Goal: Task Accomplishment & Management: Manage account settings

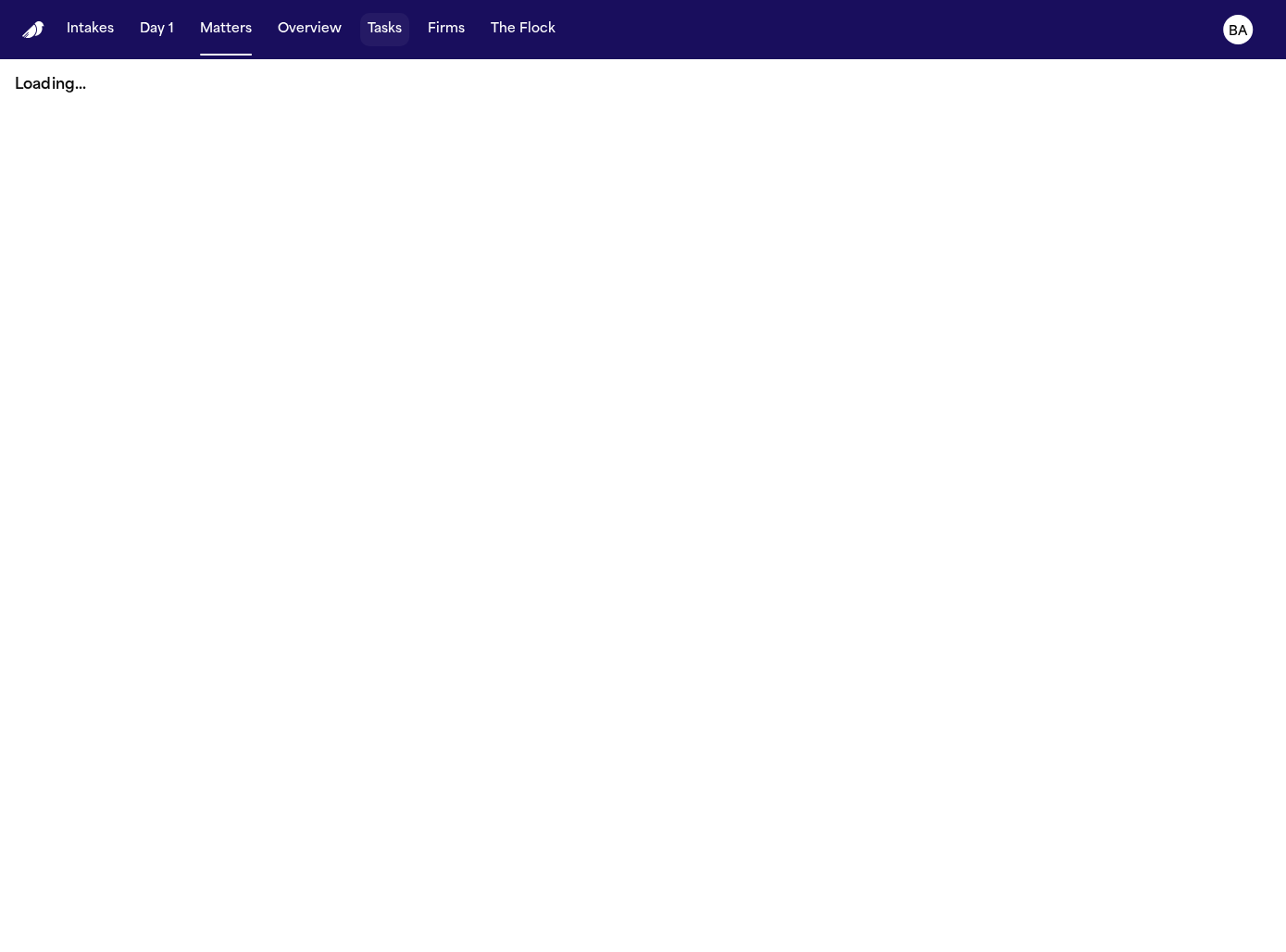
click at [380, 34] on button "Tasks" at bounding box center [385, 29] width 49 height 34
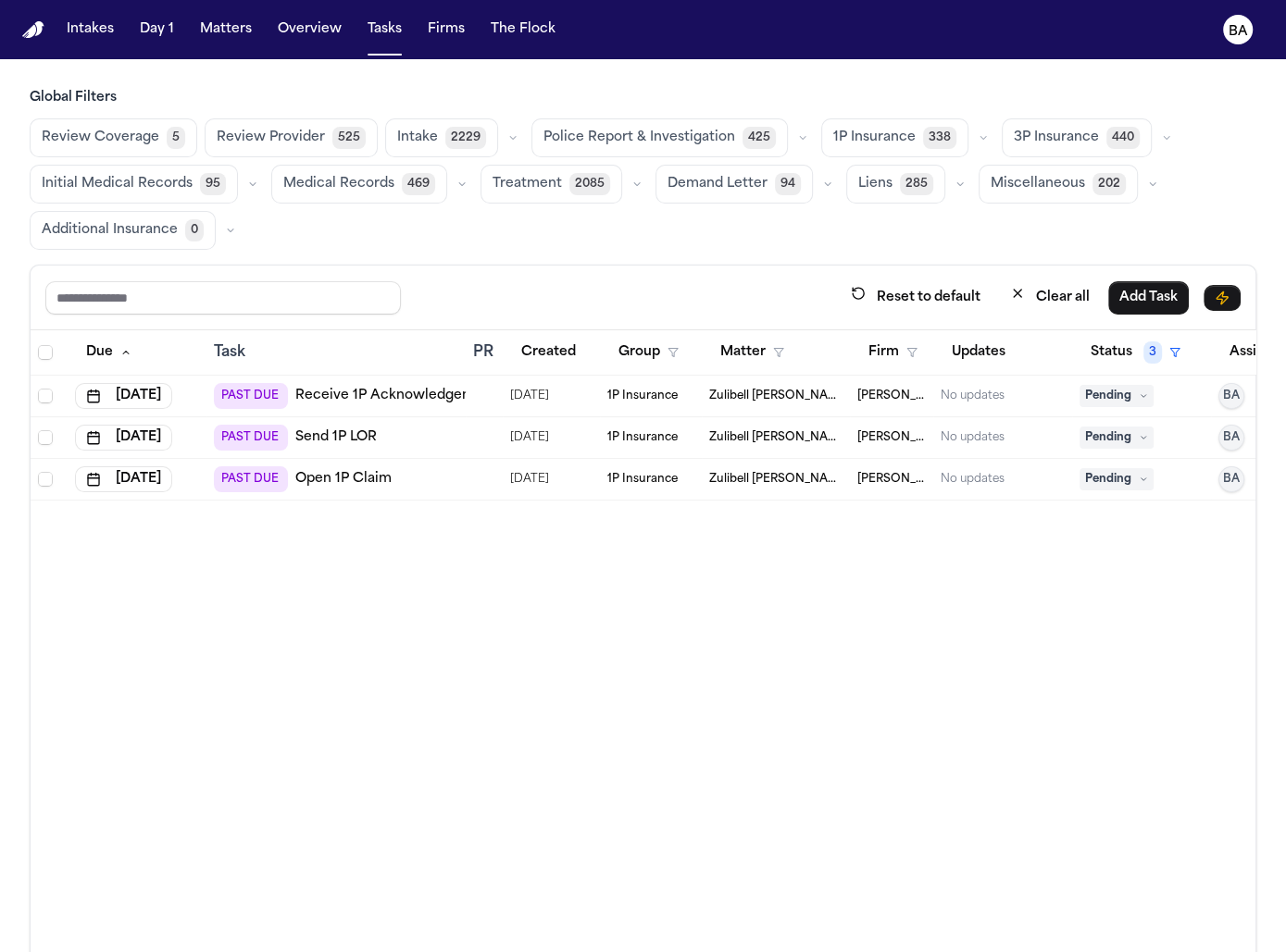
click at [174, 135] on span "5" at bounding box center [175, 138] width 18 height 22
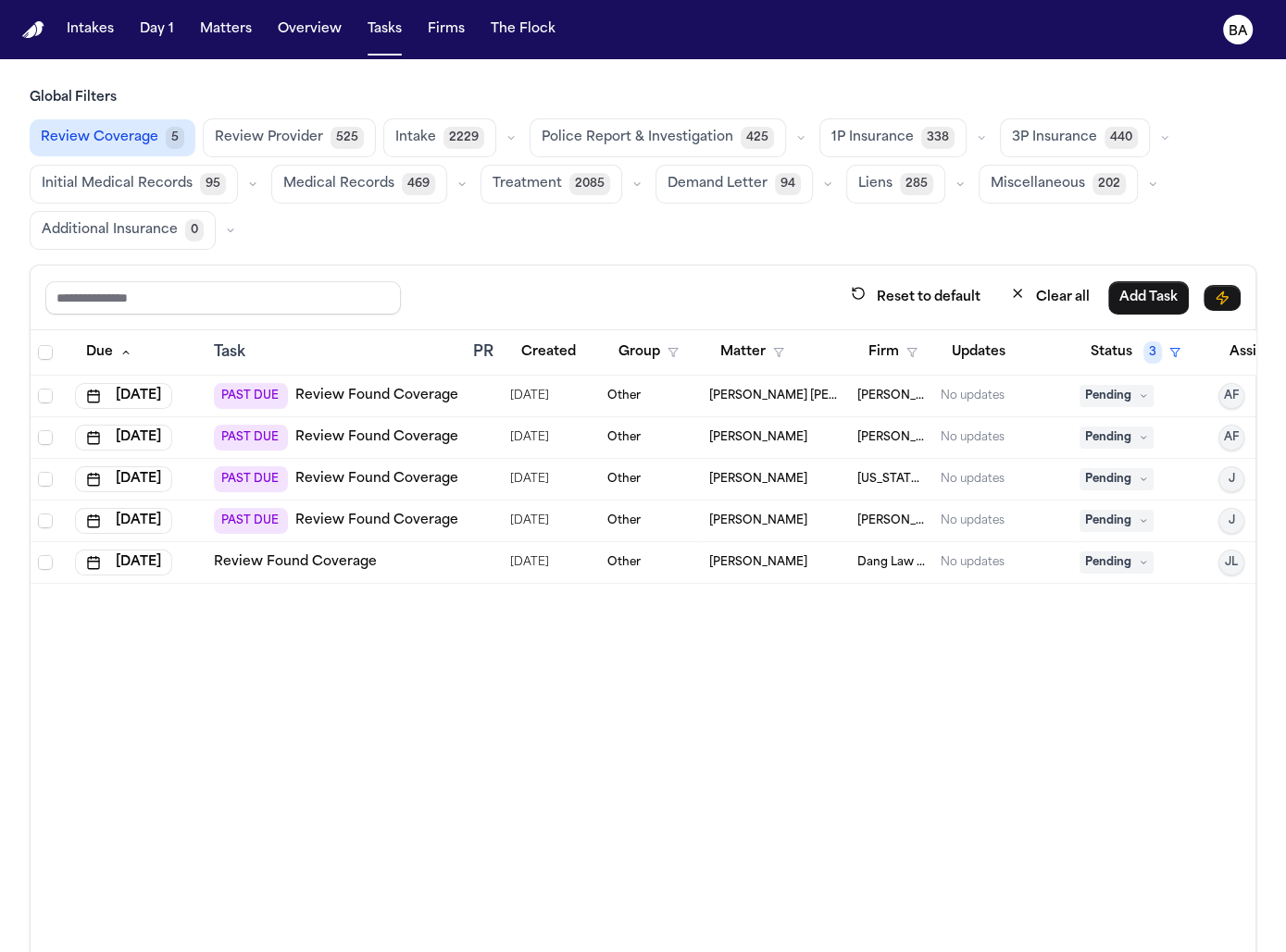
click at [668, 472] on div "Other" at bounding box center [651, 479] width 87 height 14
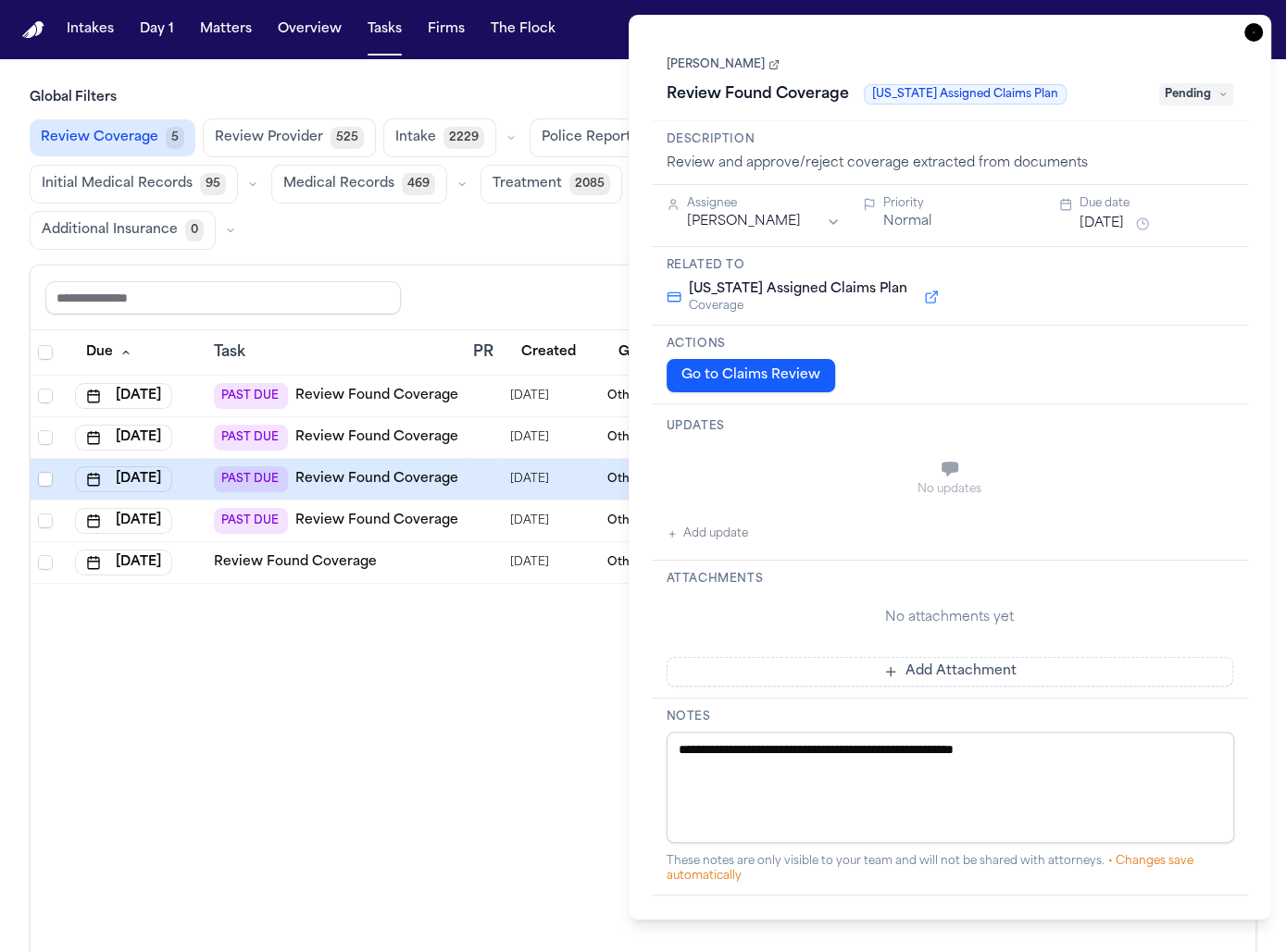
click at [559, 256] on div "Global Filters Review Coverage 5 Review Provider 525 Intake 2229 Police Report …" at bounding box center [643, 584] width 1227 height 992
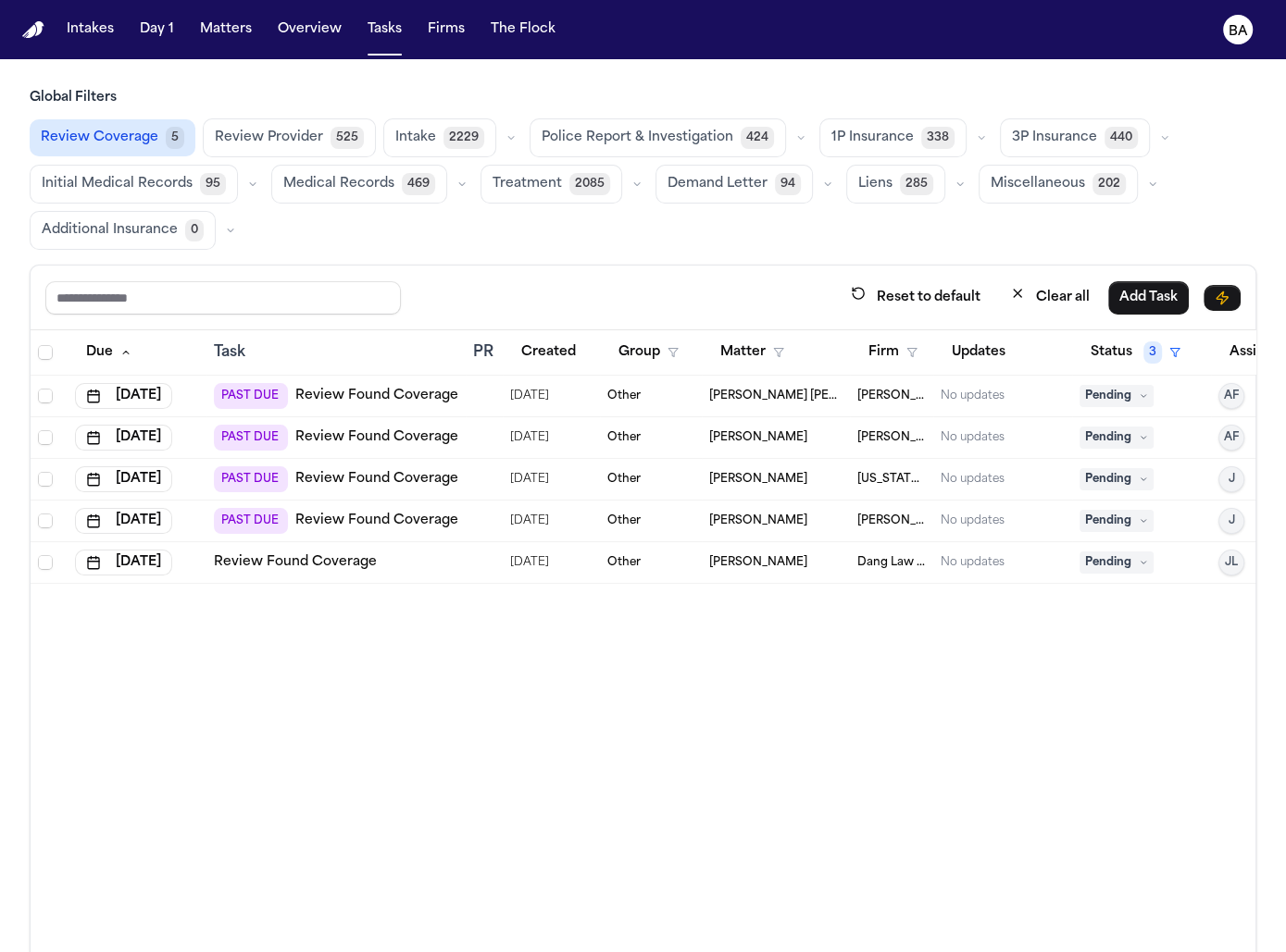
click at [874, 128] on button "button" at bounding box center [981, 138] width 22 height 22
click at [874, 192] on span "Open Claim" at bounding box center [871, 184] width 79 height 18
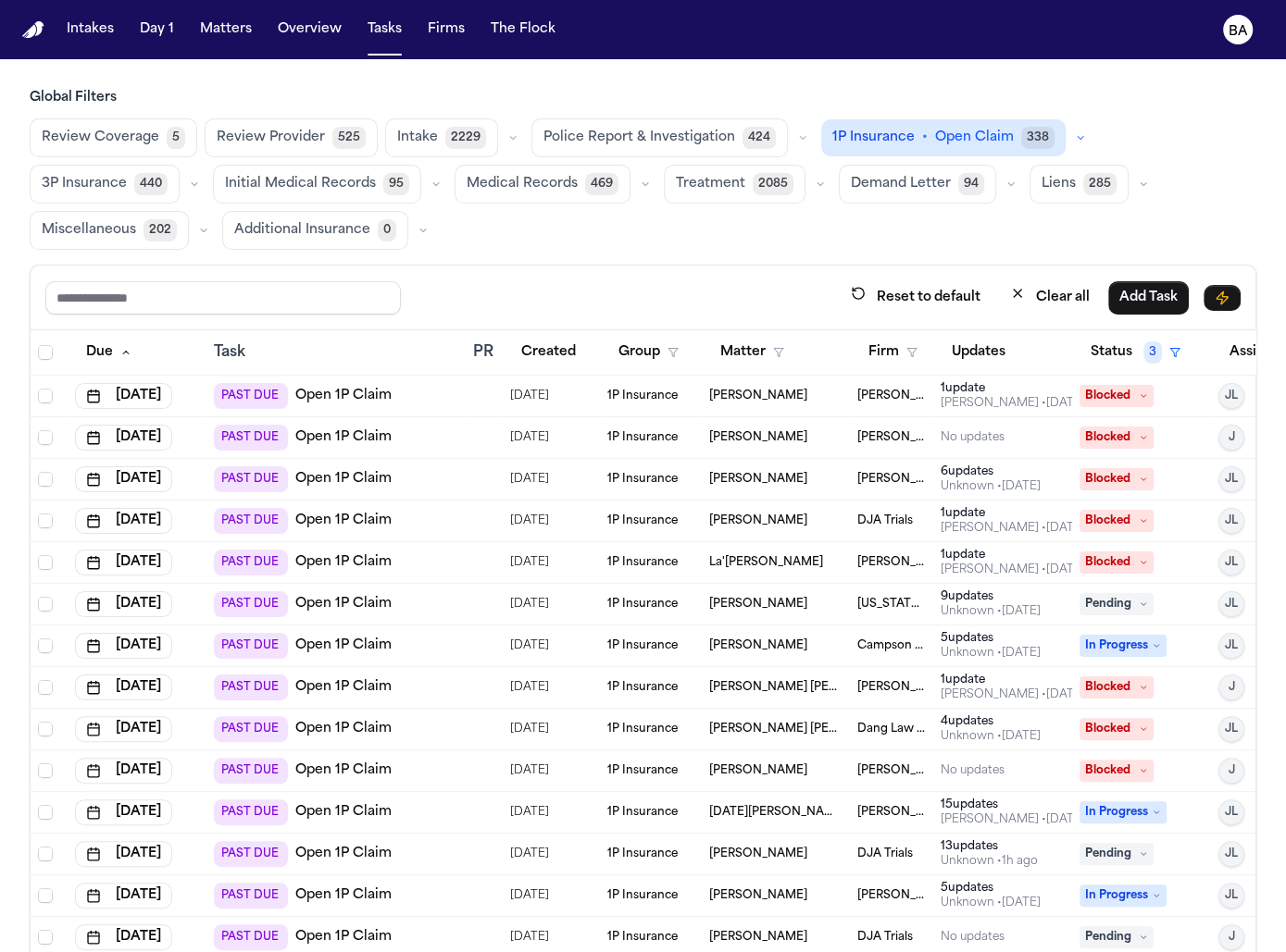
scroll to position [295, 0]
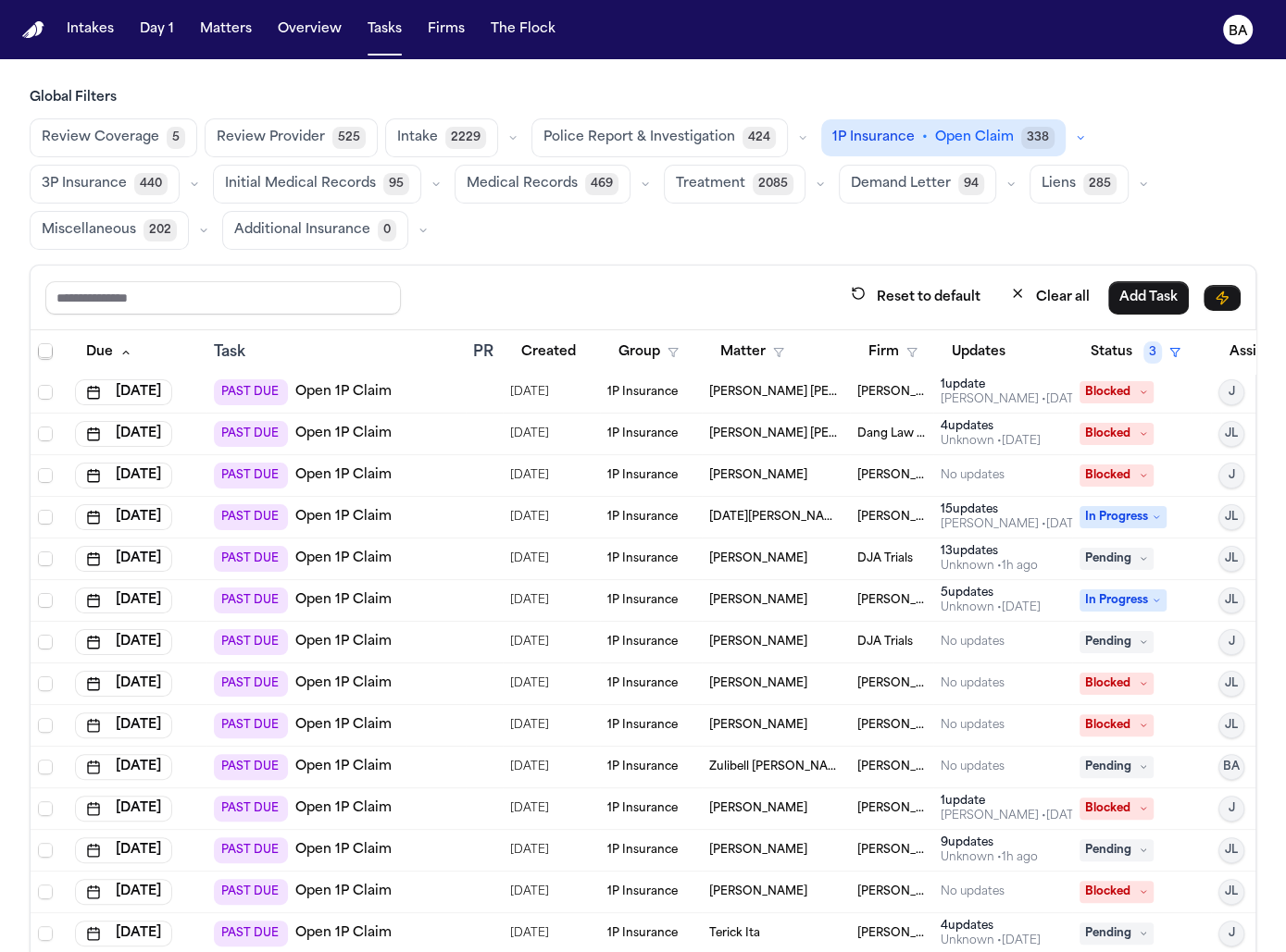
click at [452, 595] on div "PAST DUE Open 1P Claim" at bounding box center [336, 600] width 245 height 26
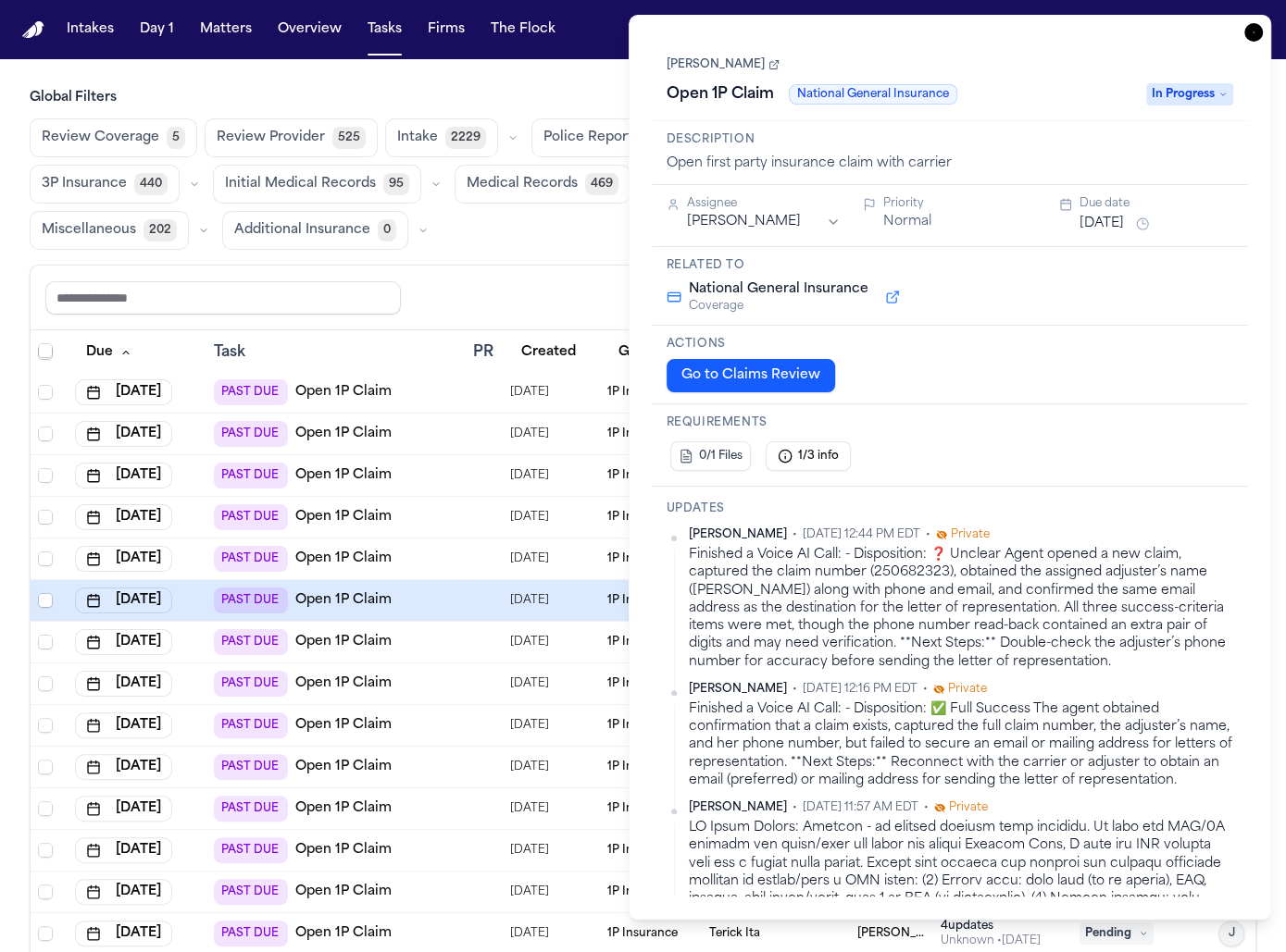
click at [788, 372] on button "Go to Claims Review" at bounding box center [750, 376] width 169 height 34
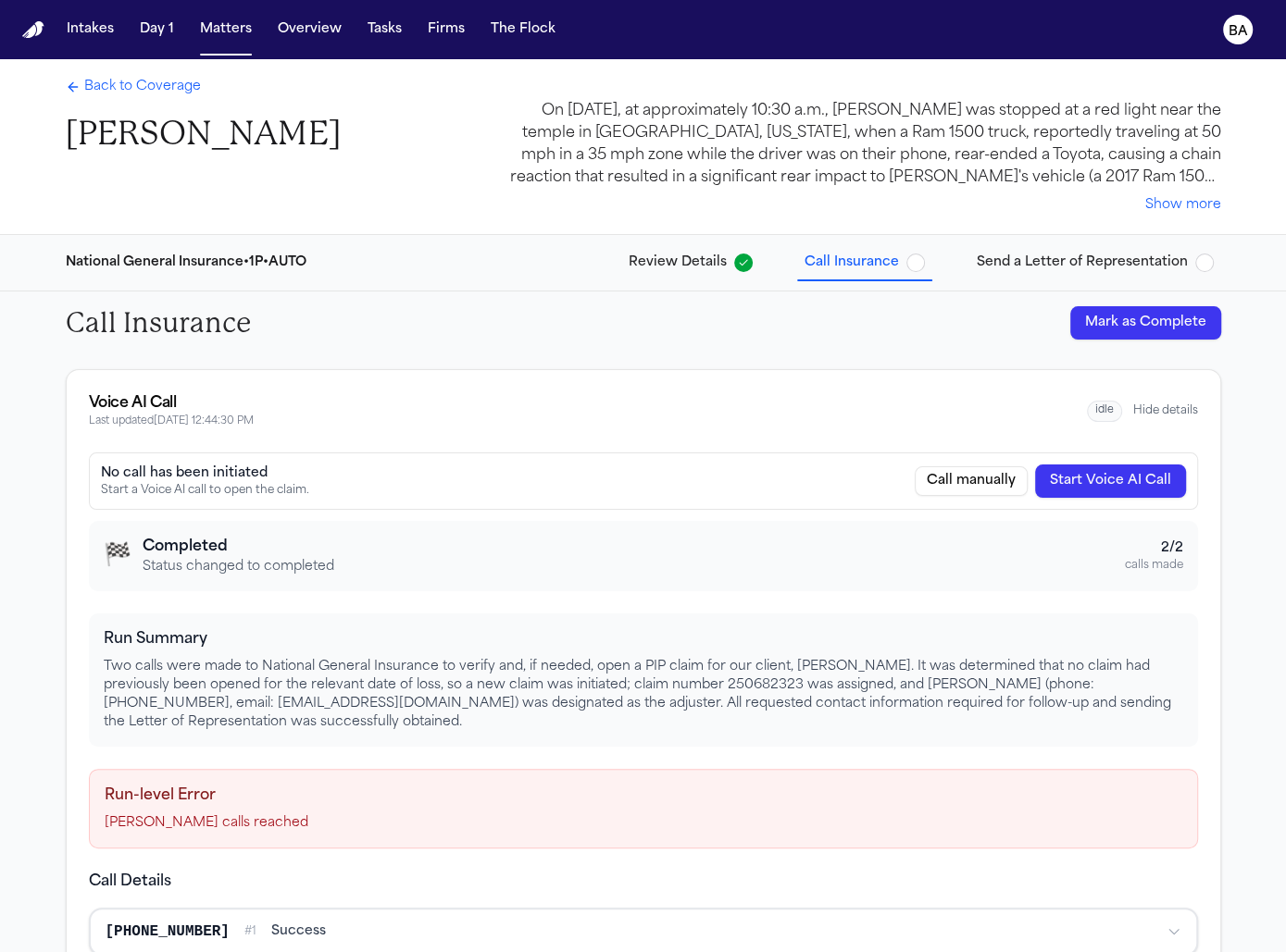
click at [727, 267] on span "Review Details" at bounding box center [678, 262] width 98 height 18
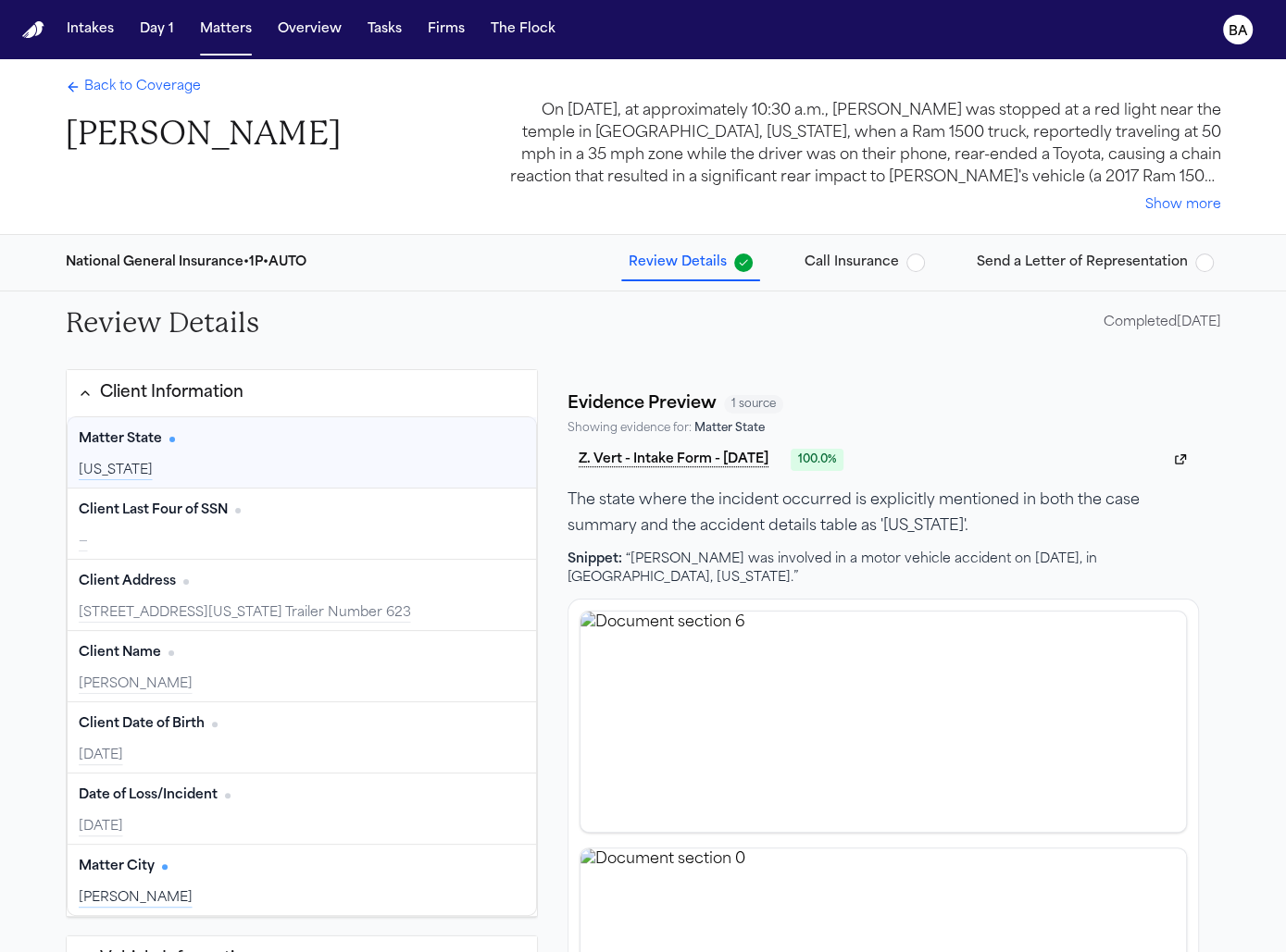
click at [874, 266] on span "Send a Letter of Representation" at bounding box center [1082, 262] width 211 height 18
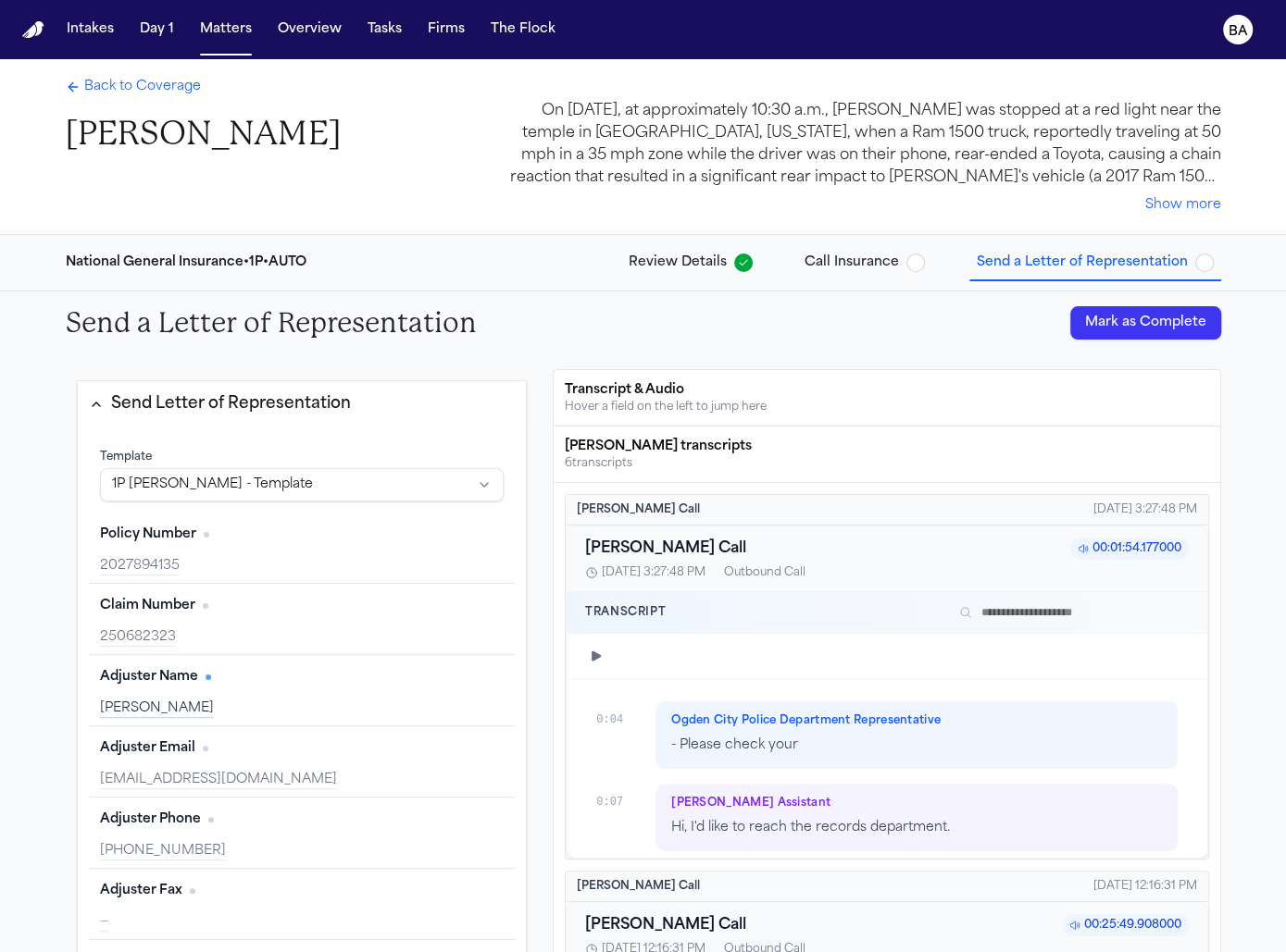
click at [181, 84] on span "Back to Coverage" at bounding box center [142, 87] width 117 height 18
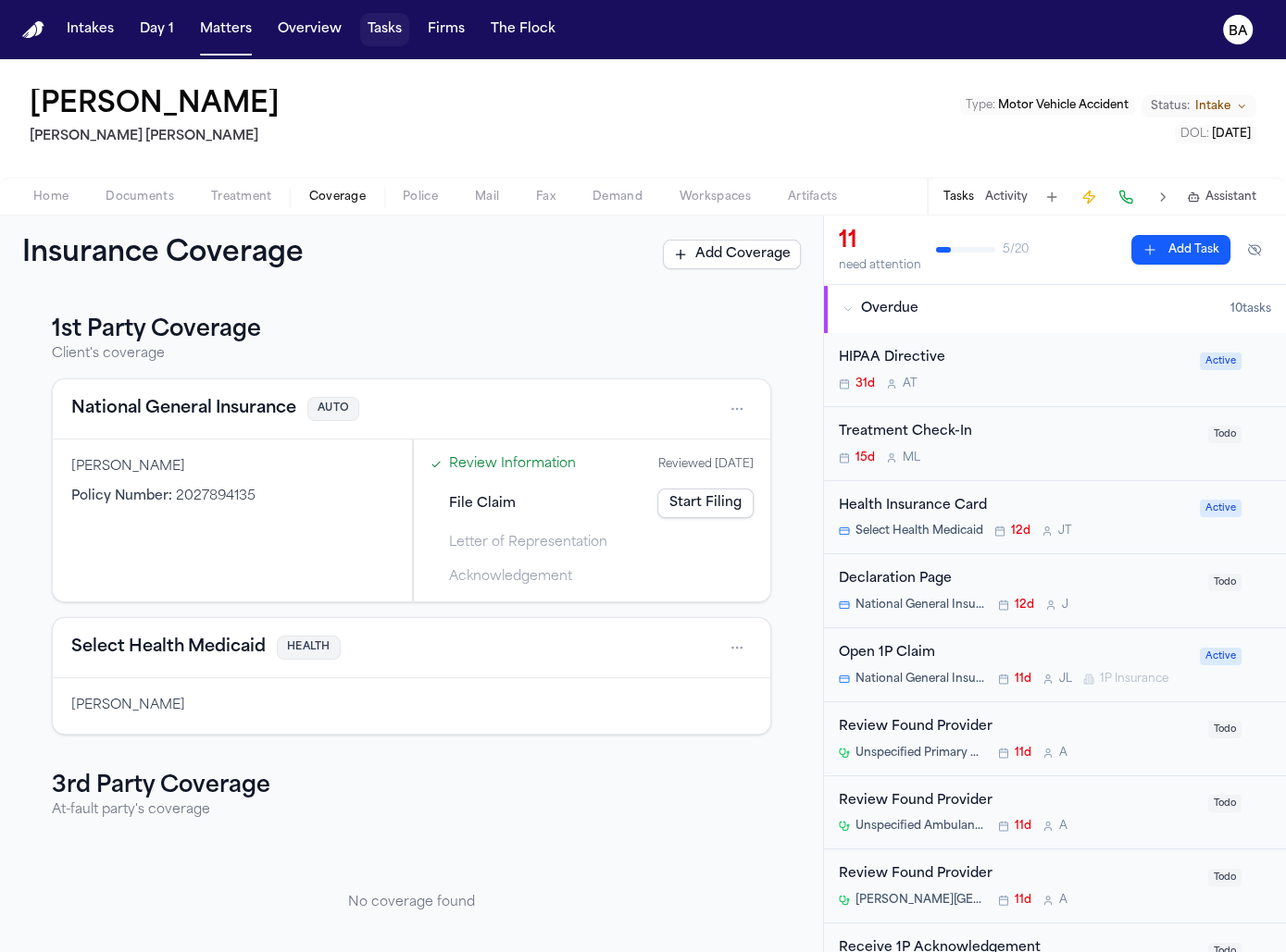
click at [372, 36] on button "Tasks" at bounding box center [385, 29] width 49 height 34
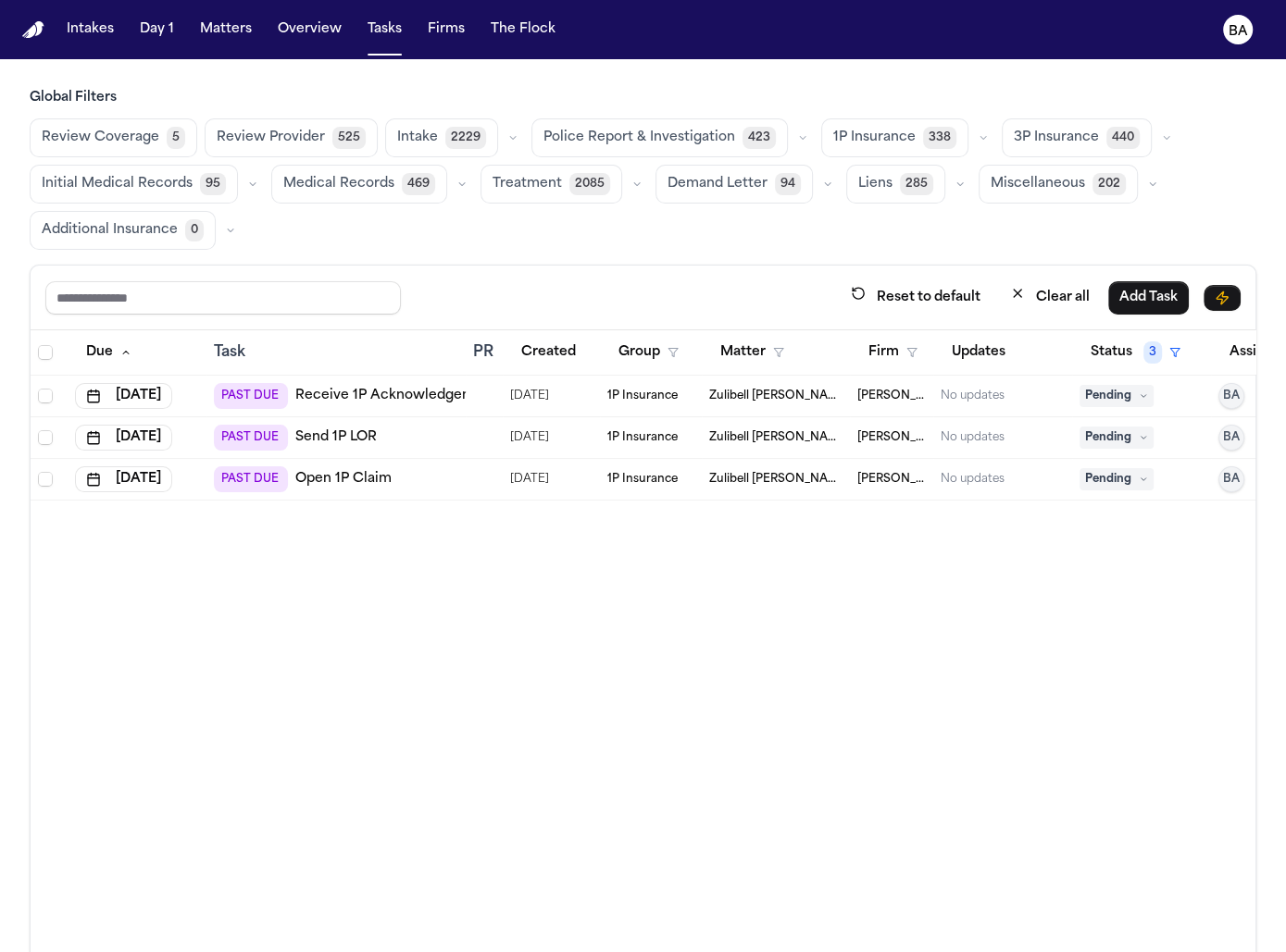
click at [791, 130] on button "button" at bounding box center [802, 138] width 22 height 22
click at [874, 141] on icon "button" at bounding box center [983, 138] width 12 height 12
click at [874, 188] on button "Open Claim 24" at bounding box center [914, 184] width 183 height 37
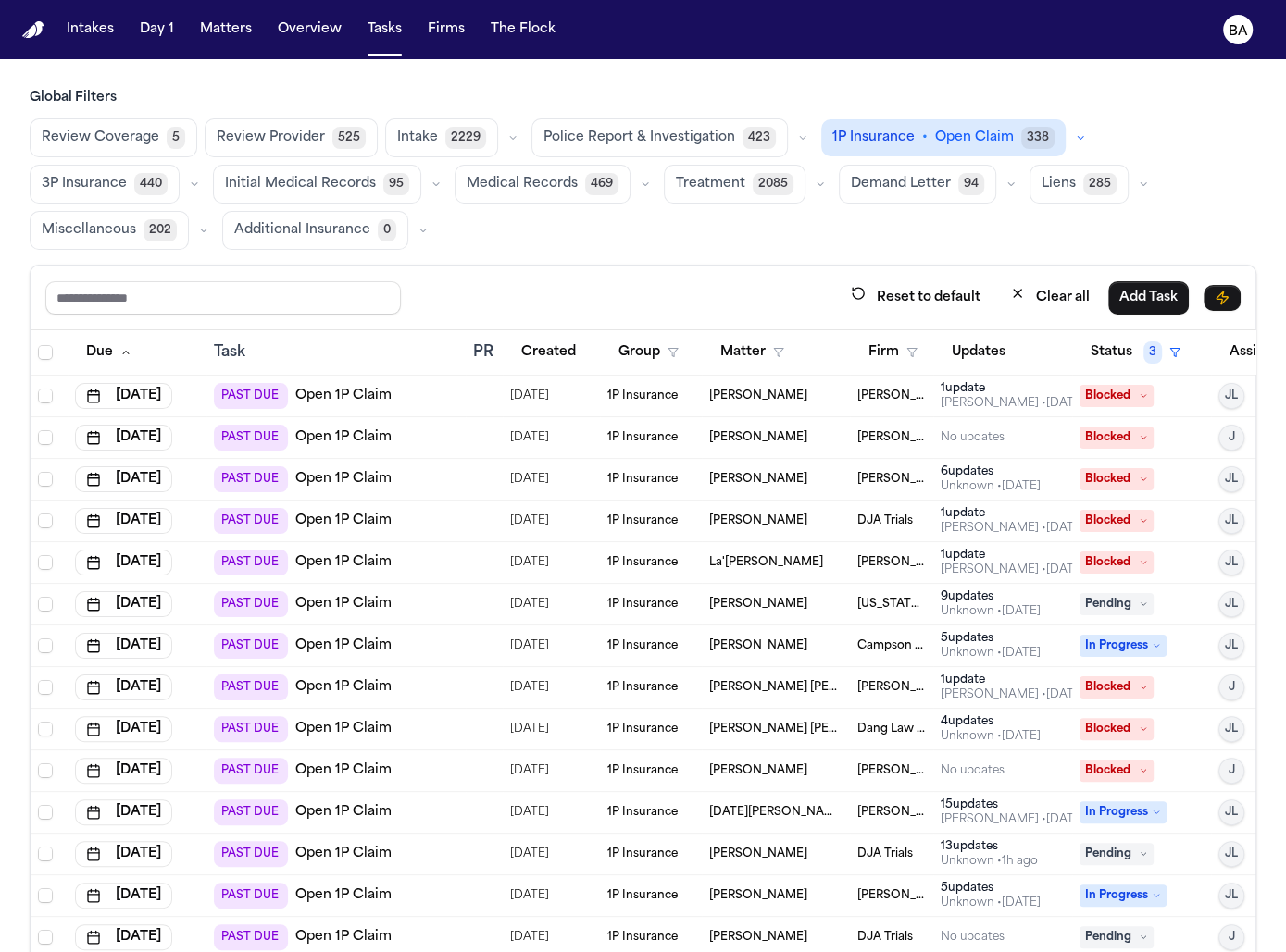
click at [409, 521] on div "PAST DUE Open 1P Claim" at bounding box center [336, 520] width 245 height 26
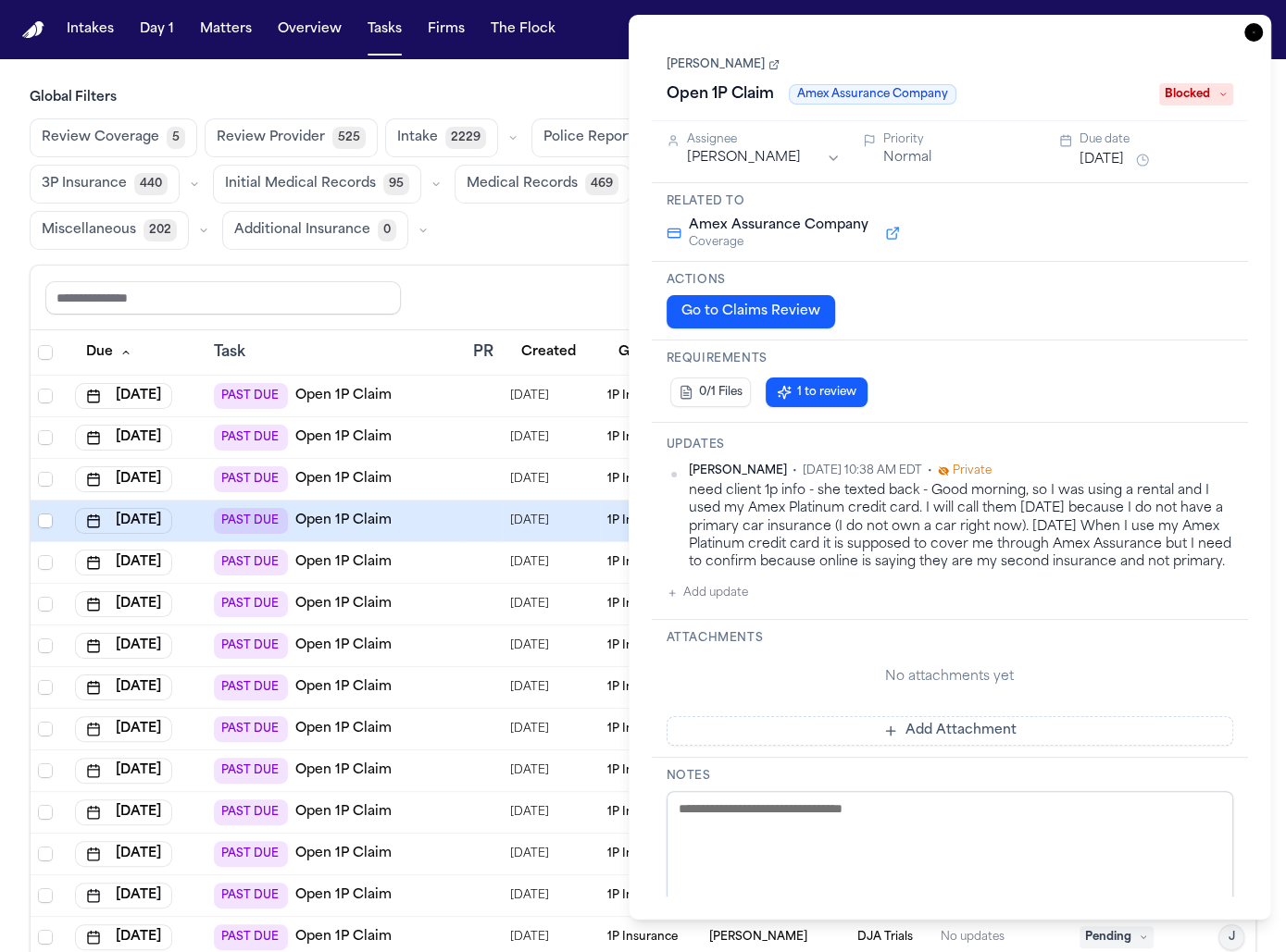
click at [768, 316] on button "Go to Claims Review" at bounding box center [750, 311] width 169 height 34
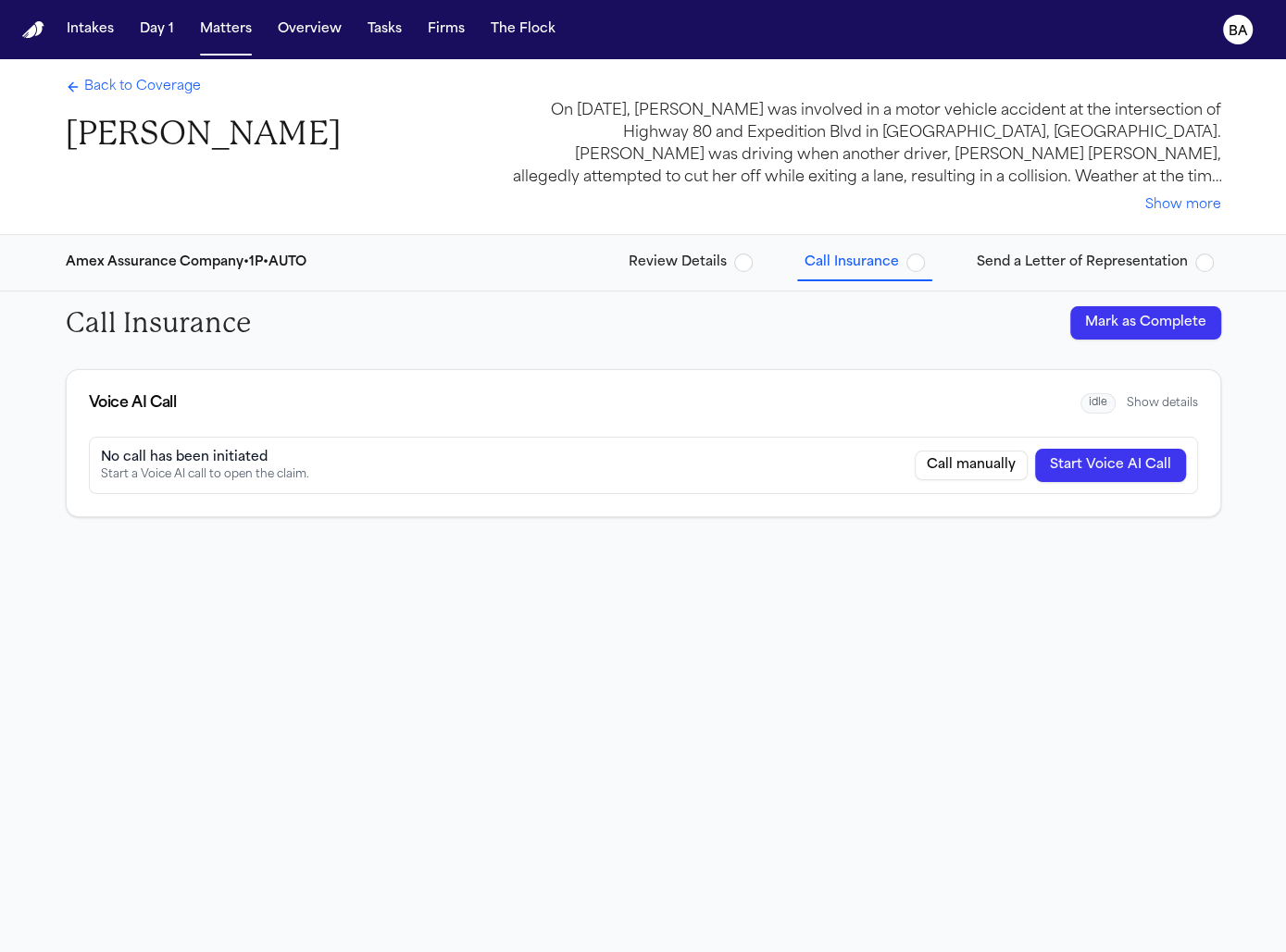
click at [698, 255] on span "Review Details" at bounding box center [678, 262] width 98 height 18
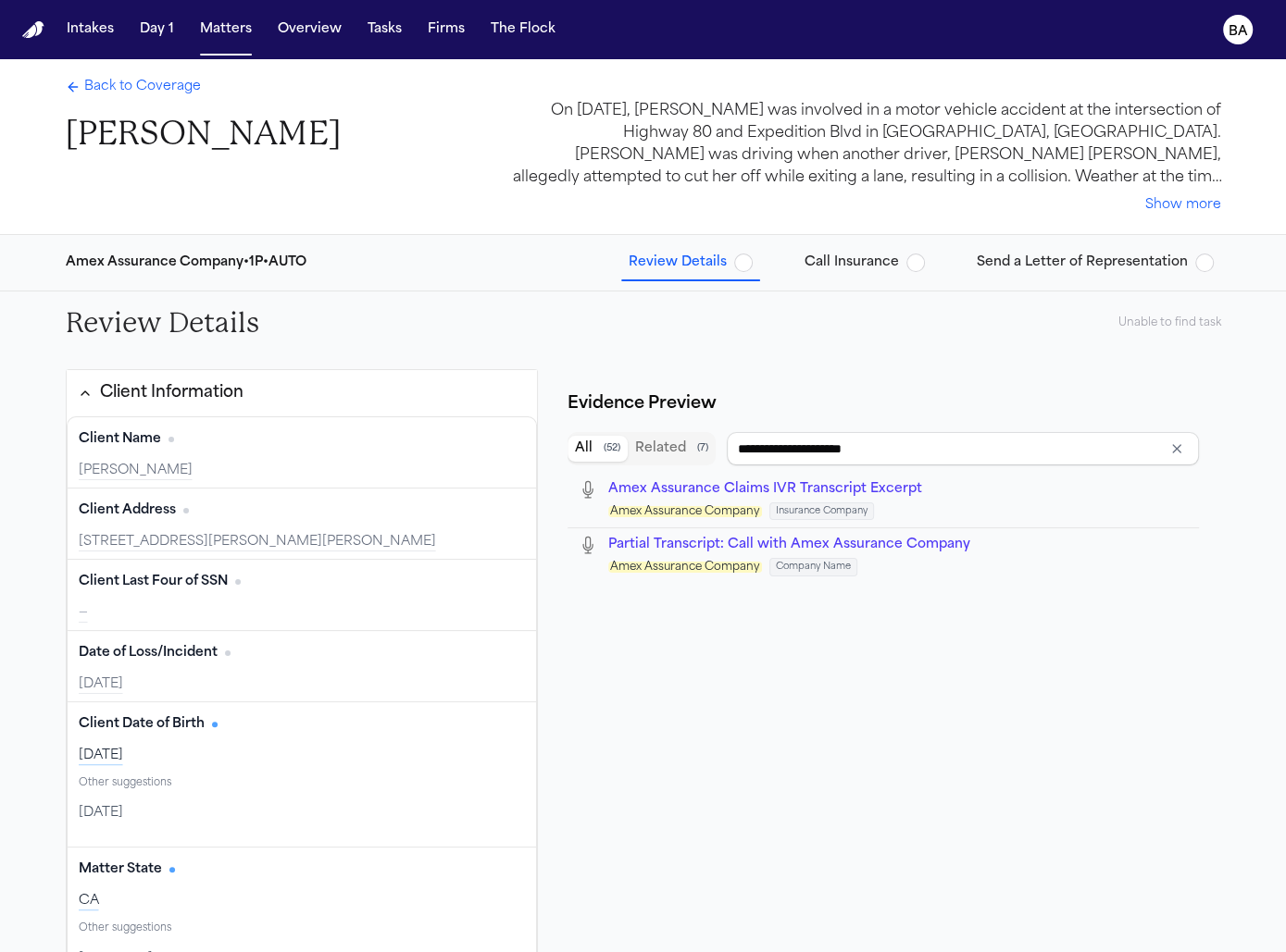
click at [874, 269] on span "Send a Letter of Representation" at bounding box center [1082, 262] width 211 height 18
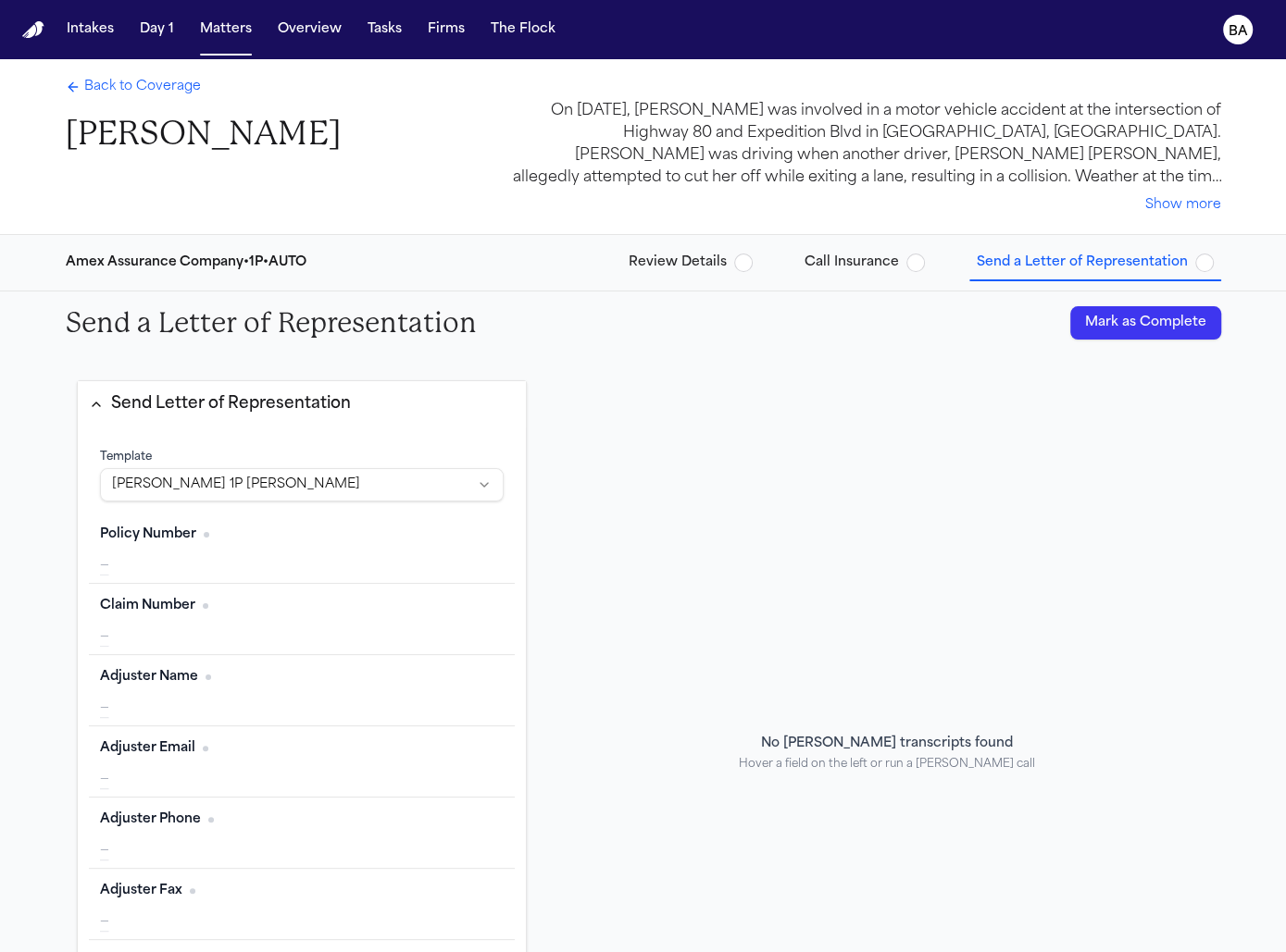
click at [874, 267] on span "Call Insurance" at bounding box center [865, 262] width 121 height 18
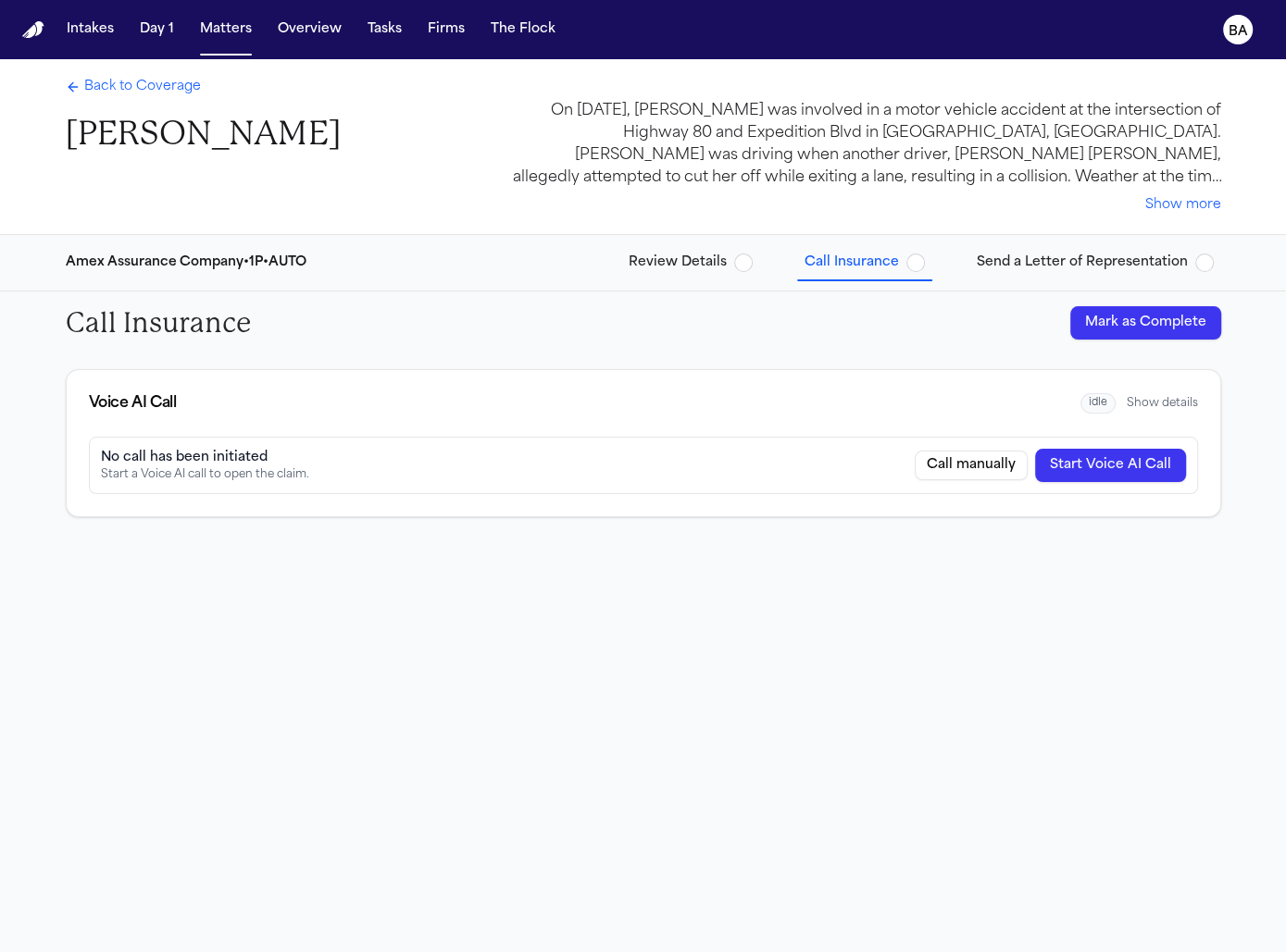
click at [874, 270] on span "Send a Letter of Representation" at bounding box center [1082, 262] width 211 height 18
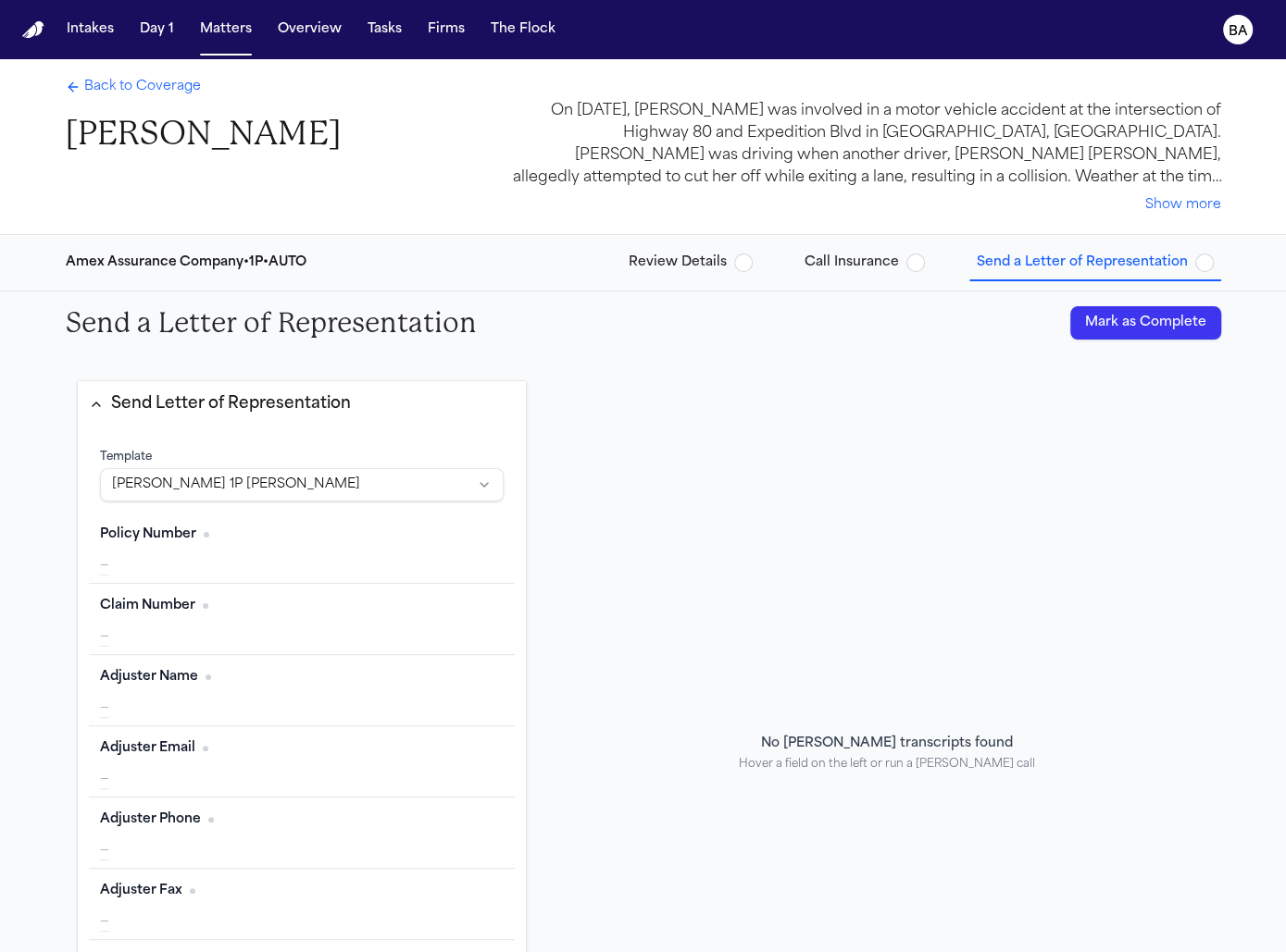
click at [179, 89] on span "Back to Coverage" at bounding box center [142, 87] width 117 height 18
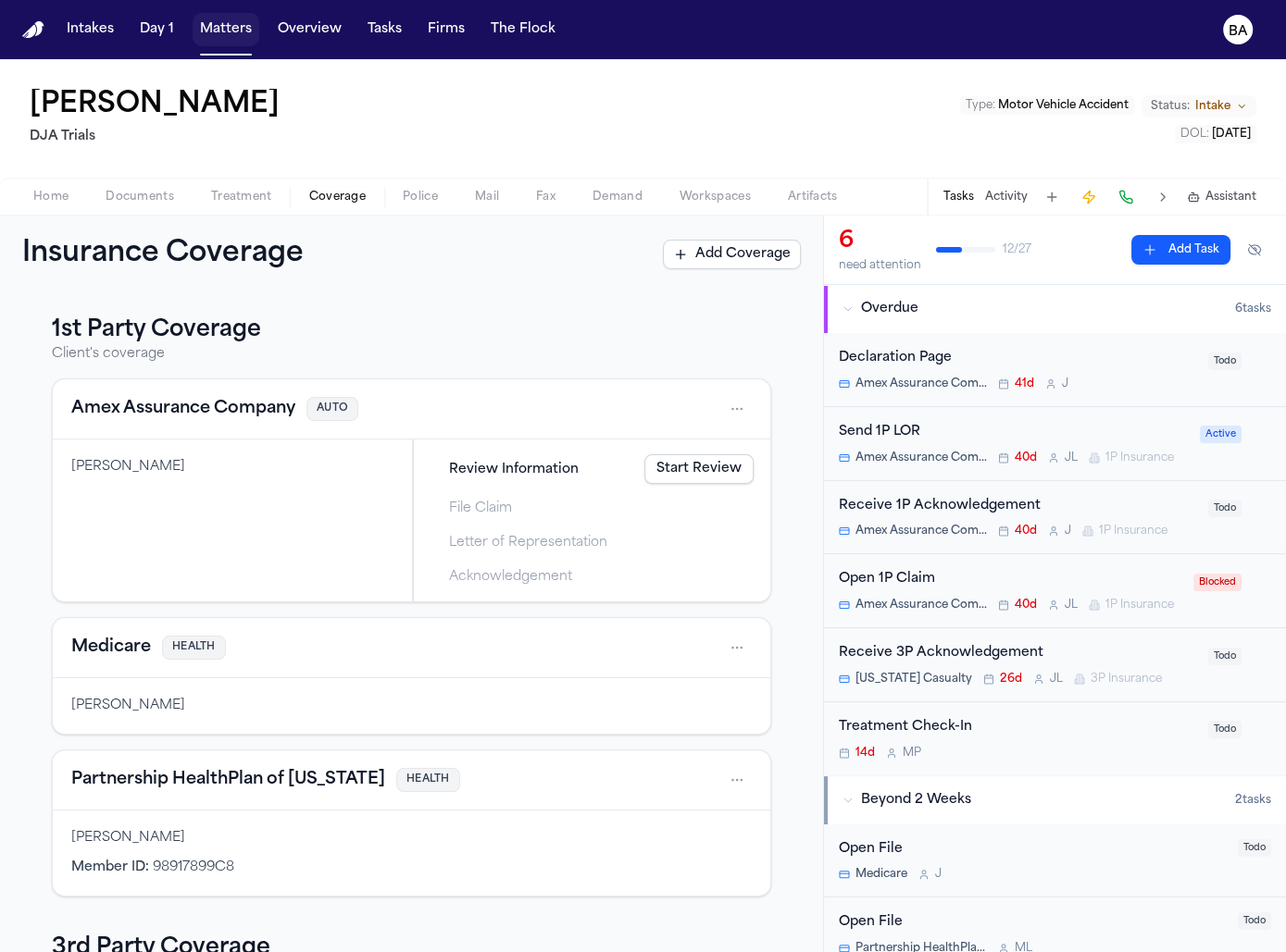
click at [213, 38] on button "Matters" at bounding box center [226, 29] width 67 height 34
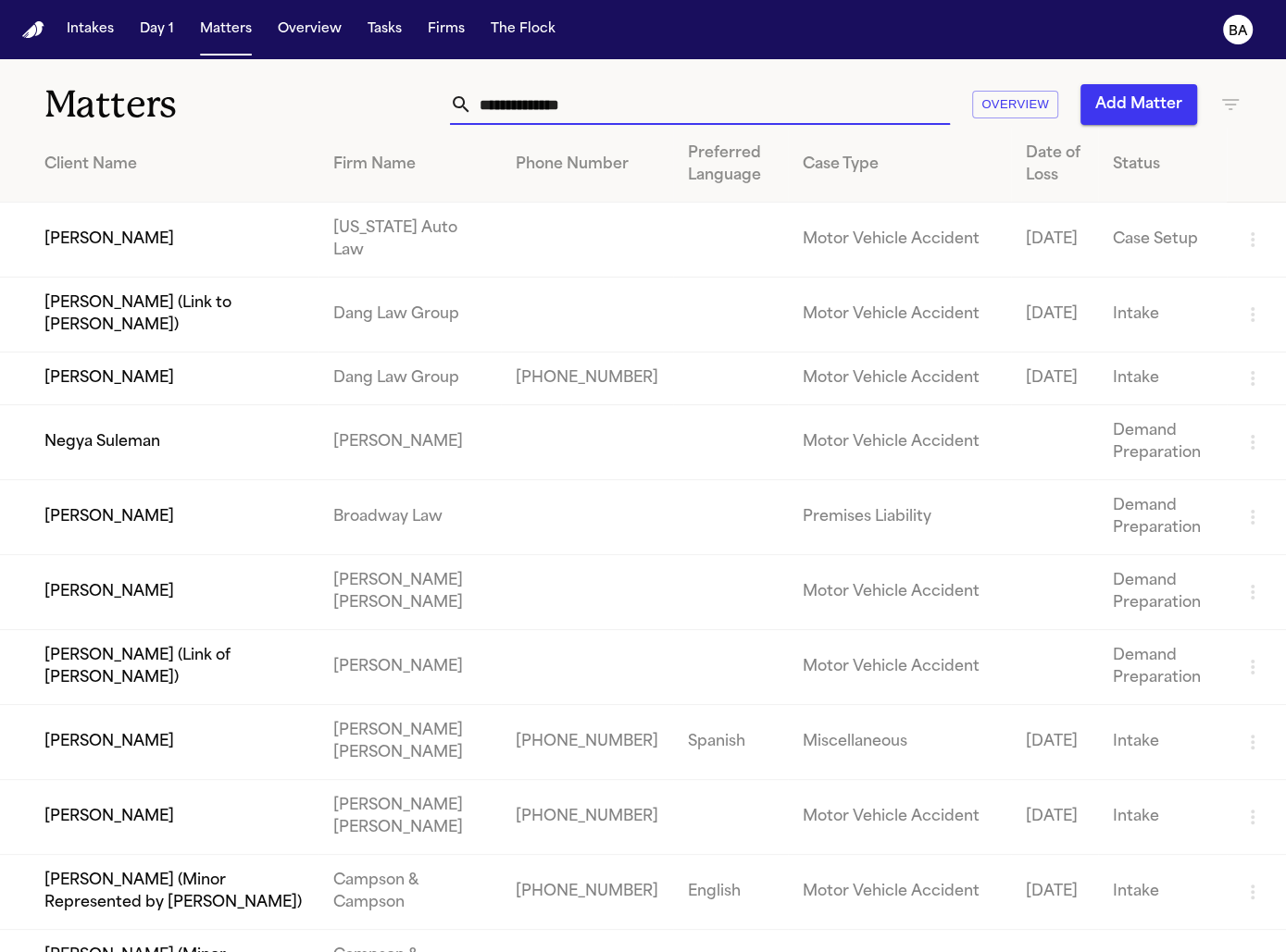
click at [781, 115] on input "text" at bounding box center [711, 104] width 478 height 40
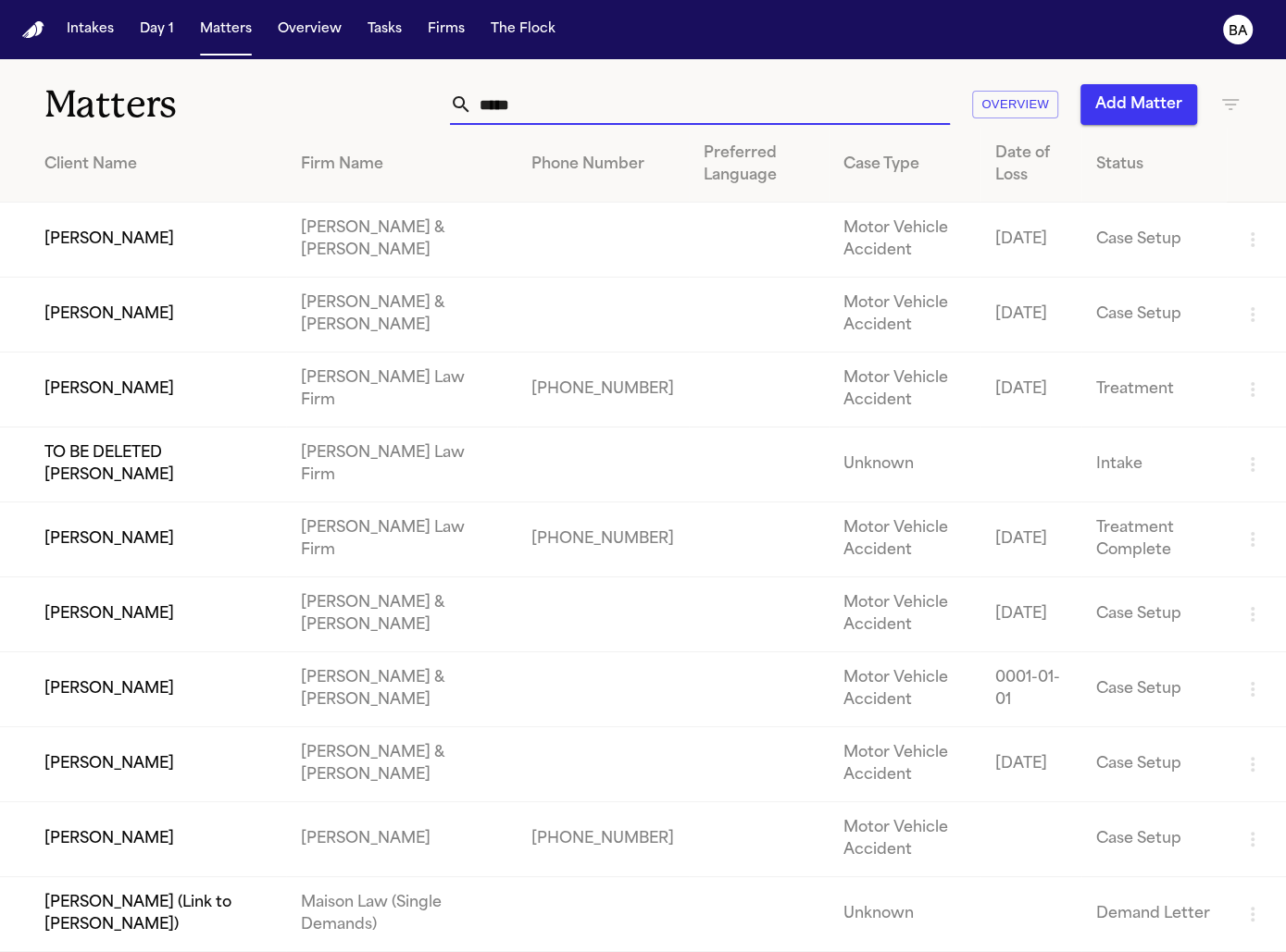
type input "*****"
click at [122, 311] on td "[PERSON_NAME]" at bounding box center [143, 315] width 286 height 75
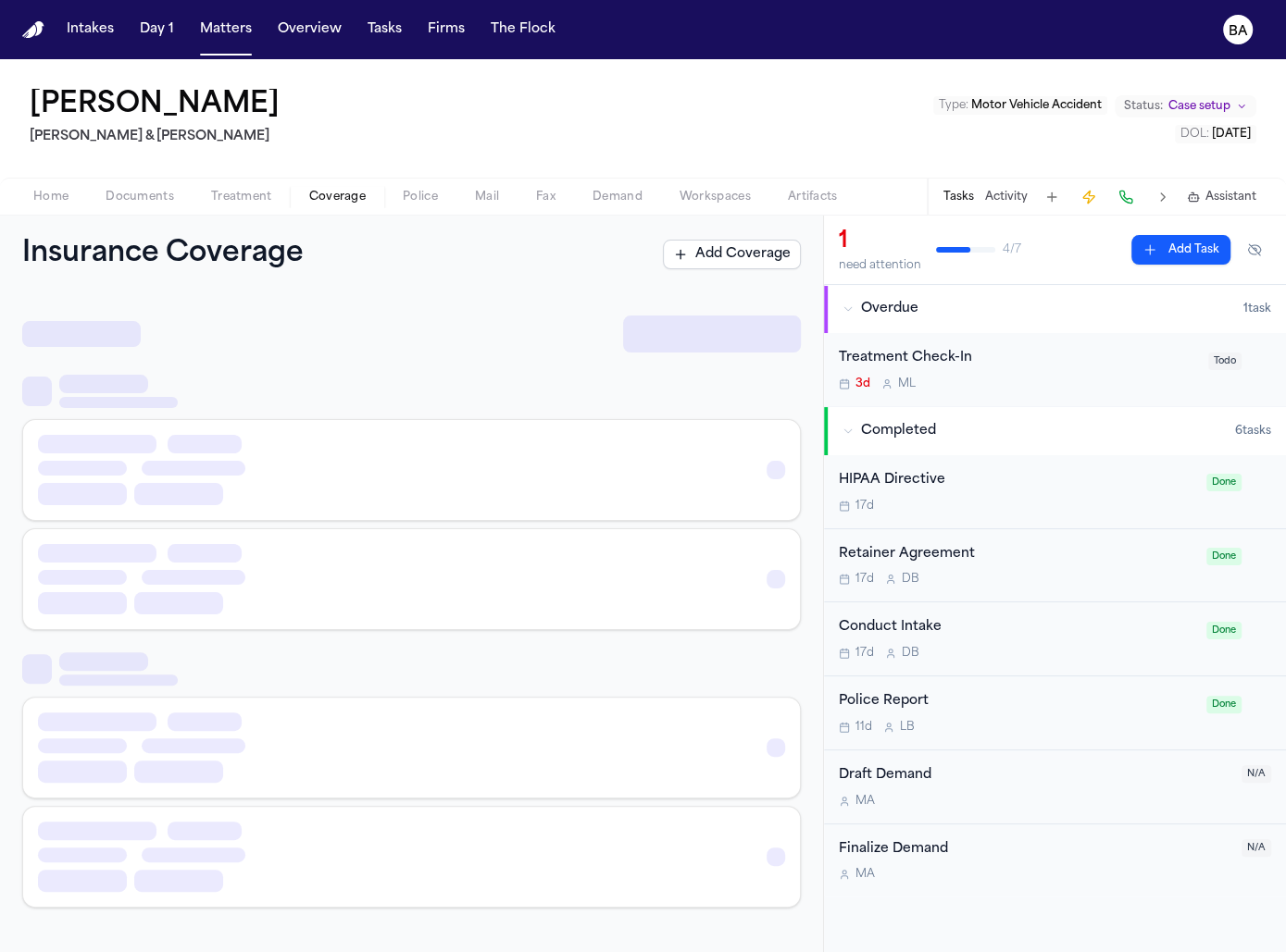
click at [343, 190] on span "Coverage" at bounding box center [337, 197] width 57 height 14
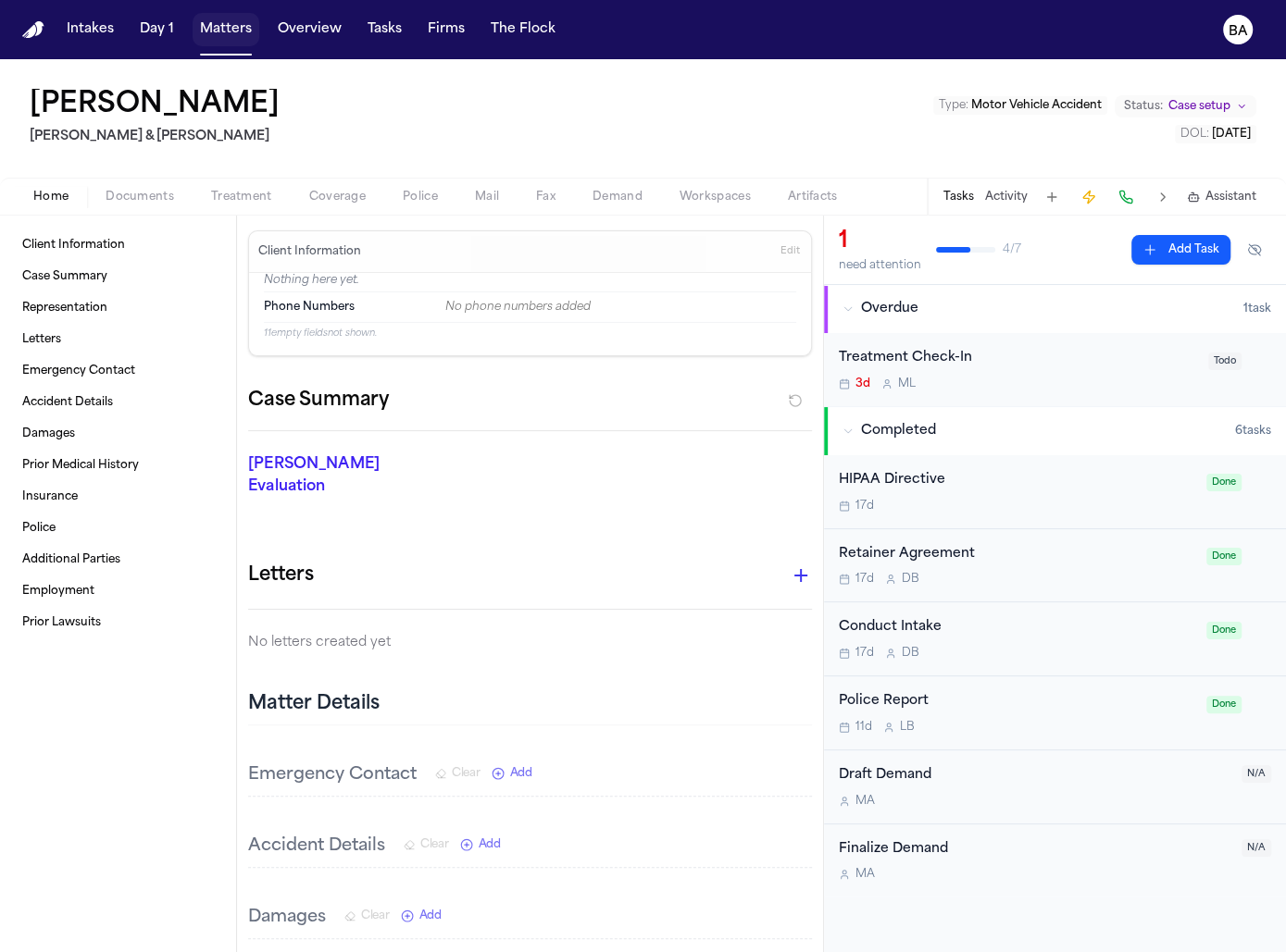
click at [233, 40] on button "Matters" at bounding box center [226, 29] width 67 height 34
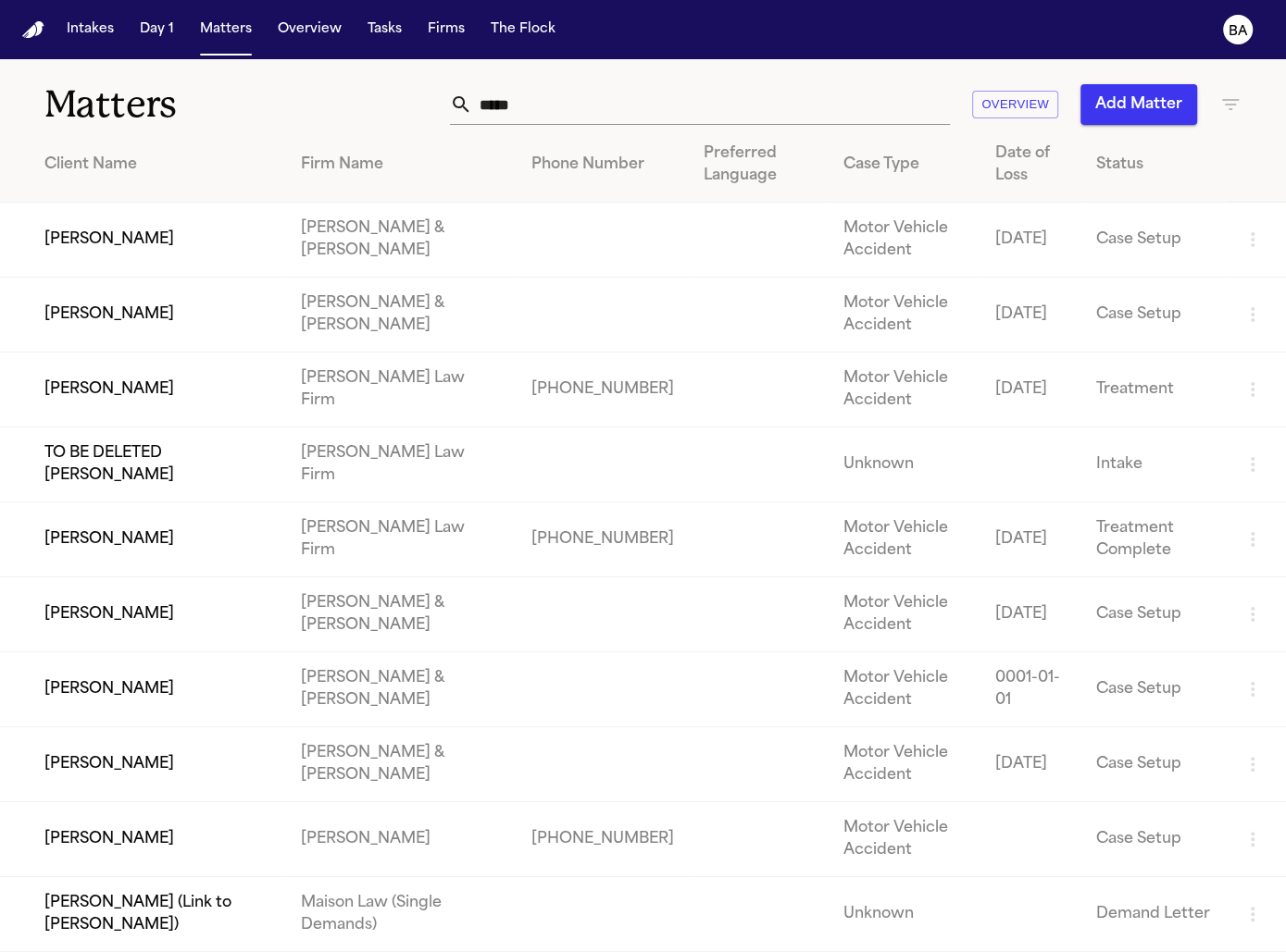
click at [678, 110] on input "*****" at bounding box center [711, 104] width 478 height 40
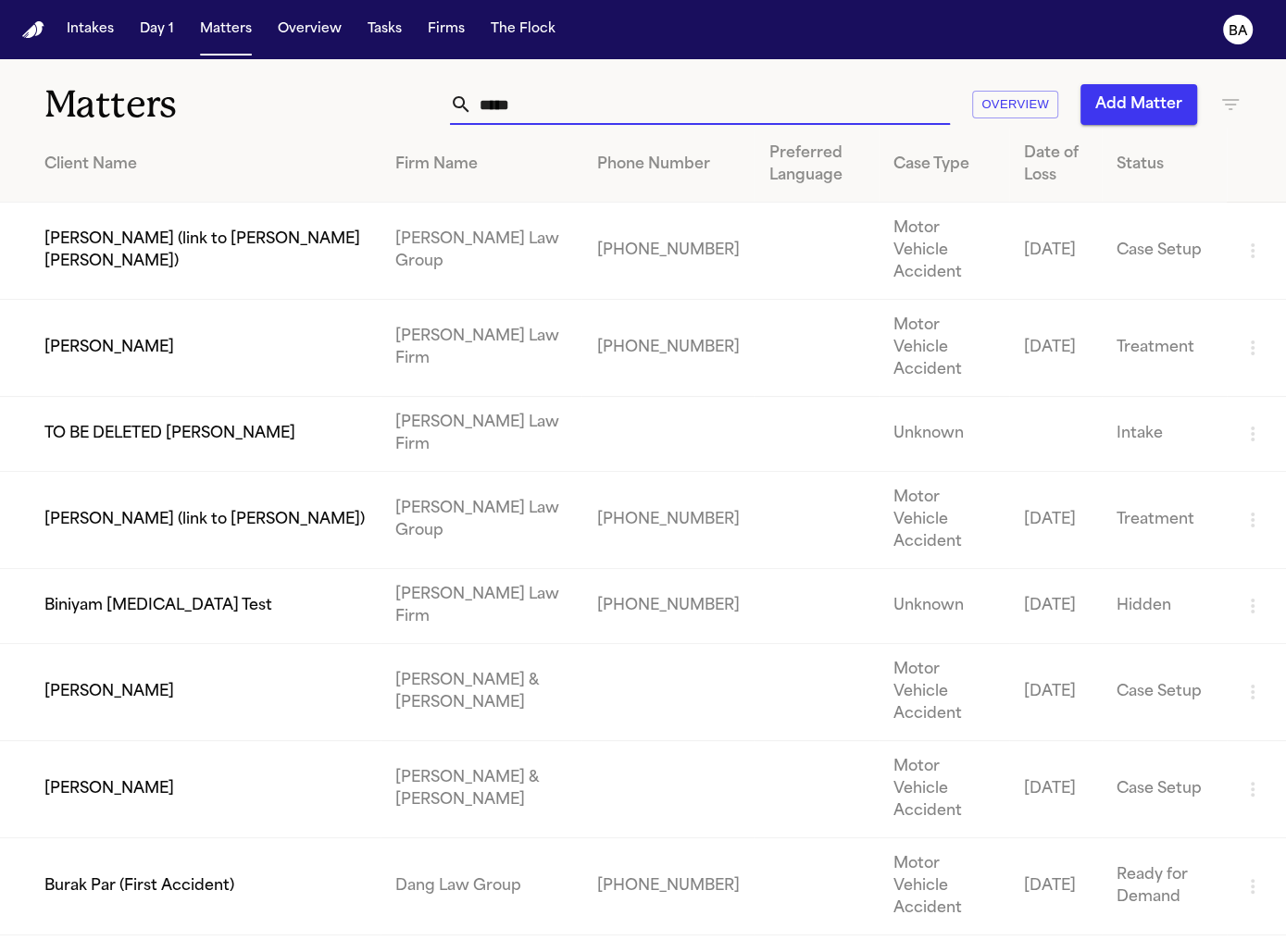
type input "*****"
click at [118, 307] on td "[PERSON_NAME]" at bounding box center [190, 348] width 381 height 97
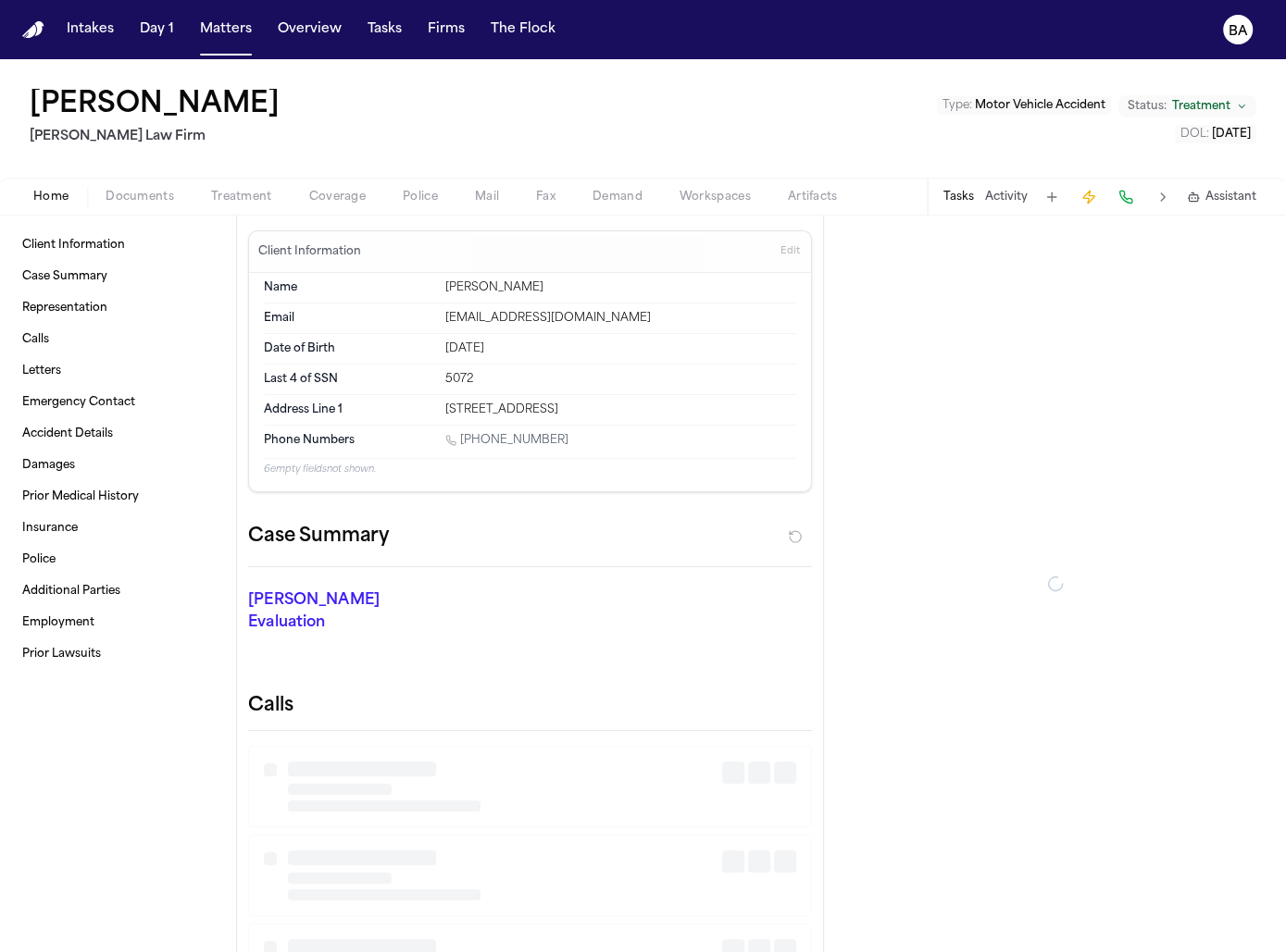
click at [331, 195] on span "Coverage" at bounding box center [337, 197] width 57 height 14
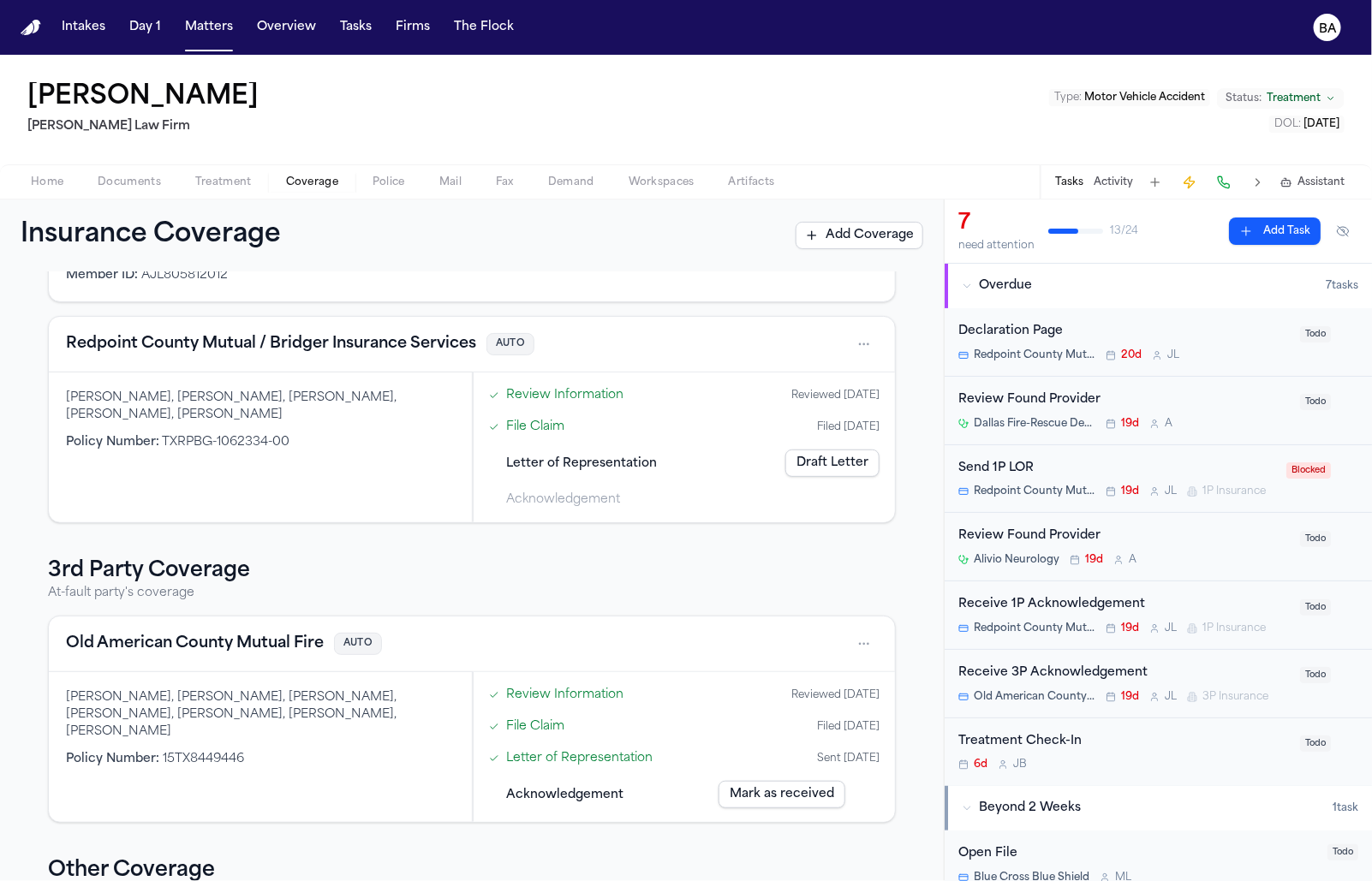
scroll to position [121, 0]
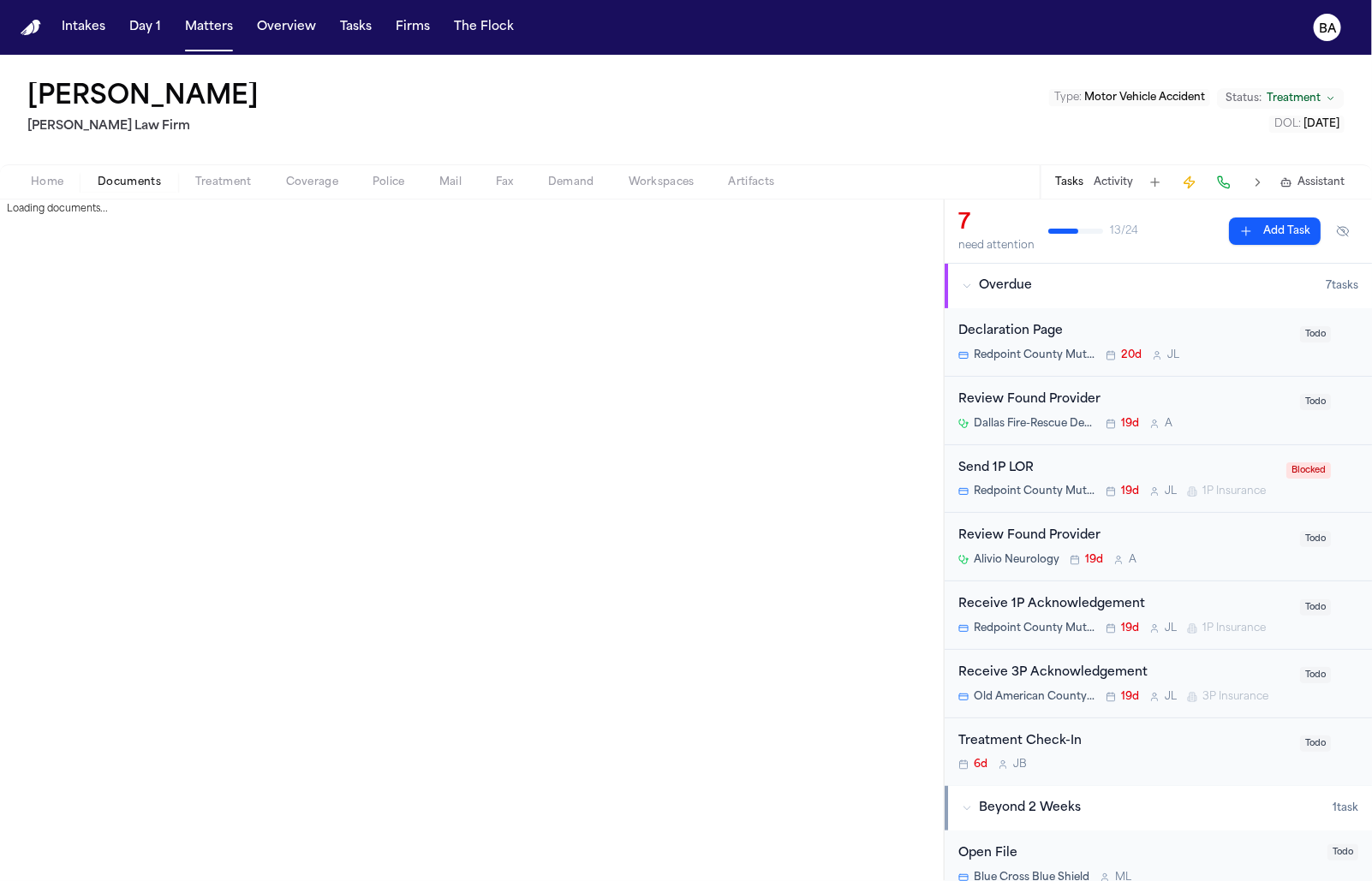
click at [141, 181] on span "Documents" at bounding box center [128, 182] width 63 height 13
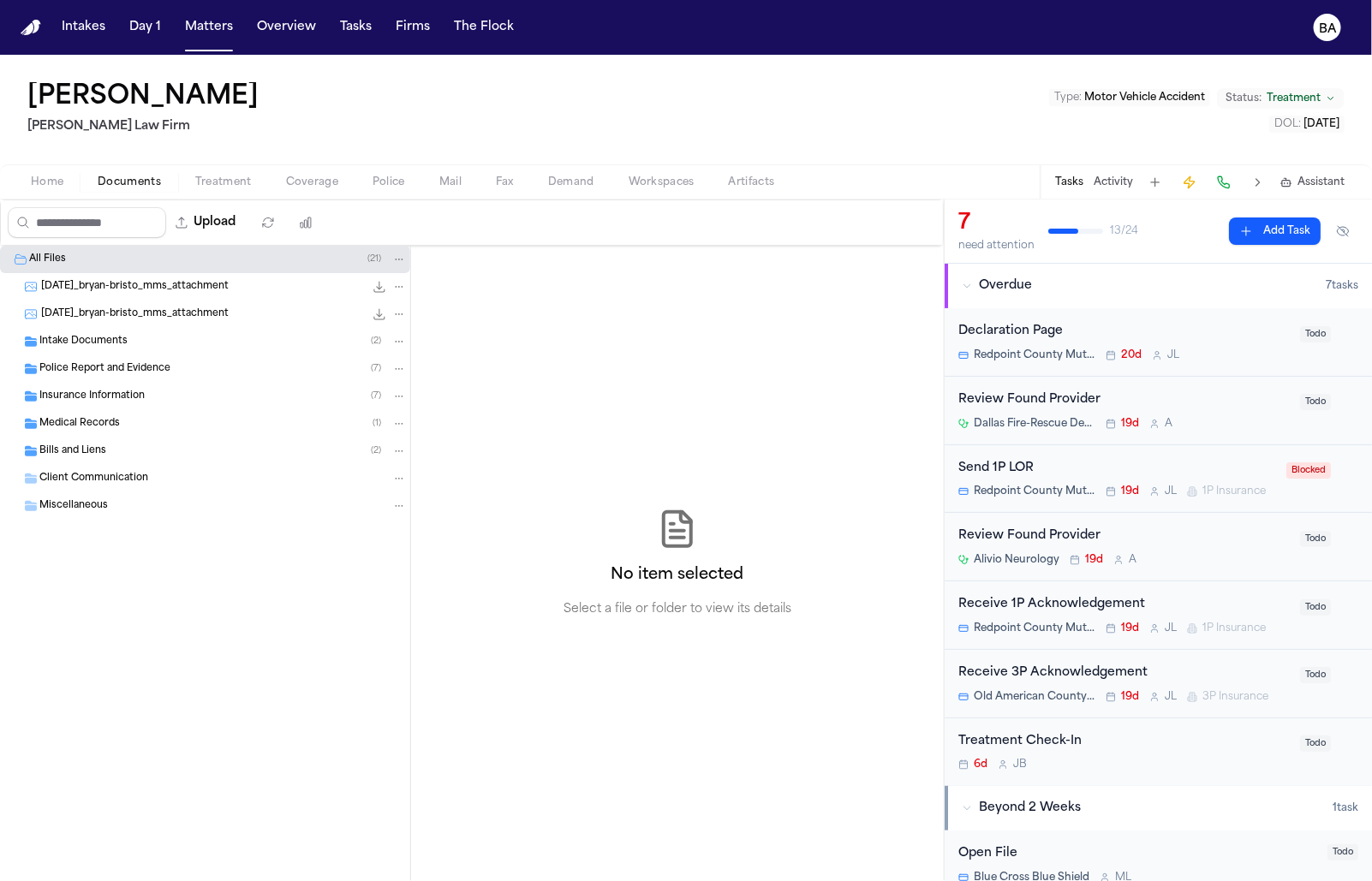
click at [113, 400] on span "Insurance Information" at bounding box center [92, 397] width 105 height 14
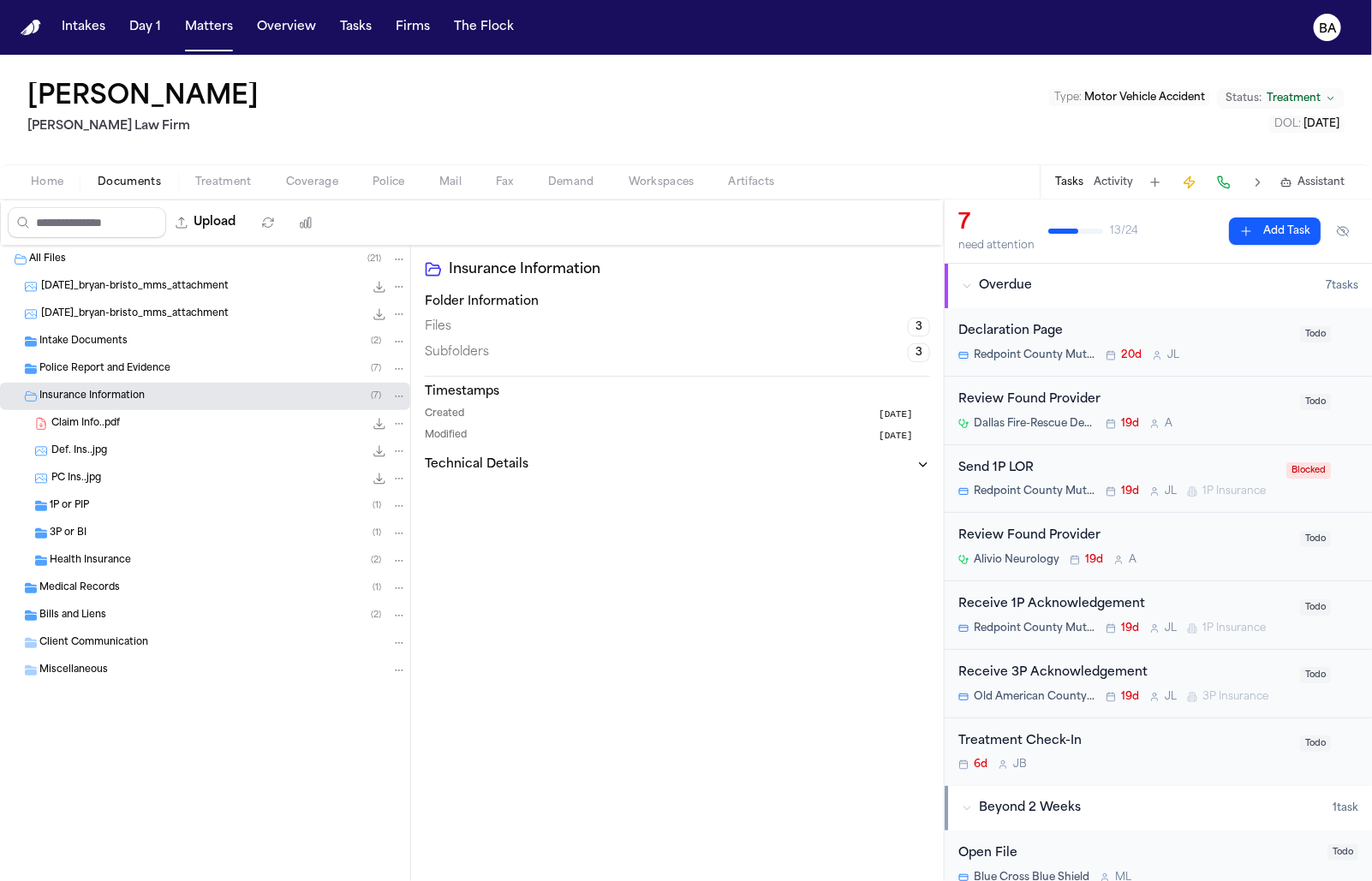
click at [119, 508] on div "1P or PIP ( 1 )" at bounding box center [228, 506] width 357 height 15
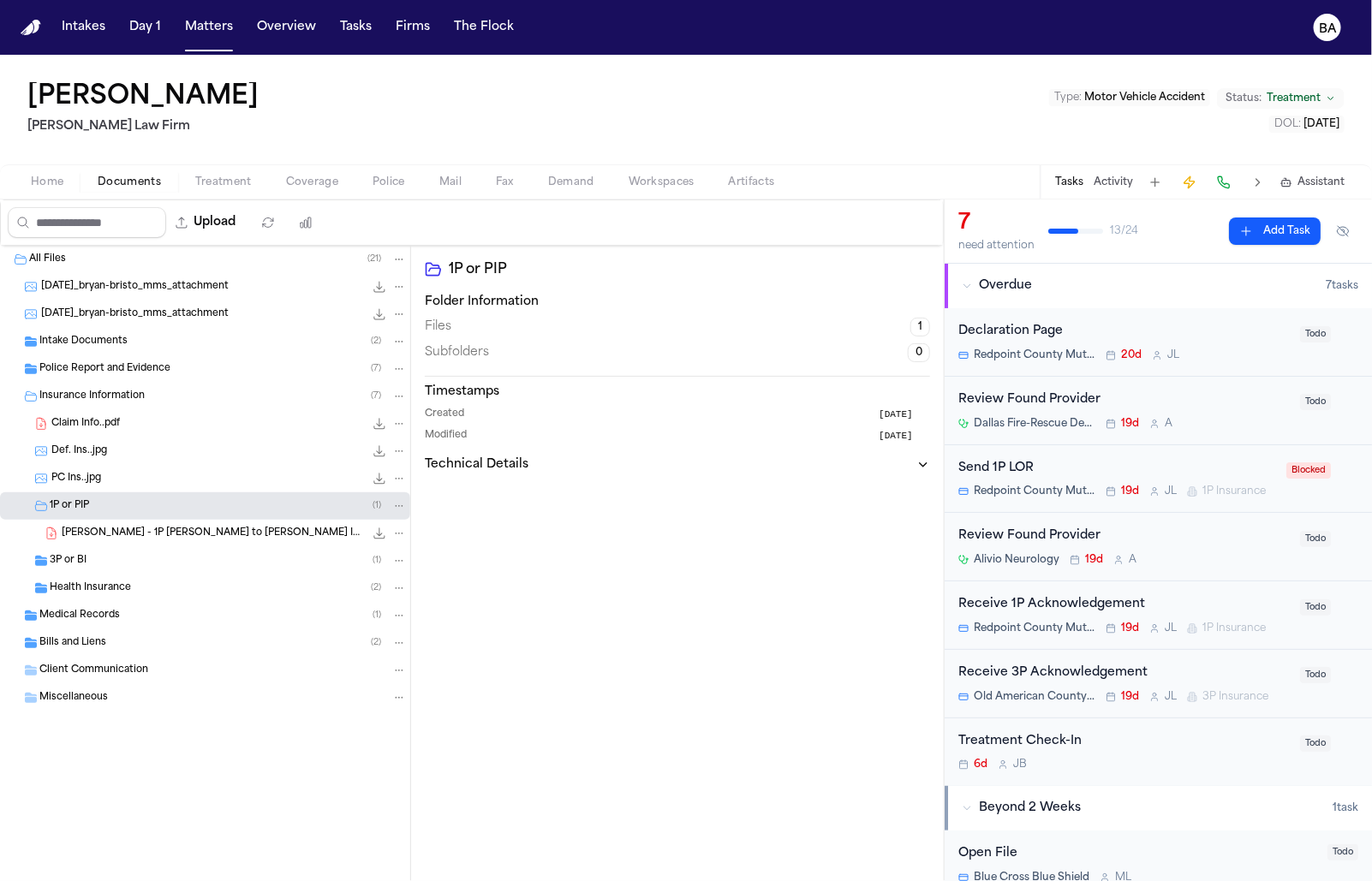
click at [120, 553] on div "3P or BI ( 1 )" at bounding box center [228, 560] width 357 height 15
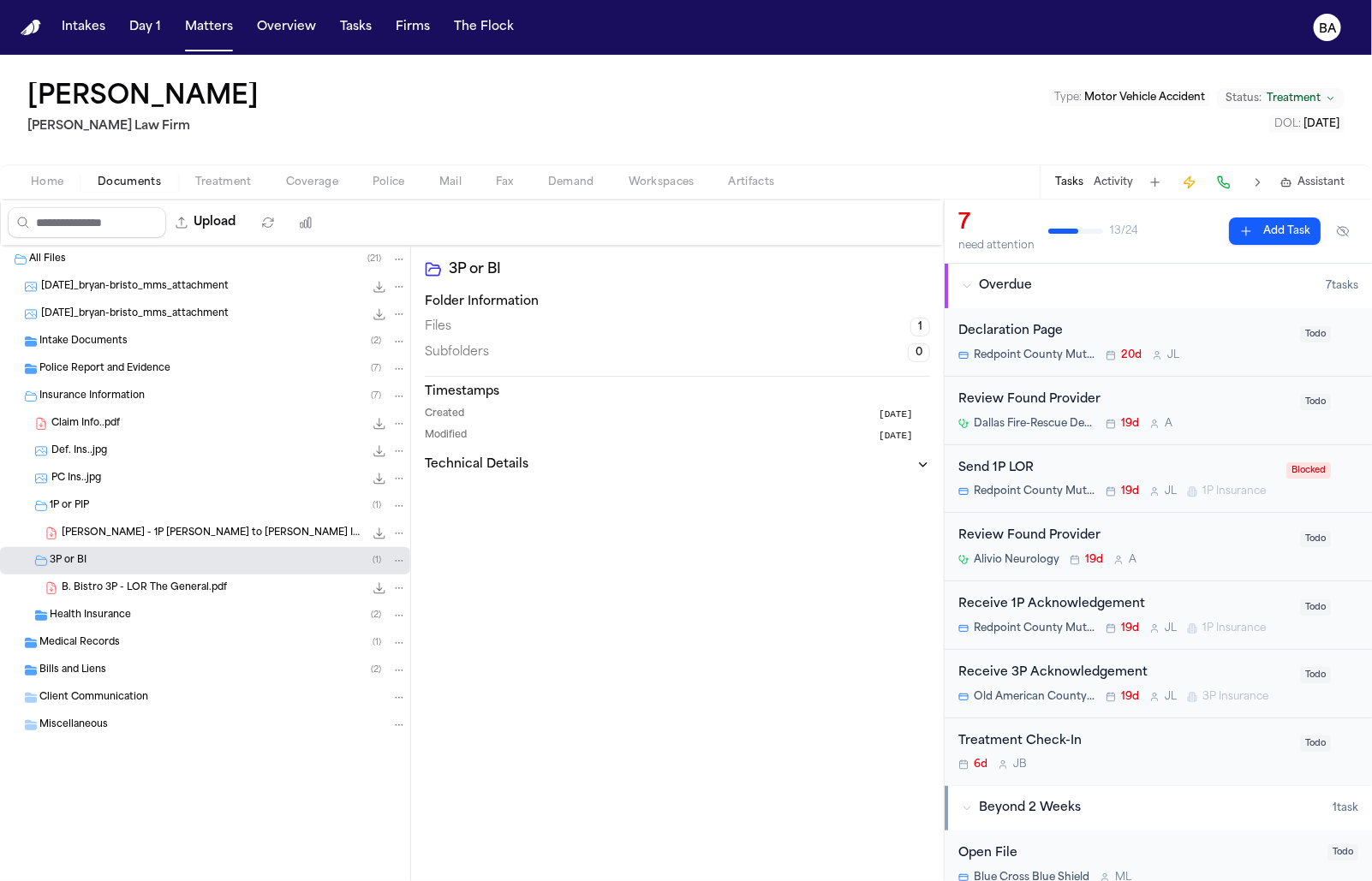
click at [299, 183] on span "Coverage" at bounding box center [312, 182] width 53 height 13
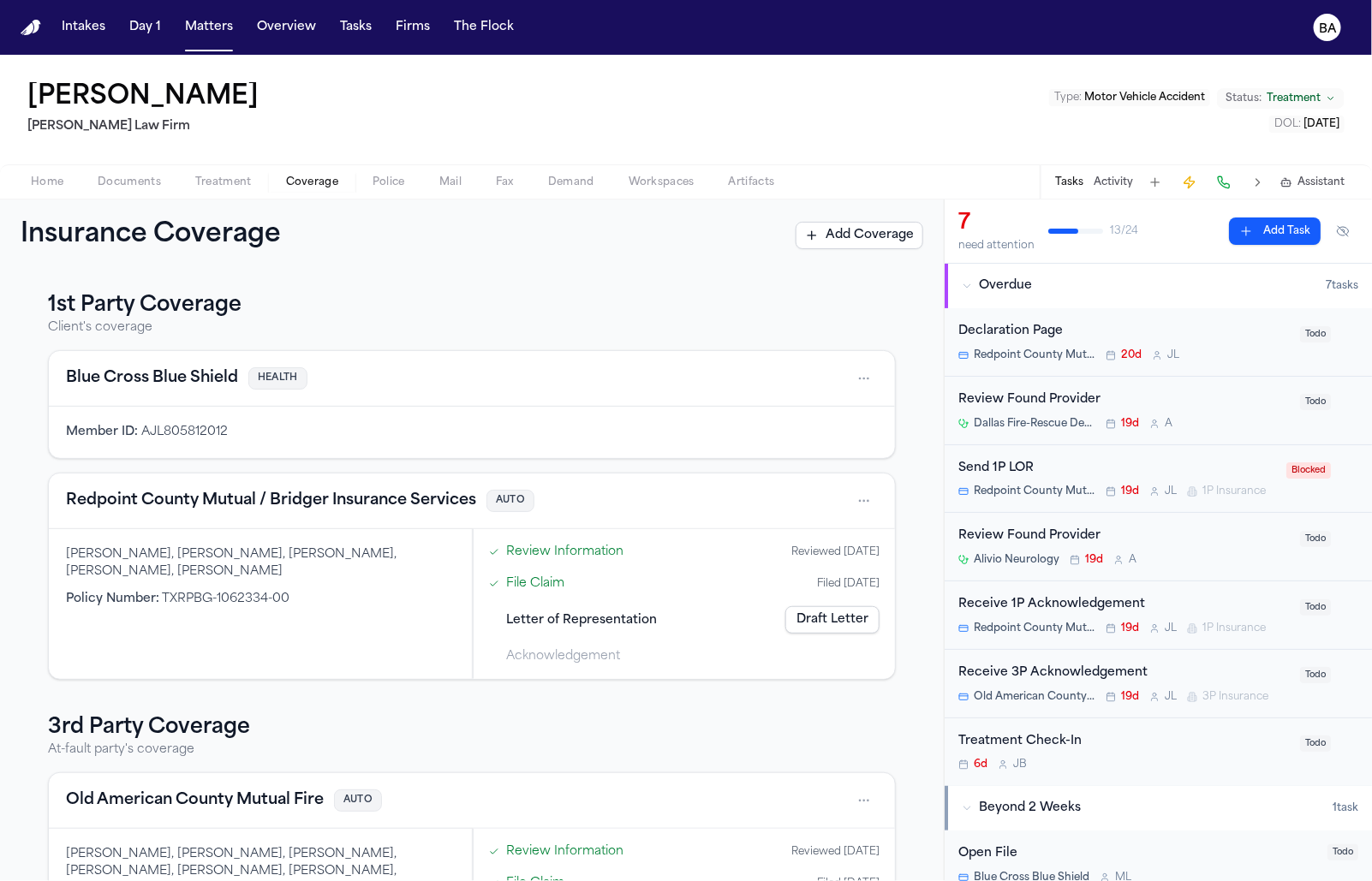
click at [631, 613] on span "Letter of Representation" at bounding box center [581, 621] width 151 height 18
click at [801, 619] on link "Draft Letter" at bounding box center [833, 620] width 94 height 28
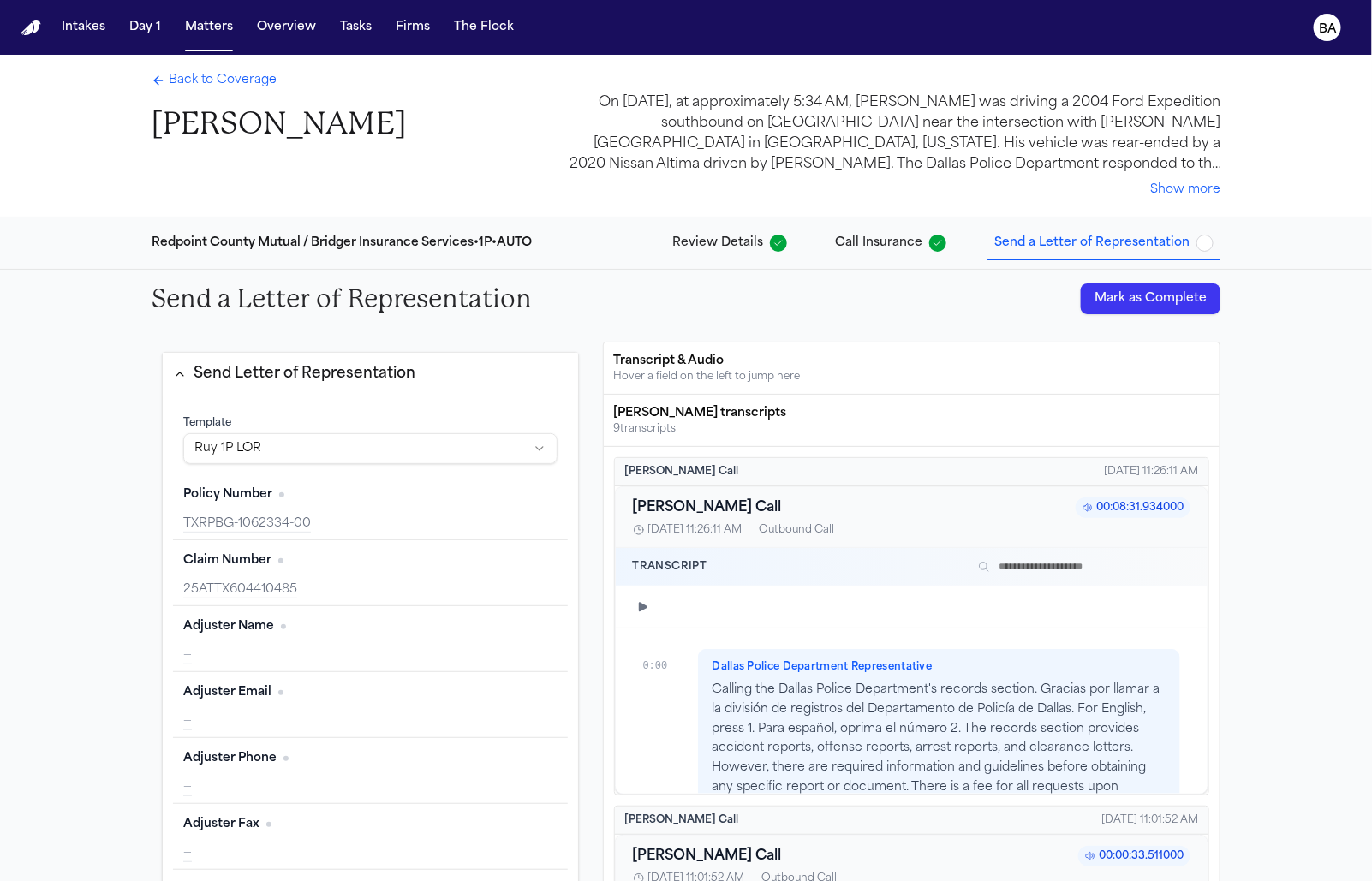
click at [809, 295] on button "Mark as Complete" at bounding box center [1150, 299] width 140 height 31
click at [212, 78] on span "Back to Coverage" at bounding box center [222, 80] width 108 height 17
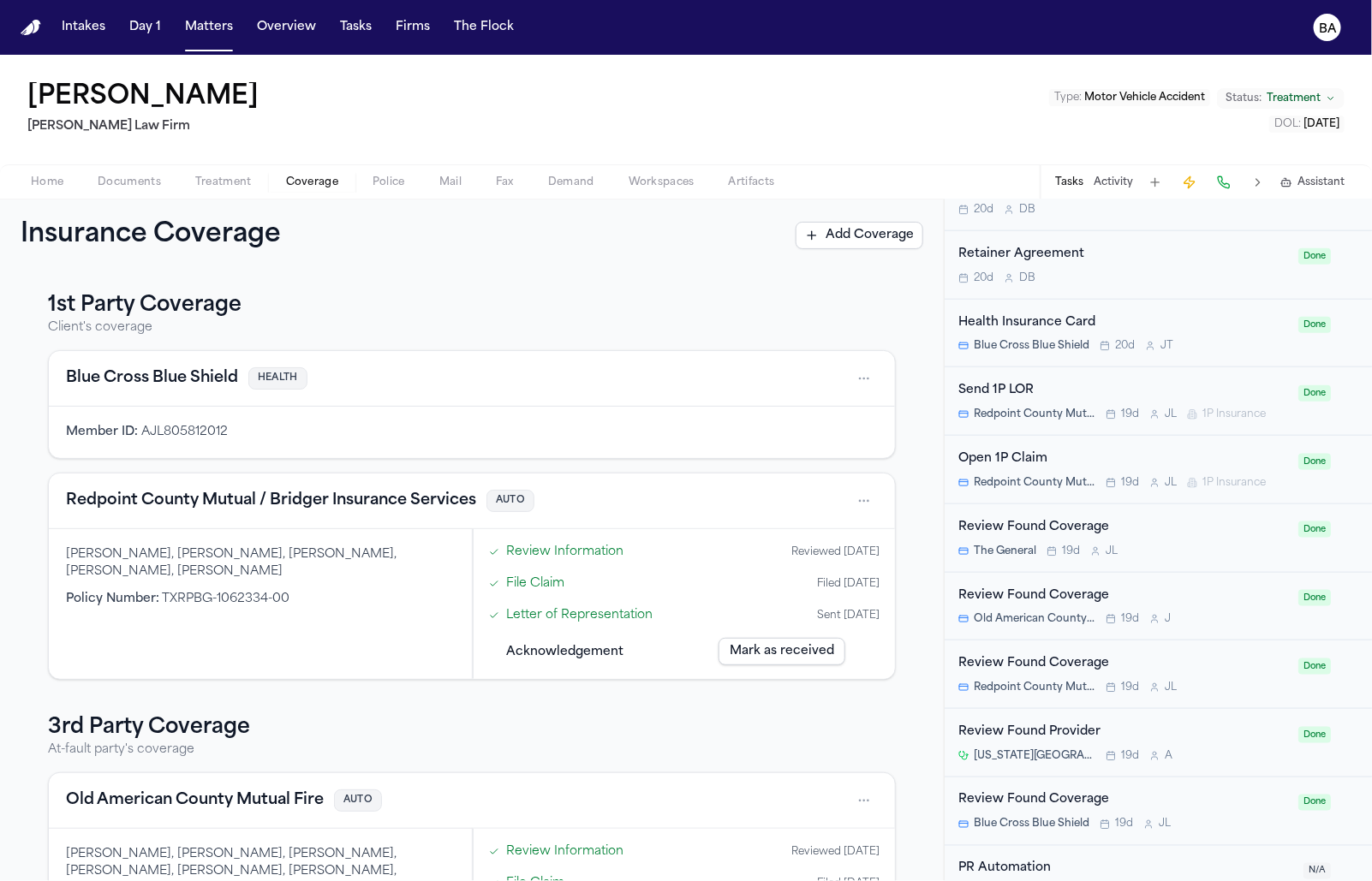
scroll to position [728, 0]
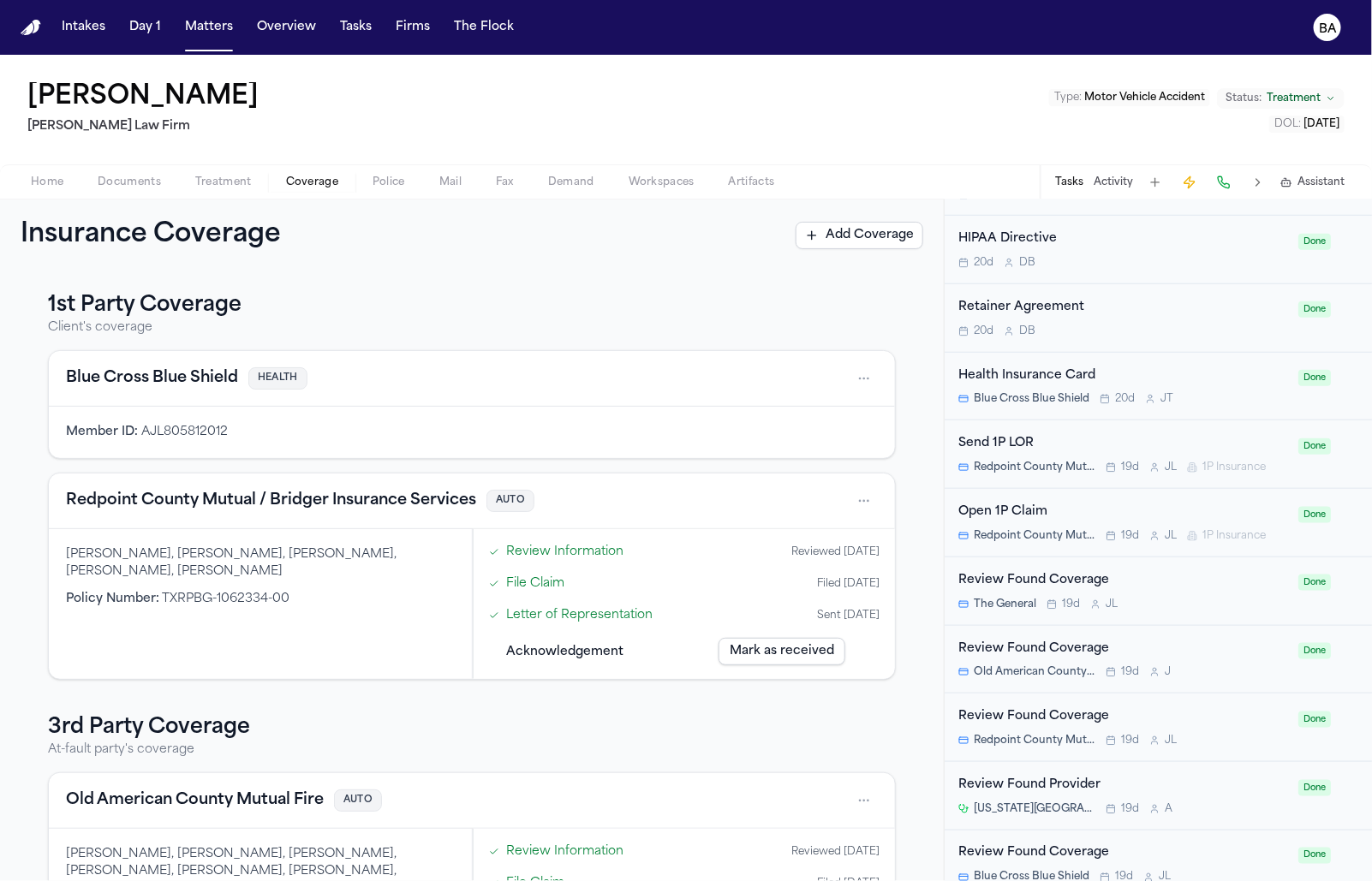
click at [809, 714] on h3 "3rd Party Coverage" at bounding box center [472, 728] width 848 height 28
click at [573, 609] on link "Letter of Representation" at bounding box center [579, 615] width 146 height 18
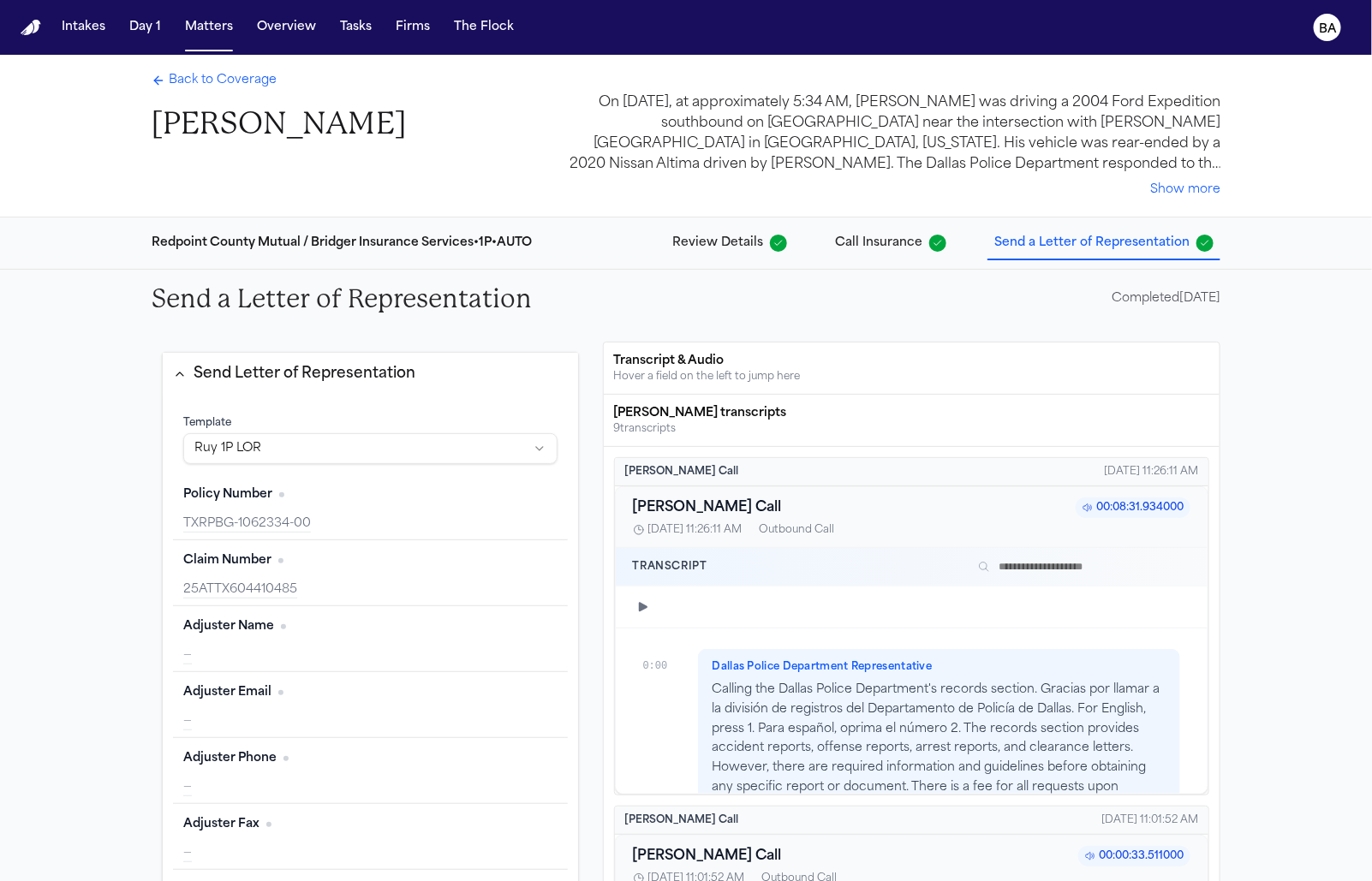
click at [230, 84] on span "Back to Coverage" at bounding box center [222, 80] width 108 height 17
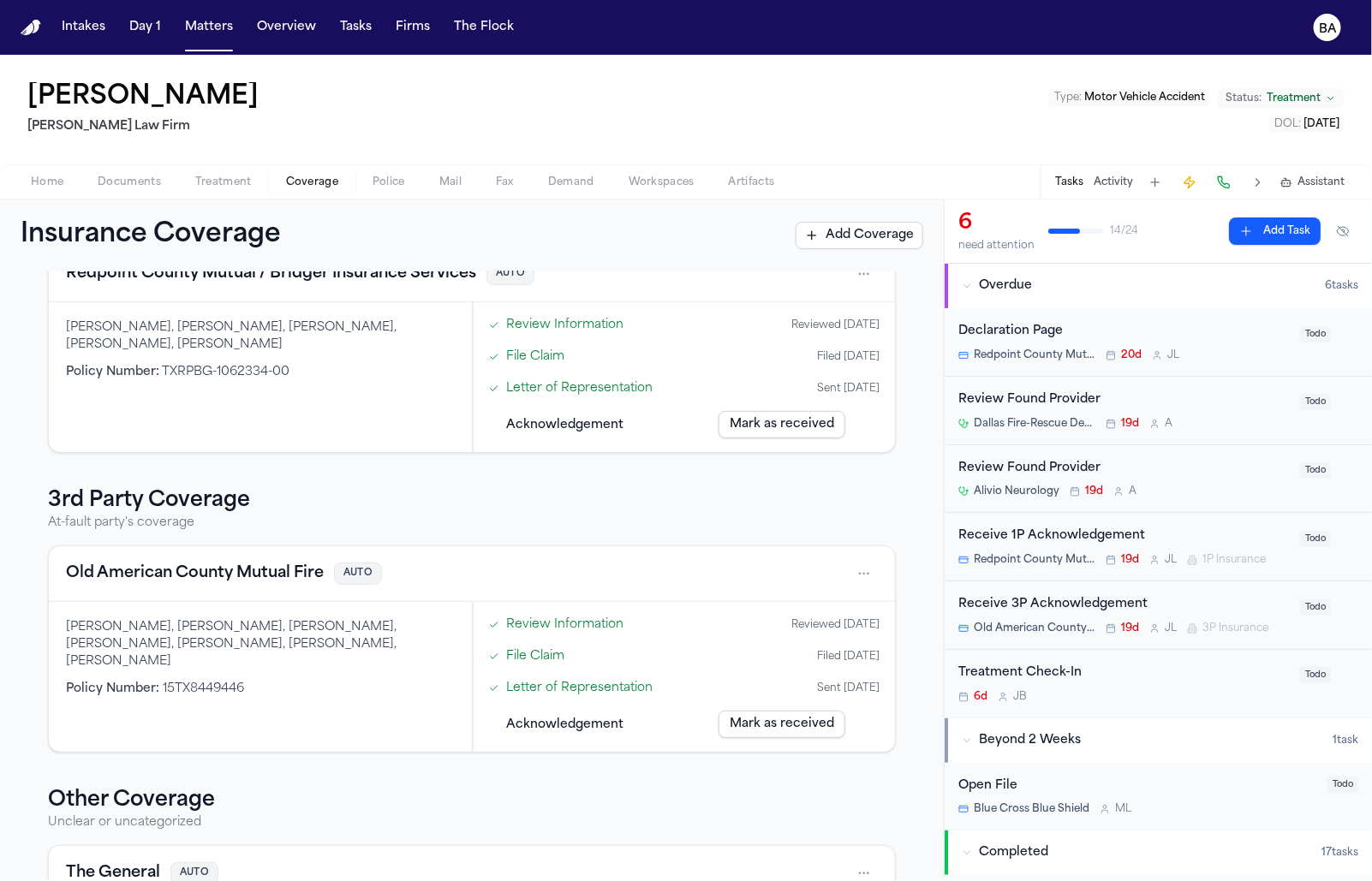
scroll to position [415, 0]
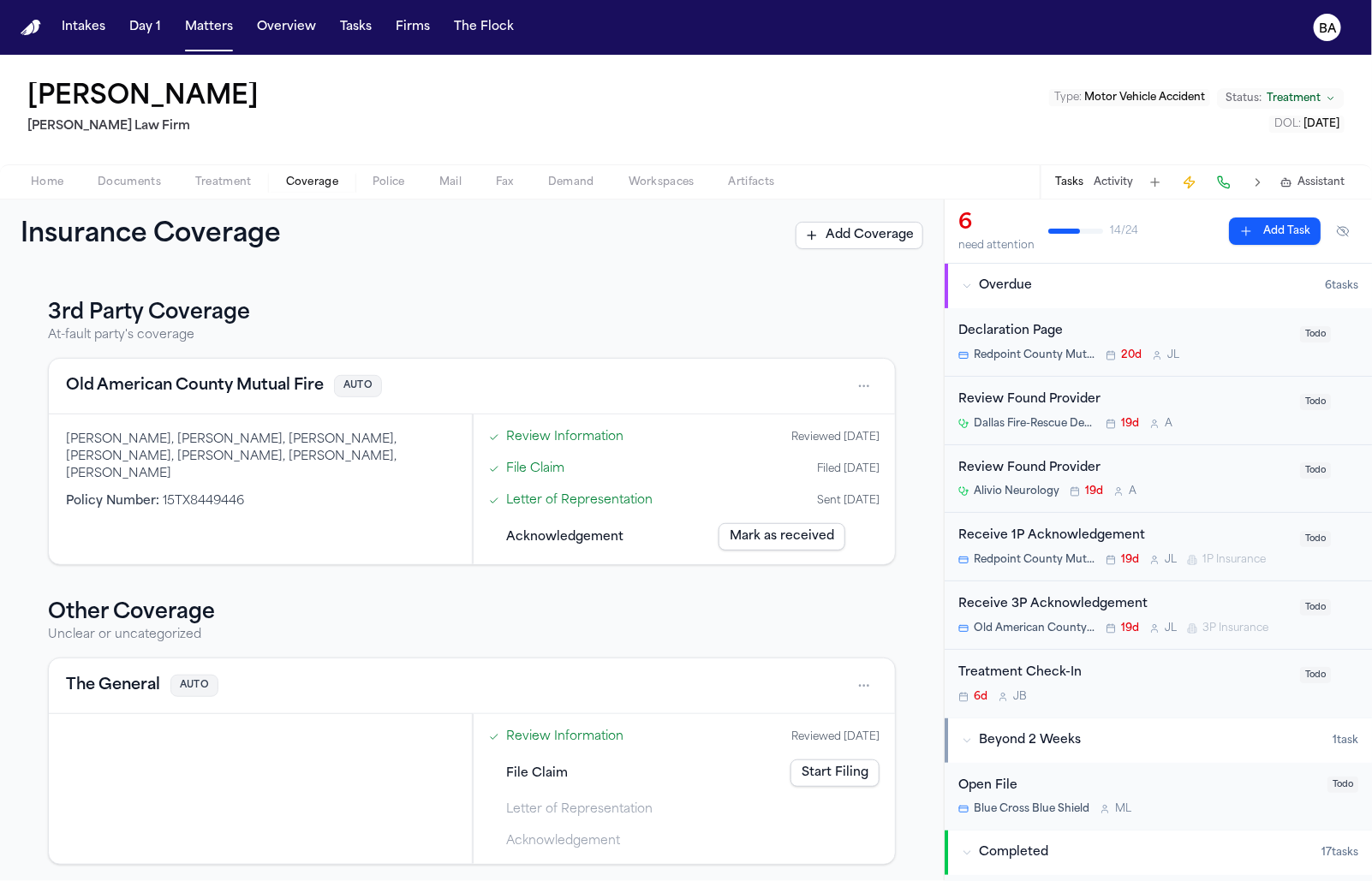
click at [604, 505] on link "Letter of Representation" at bounding box center [579, 500] width 146 height 18
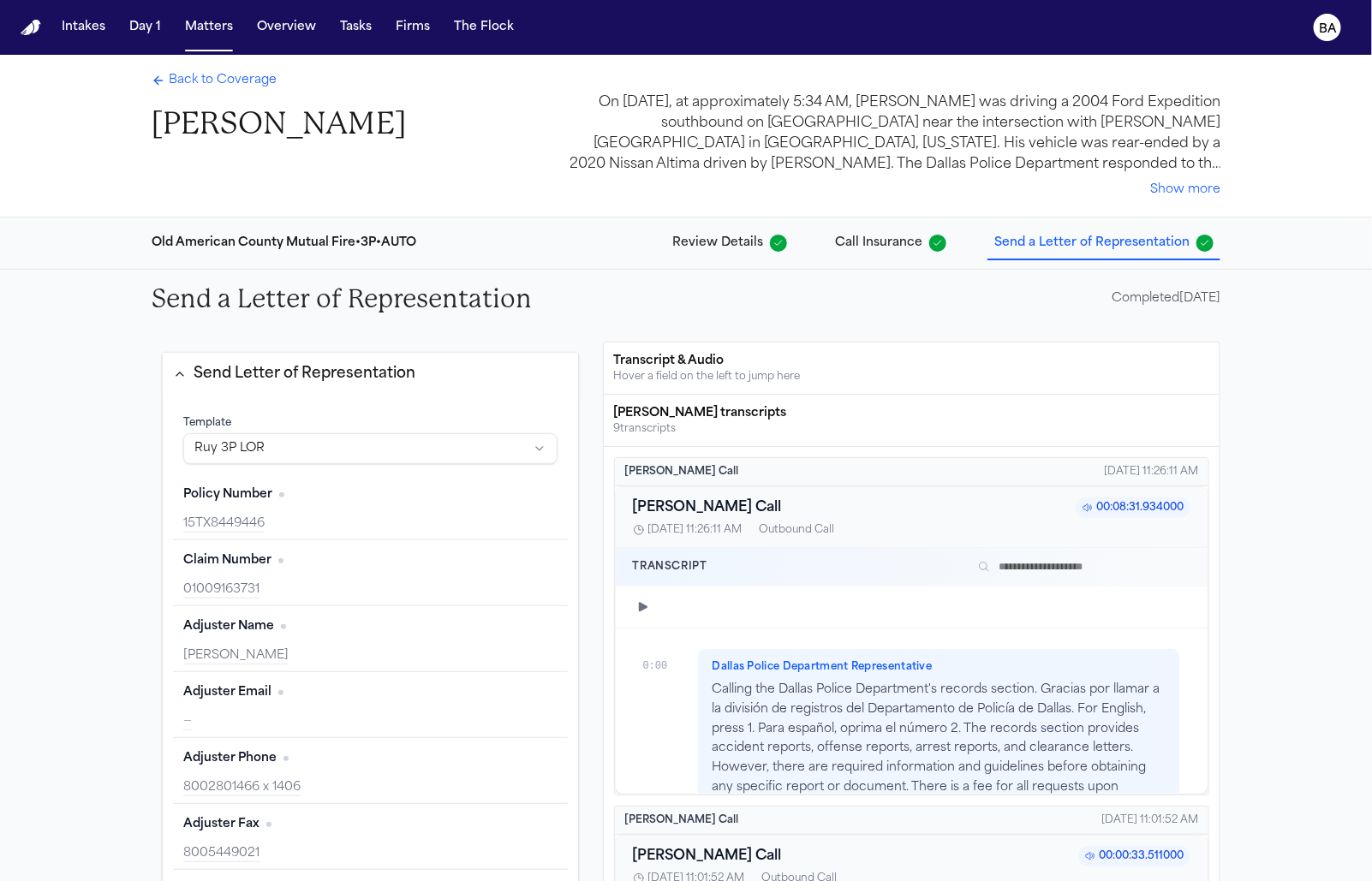
click at [204, 76] on span "Back to Coverage" at bounding box center [222, 80] width 108 height 17
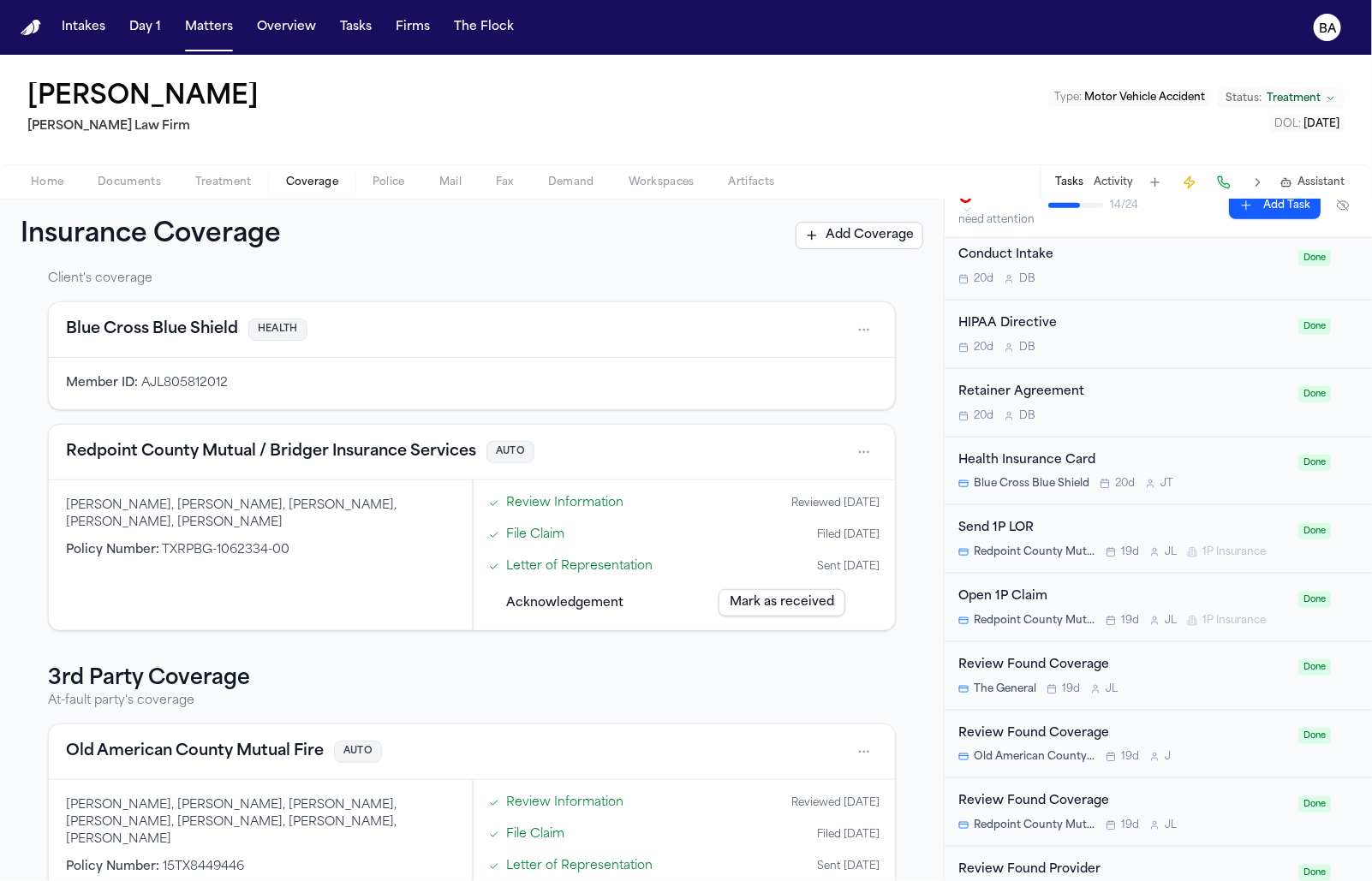
scroll to position [644, 0]
click at [809, 521] on div "Send 1P LOR" at bounding box center [1123, 528] width 330 height 20
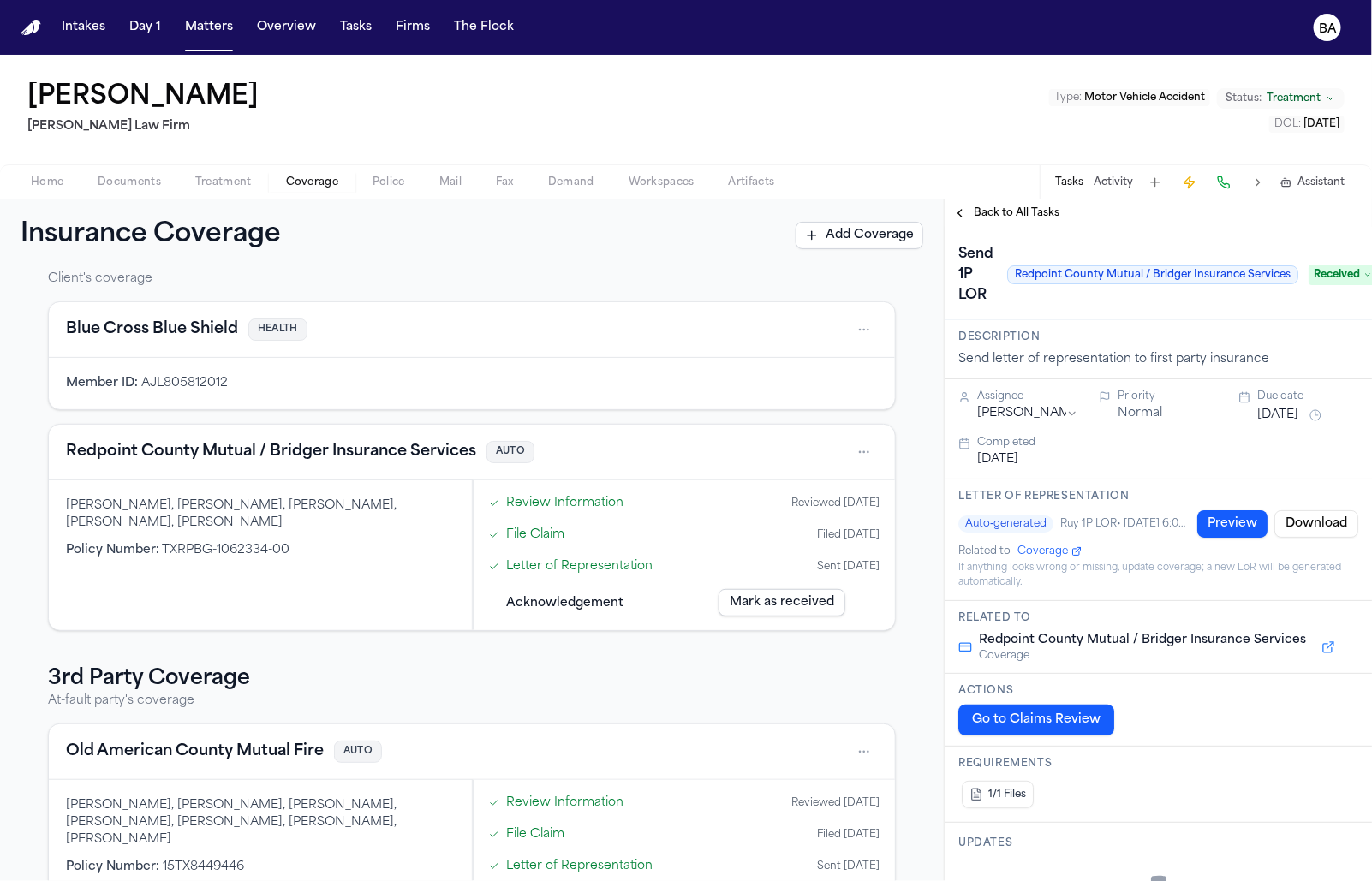
click at [809, 268] on span "Received" at bounding box center [1343, 275] width 69 height 21
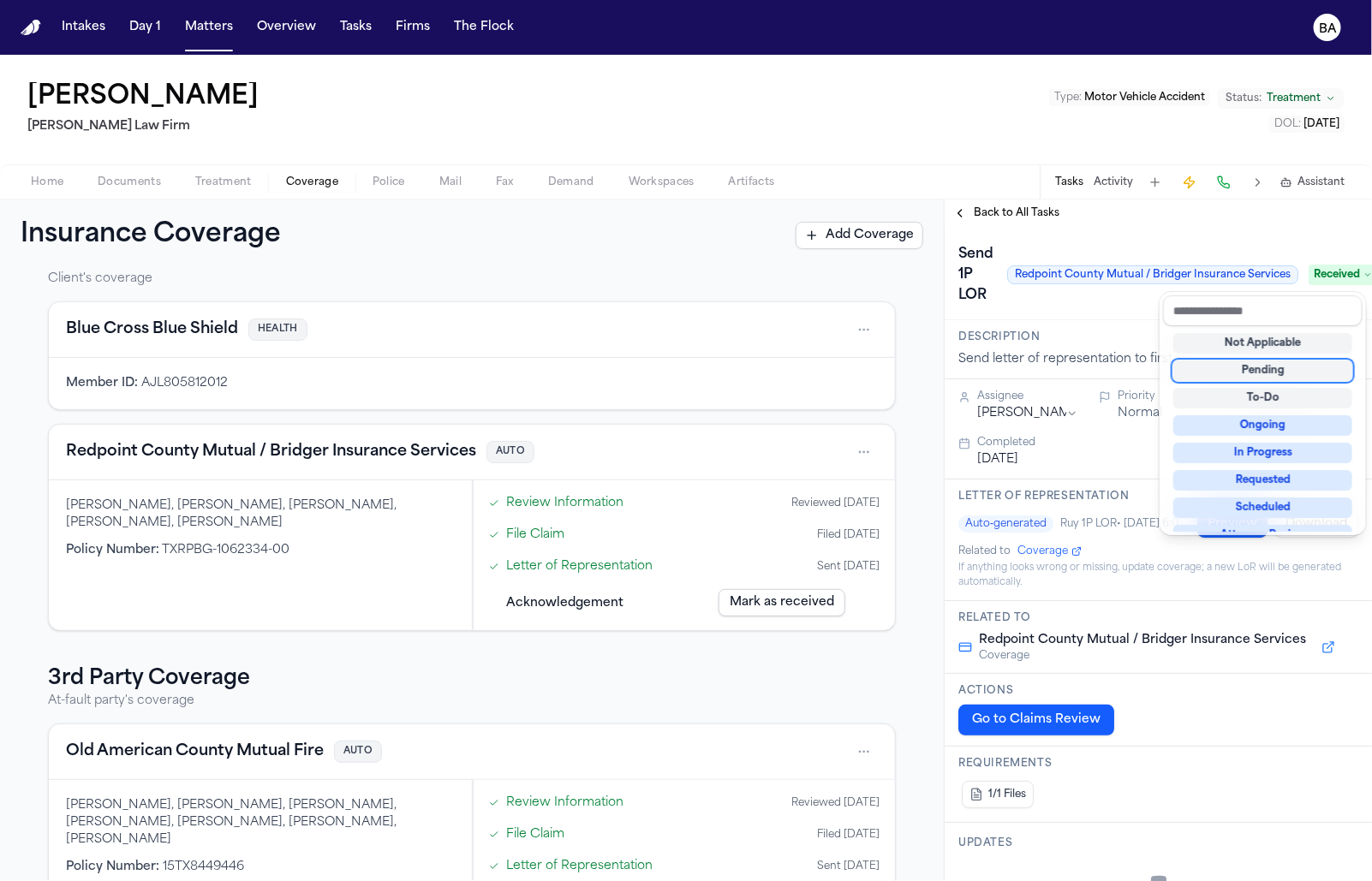
click at [809, 373] on div "Pending" at bounding box center [1262, 370] width 179 height 21
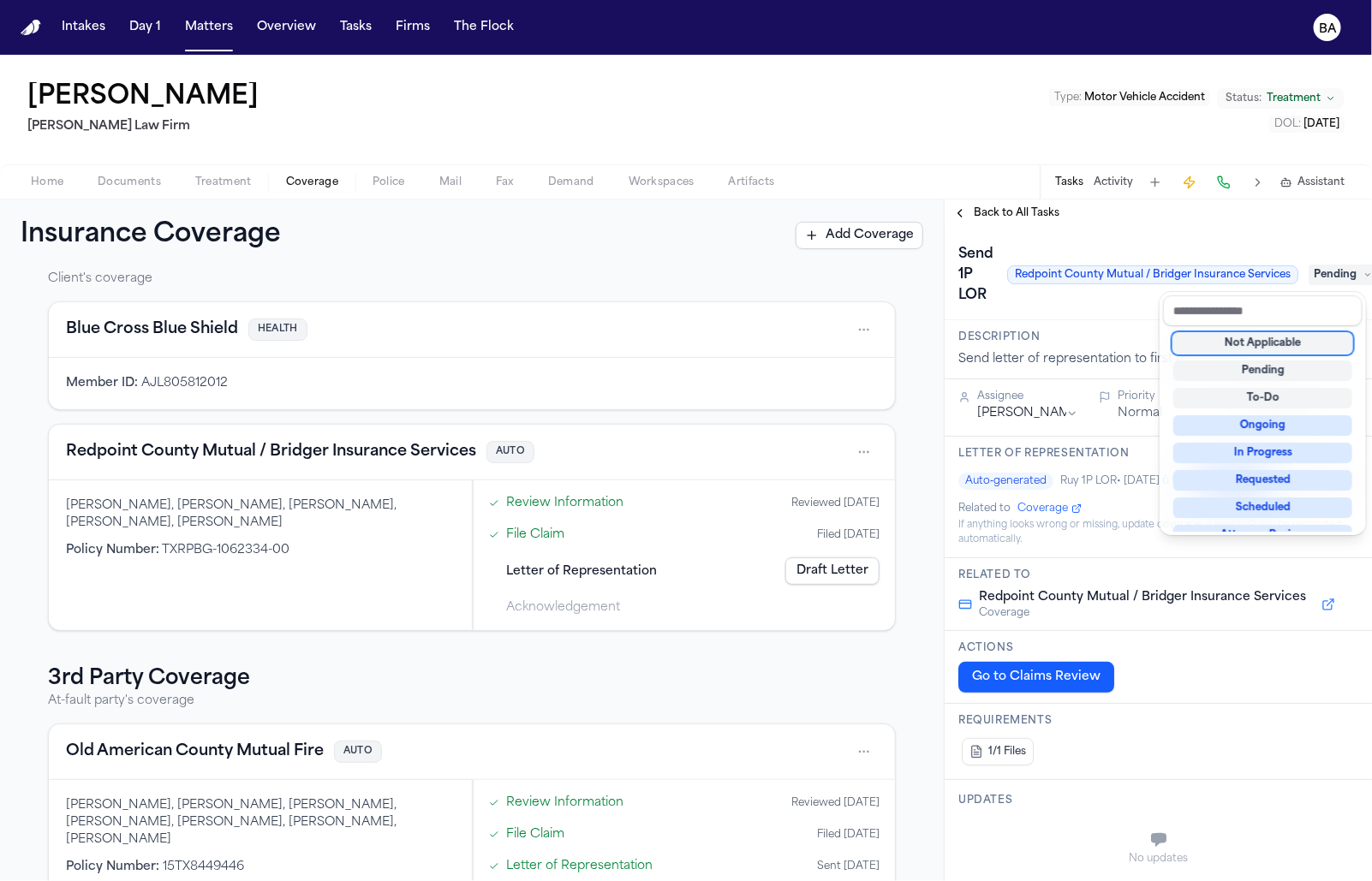
click at [612, 572] on div "Insurance Coverage Add Coverage 1st Party Coverage Client's coverage Blue Cross…" at bounding box center [686, 540] width 1372 height 681
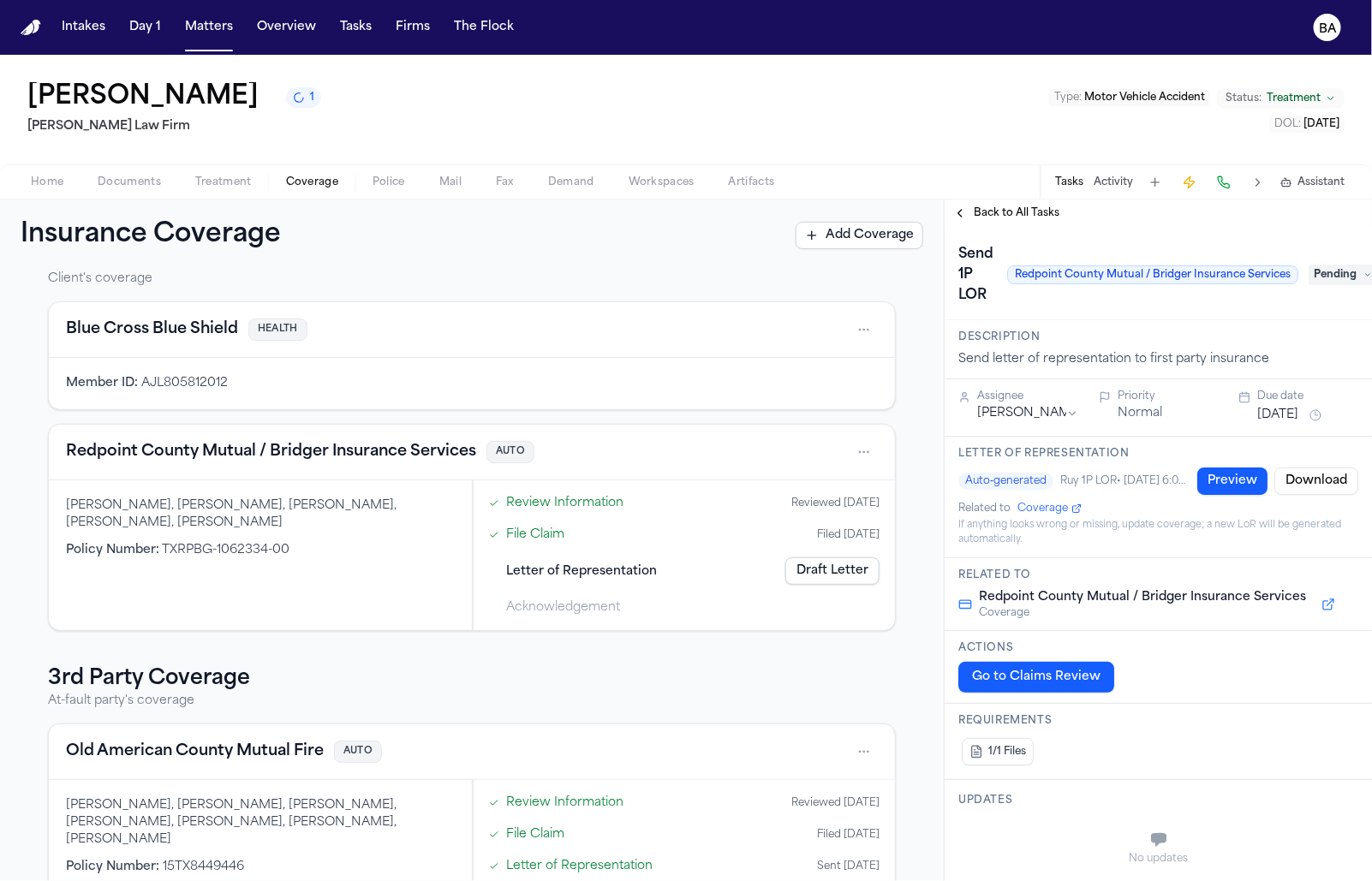
click at [595, 572] on span "Letter of Representation" at bounding box center [581, 572] width 151 height 18
click at [357, 32] on button "Tasks" at bounding box center [356, 27] width 45 height 31
click at [653, 572] on div "Letter of Representation Draft Letter" at bounding box center [684, 571] width 404 height 37
click at [809, 571] on link "Draft Letter" at bounding box center [833, 571] width 94 height 28
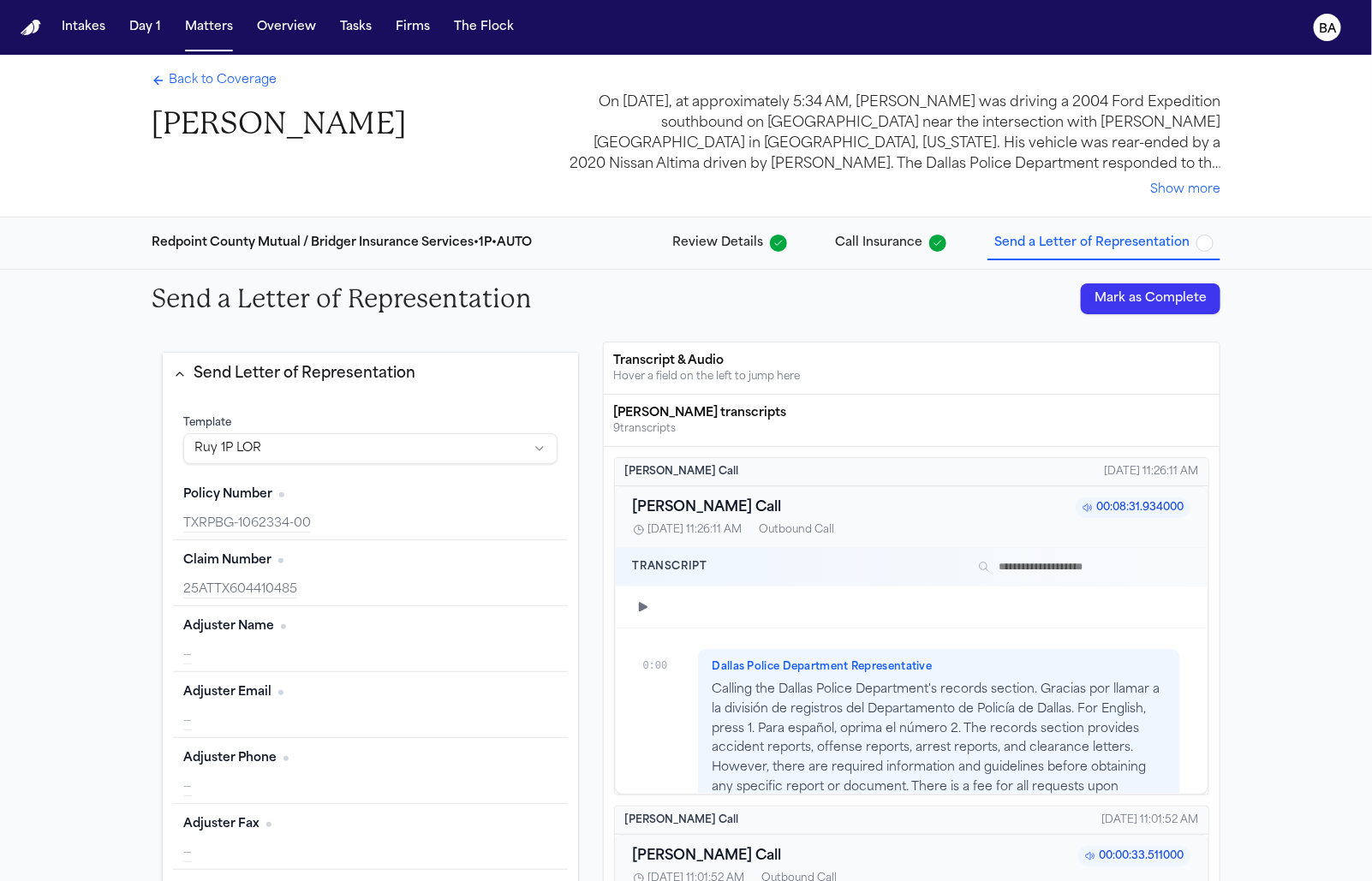
click at [205, 85] on span "Back to Coverage" at bounding box center [222, 80] width 108 height 17
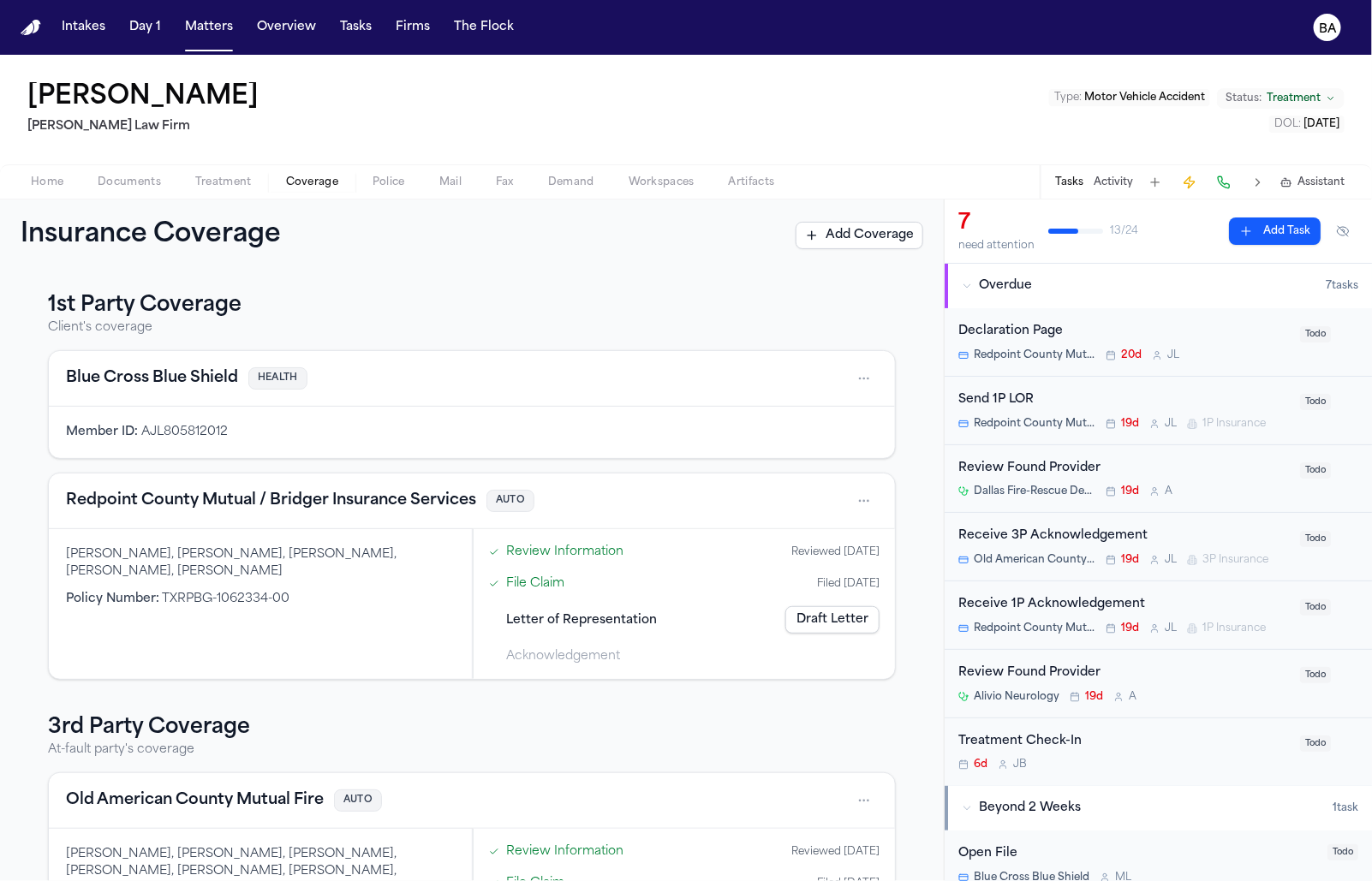
click at [121, 203] on div "Insurance Coverage Add Coverage" at bounding box center [472, 235] width 943 height 72
click at [119, 184] on span "Documents" at bounding box center [128, 182] width 63 height 13
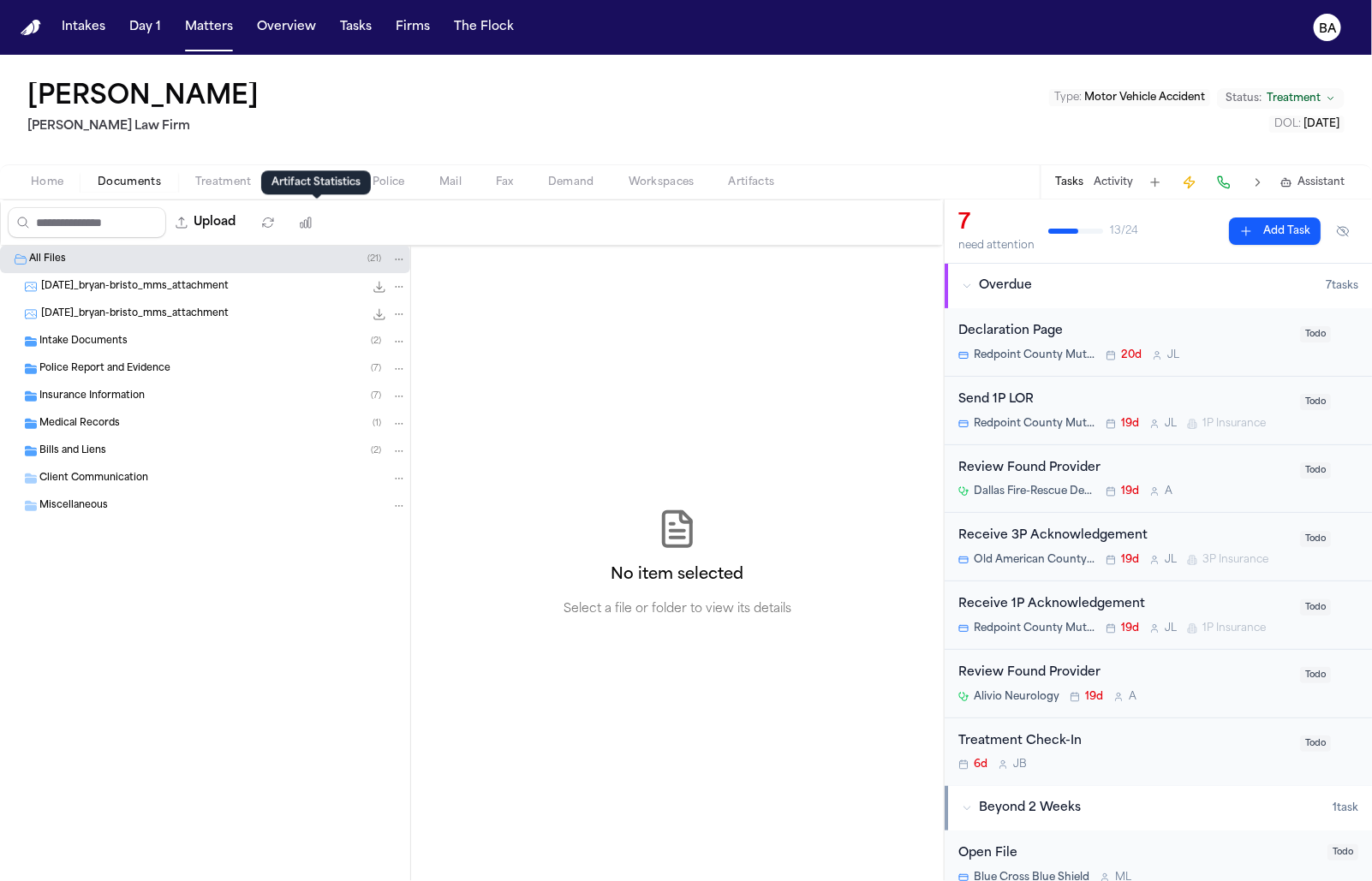
click at [311, 170] on div "Artifact Statistics Artifact Statistics" at bounding box center [316, 182] width 110 height 24
click at [319, 150] on div "[PERSON_NAME] [PERSON_NAME] Law Firm Type : Motor Vehicle Accident Status: Trea…" at bounding box center [686, 109] width 1372 height 110
click at [316, 176] on span "Coverage" at bounding box center [312, 182] width 53 height 13
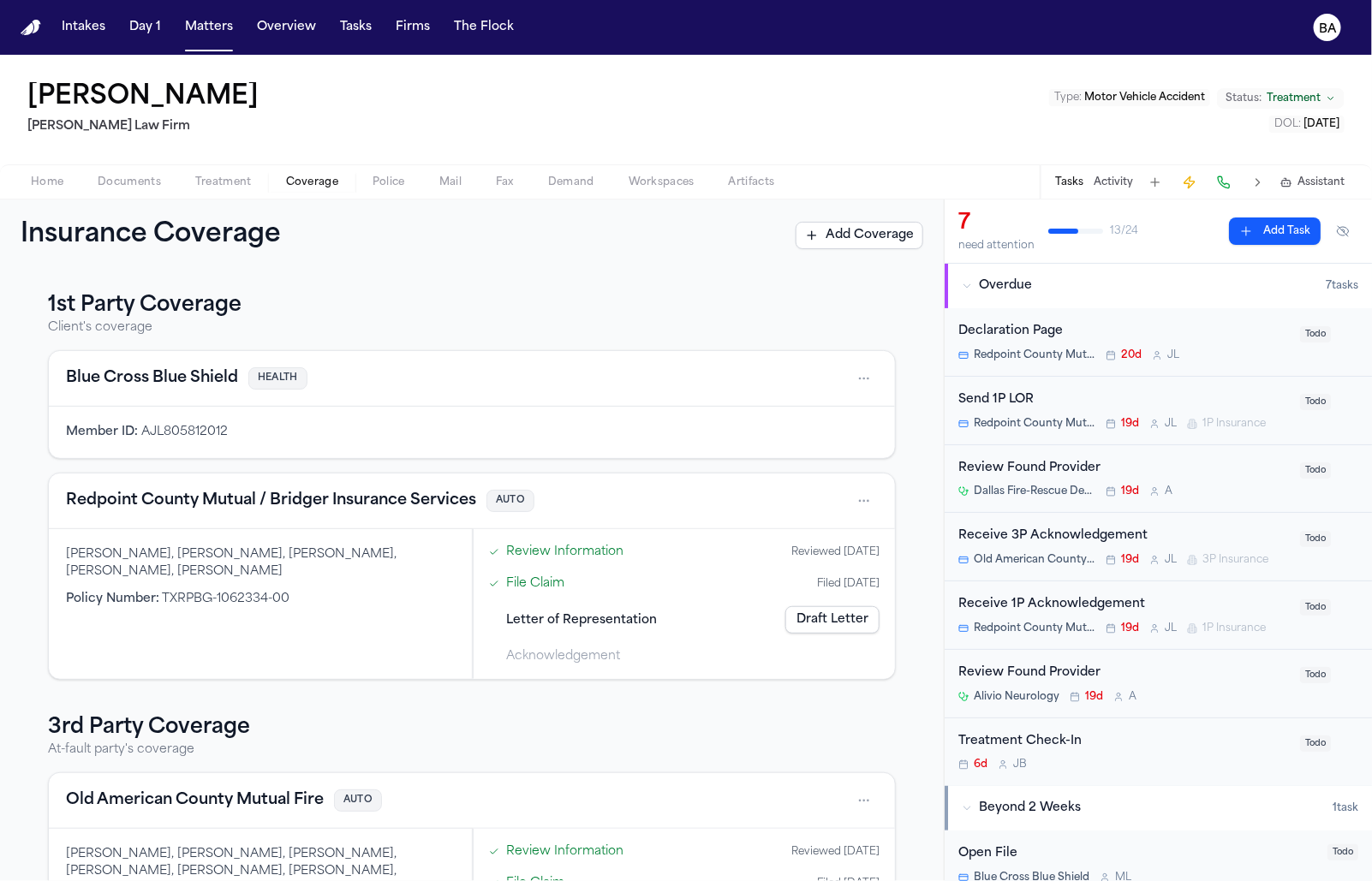
click at [809, 610] on link "Draft Letter" at bounding box center [833, 620] width 94 height 28
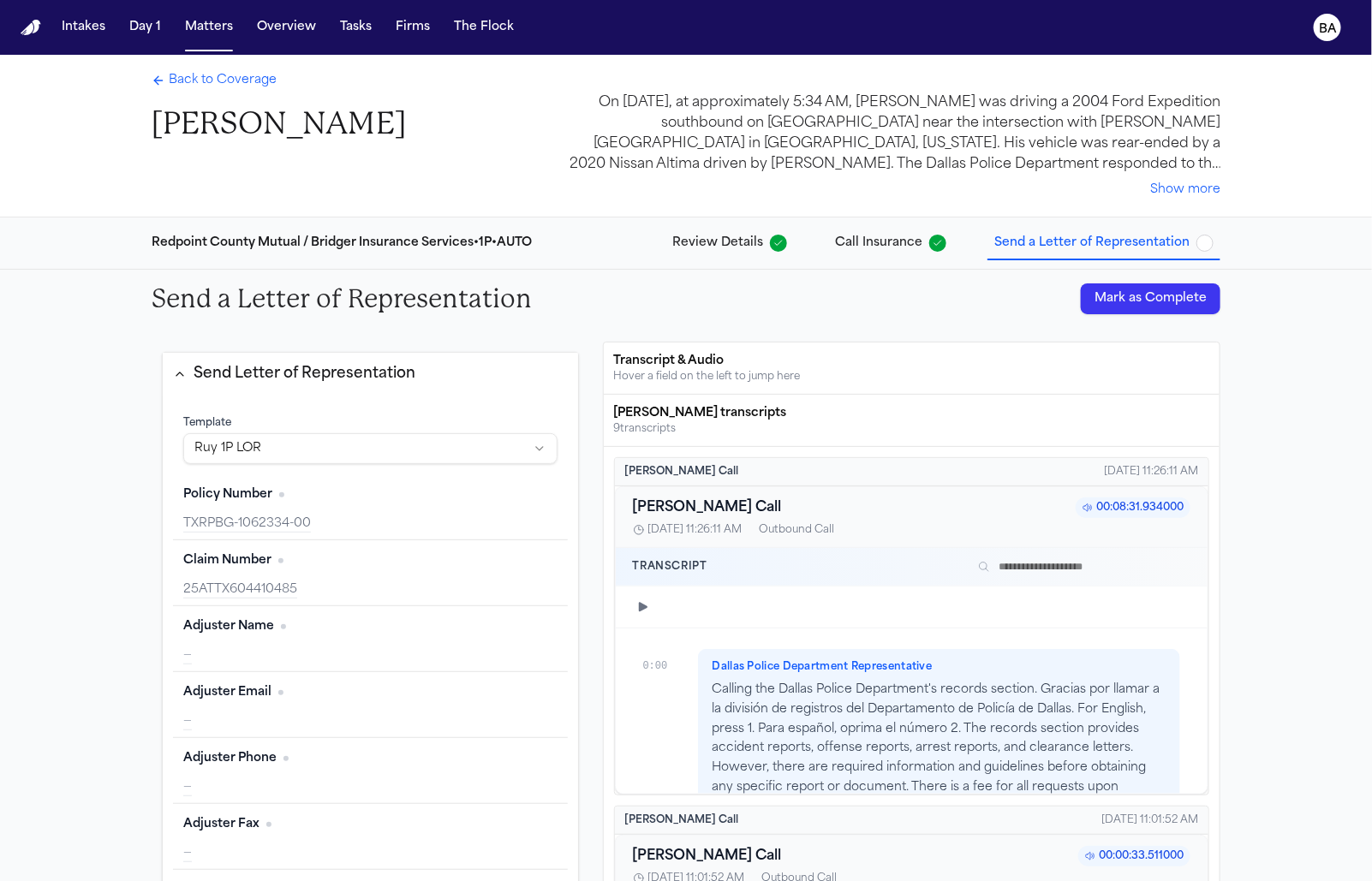
click at [627, 610] on div at bounding box center [912, 607] width 592 height 42
click at [640, 609] on icon "button" at bounding box center [643, 606] width 13 height 13
click at [637, 600] on icon "button" at bounding box center [643, 606] width 13 height 13
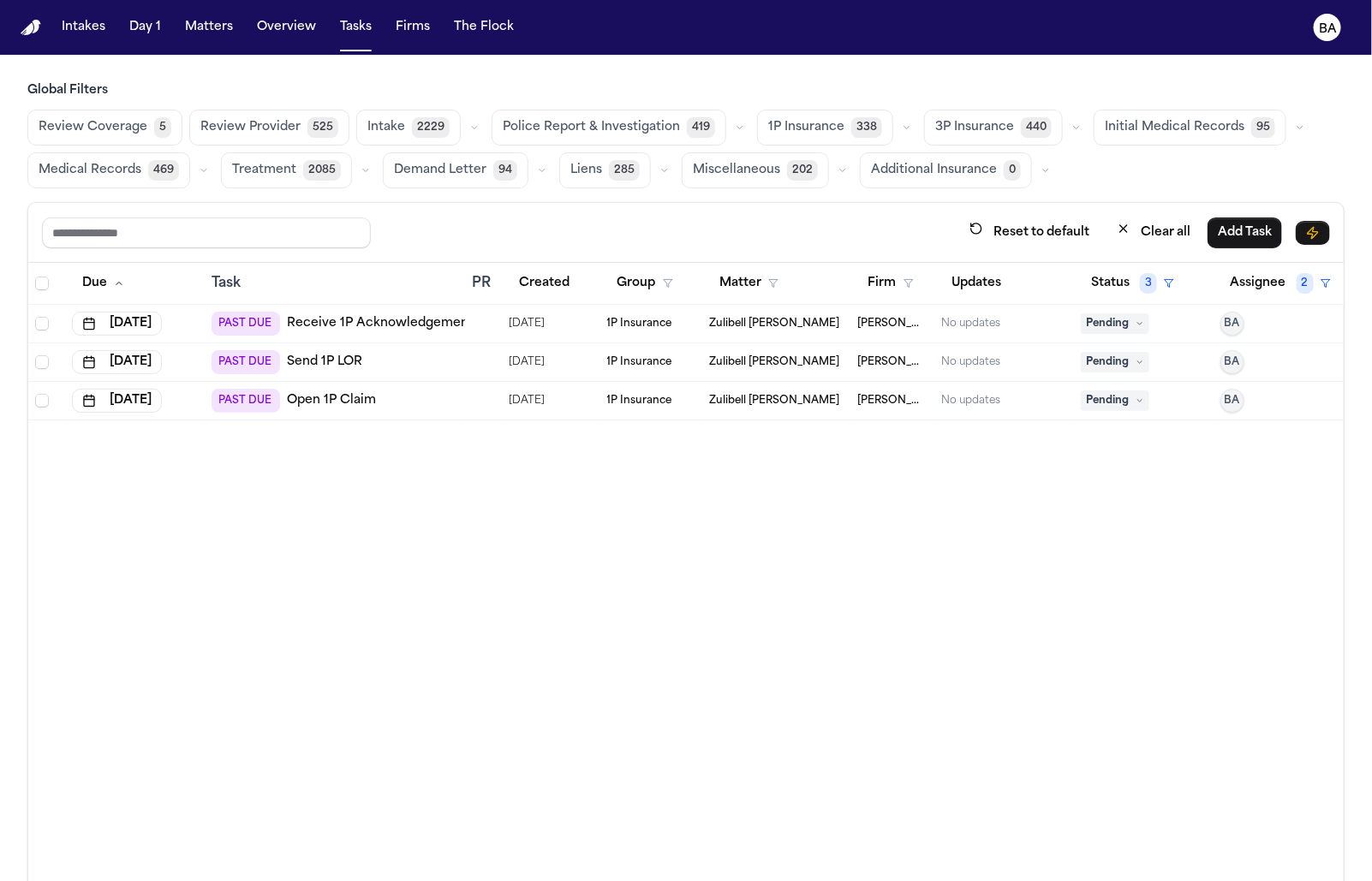
click at [901, 122] on icon "button" at bounding box center [907, 128] width 11 height 11
click at [826, 171] on button "Open Claim 24" at bounding box center [842, 170] width 169 height 34
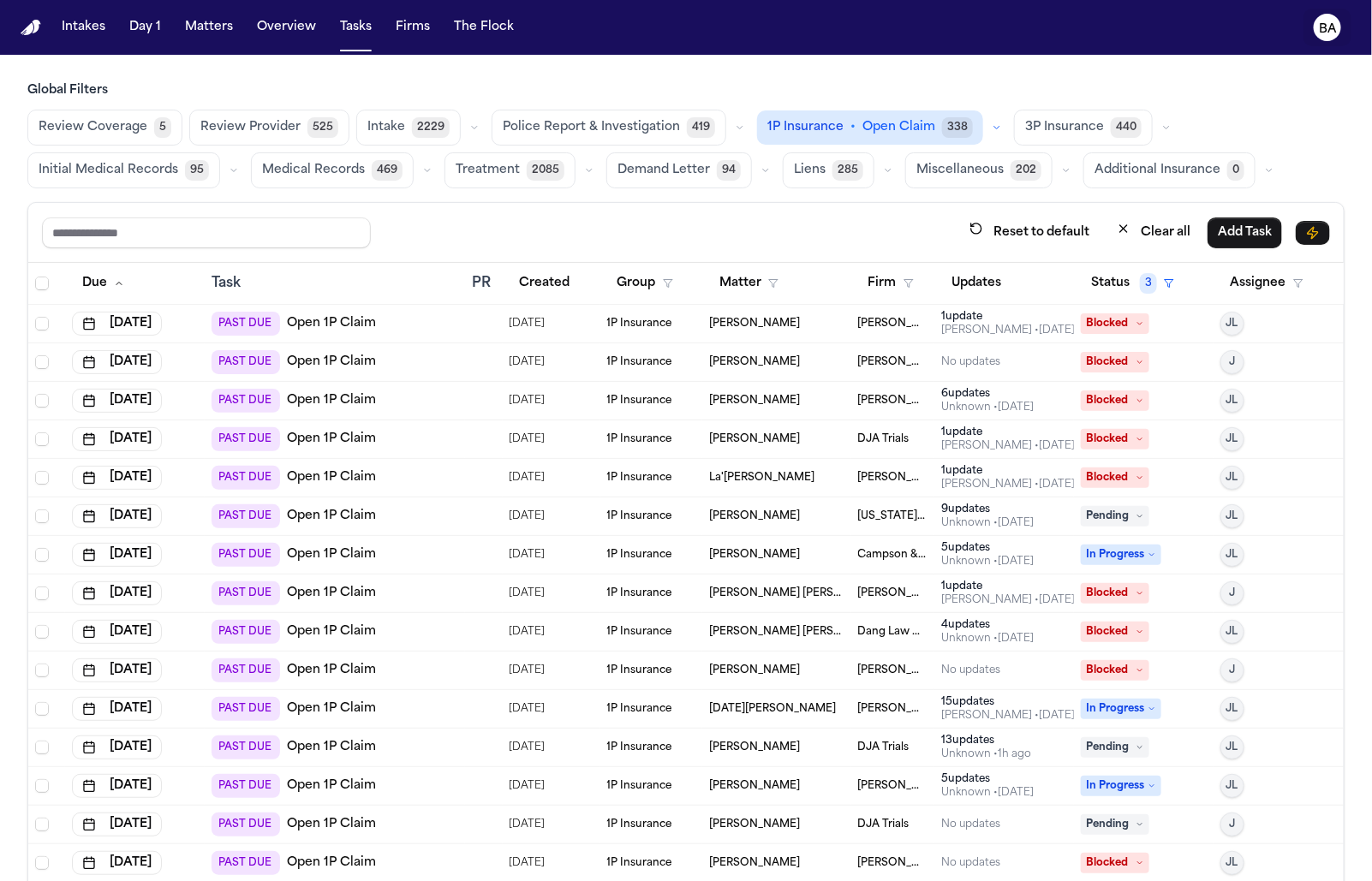
click at [1342, 34] on button "BA" at bounding box center [1327, 28] width 48 height 37
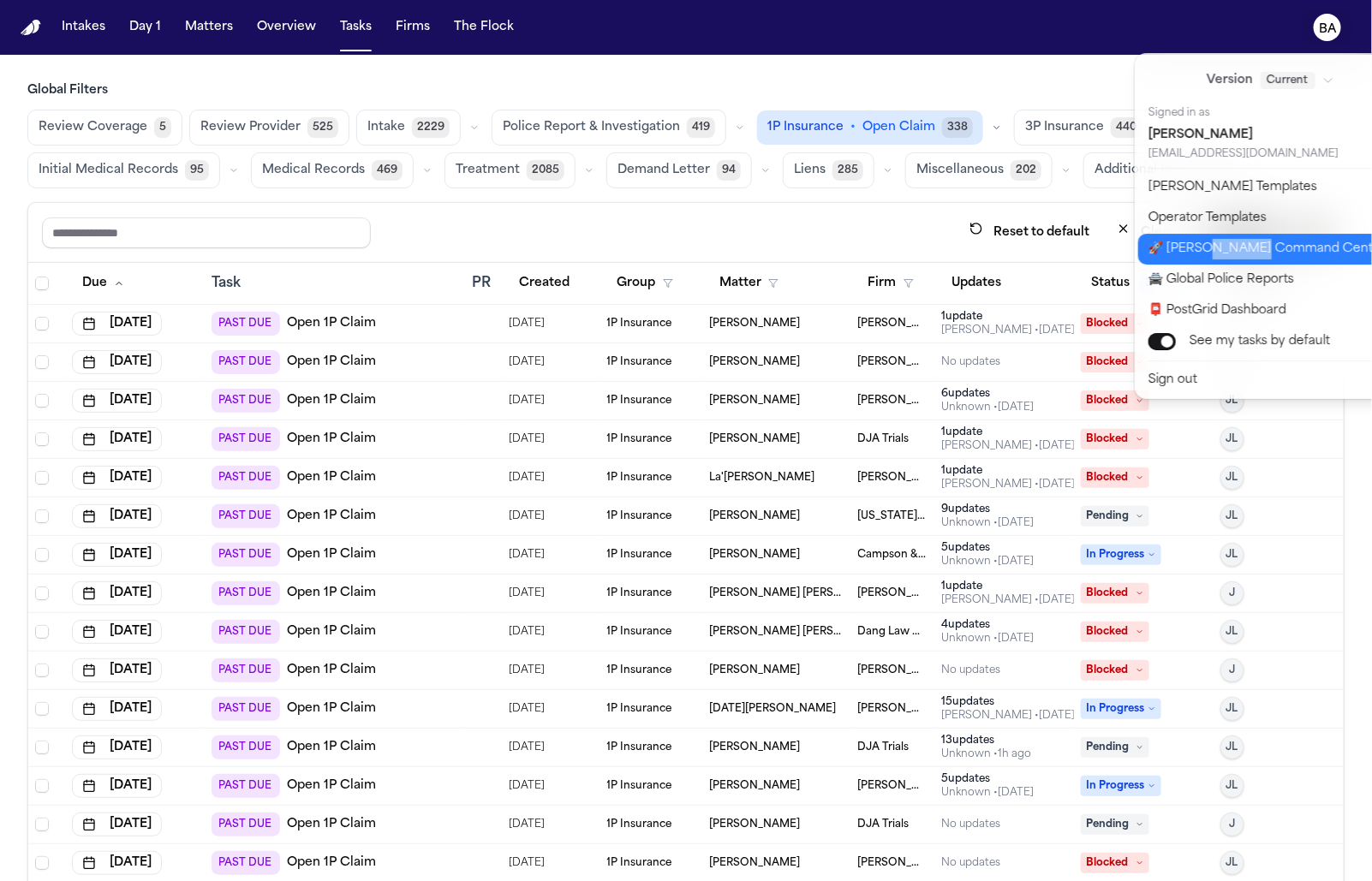
click at [1272, 251] on button "🚀 Bland Command Center" at bounding box center [1280, 249] width 285 height 31
select select "**"
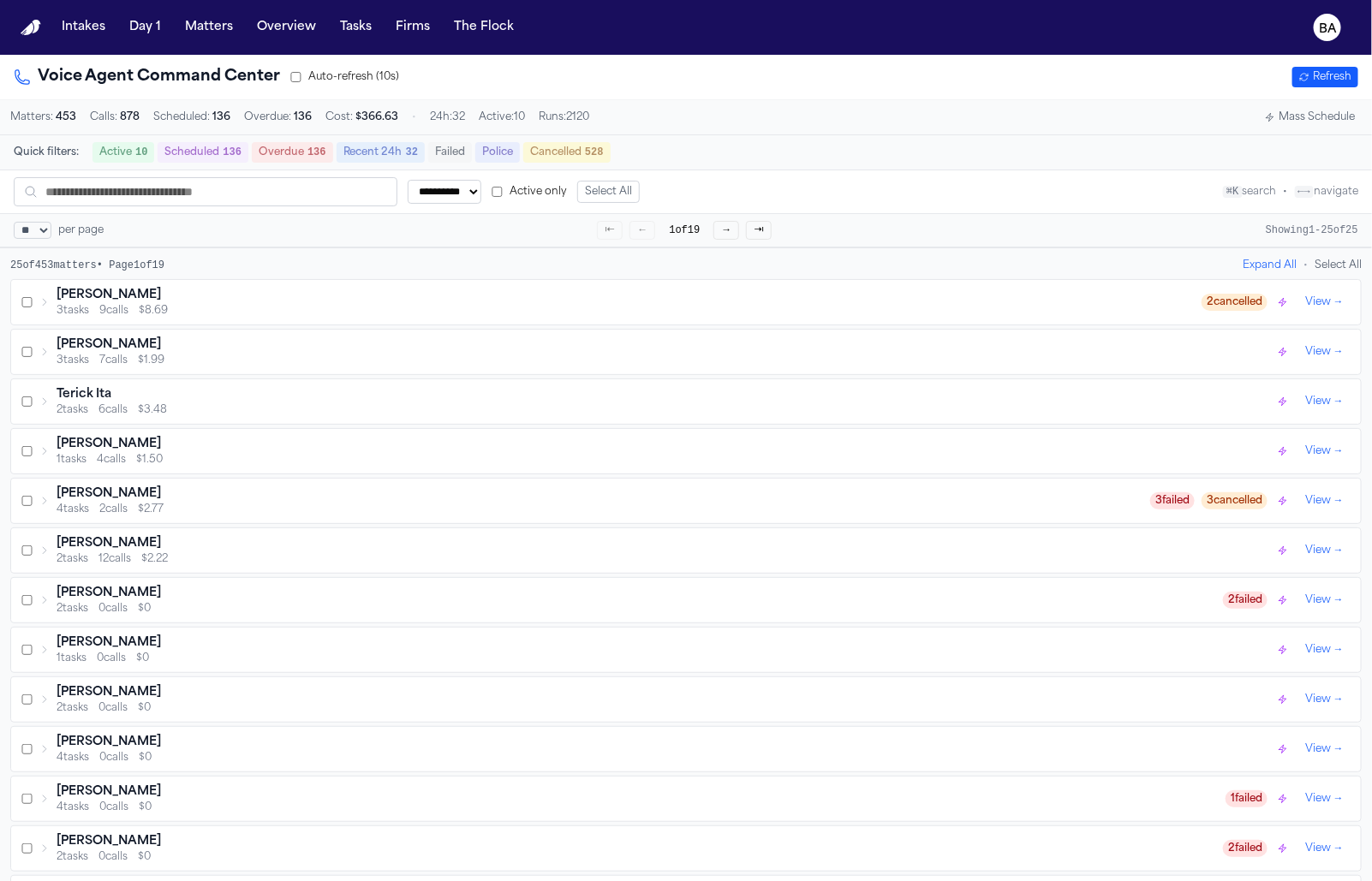
click at [44, 313] on div "Susan White 3 tasks 9 calls $8.69" at bounding box center [620, 302] width 1162 height 31
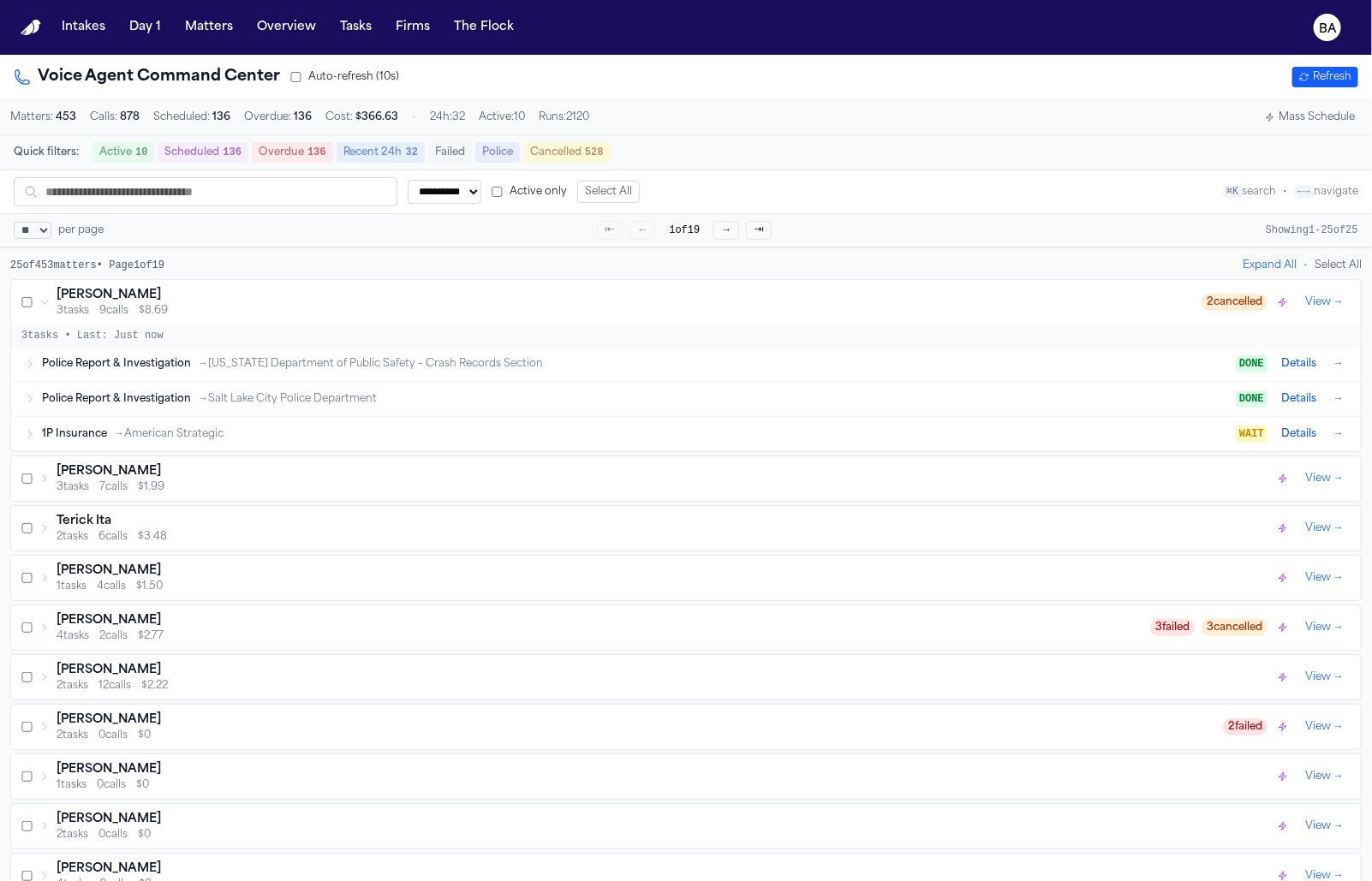
click at [1311, 364] on button "Details" at bounding box center [1298, 364] width 49 height 21
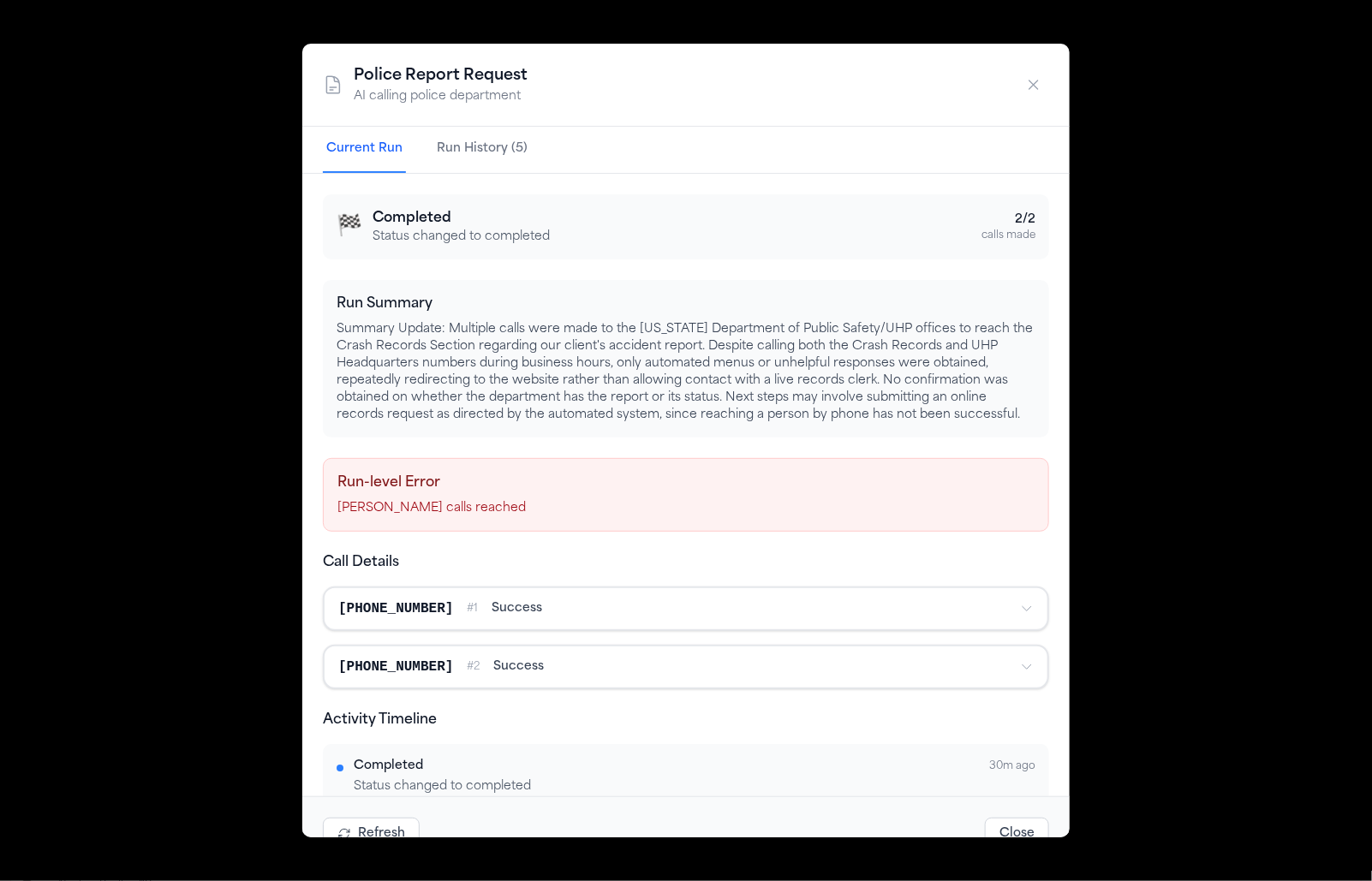
scroll to position [186, 0]
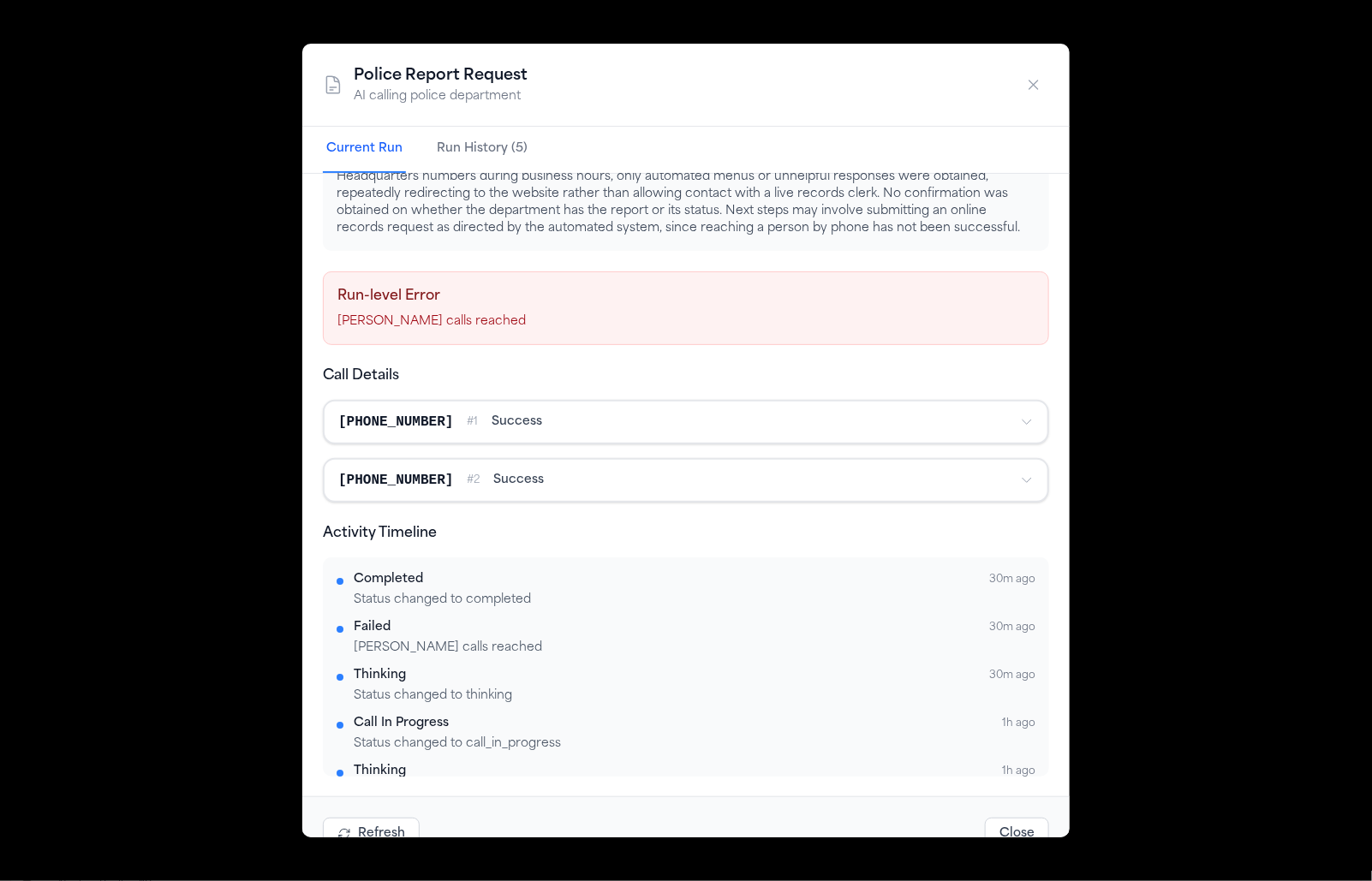
click at [1140, 406] on div "Police Report Request AI calling police department Current Run Run History (5) …" at bounding box center [686, 440] width 1372 height 881
click at [1035, 88] on icon "button" at bounding box center [1033, 84] width 17 height 17
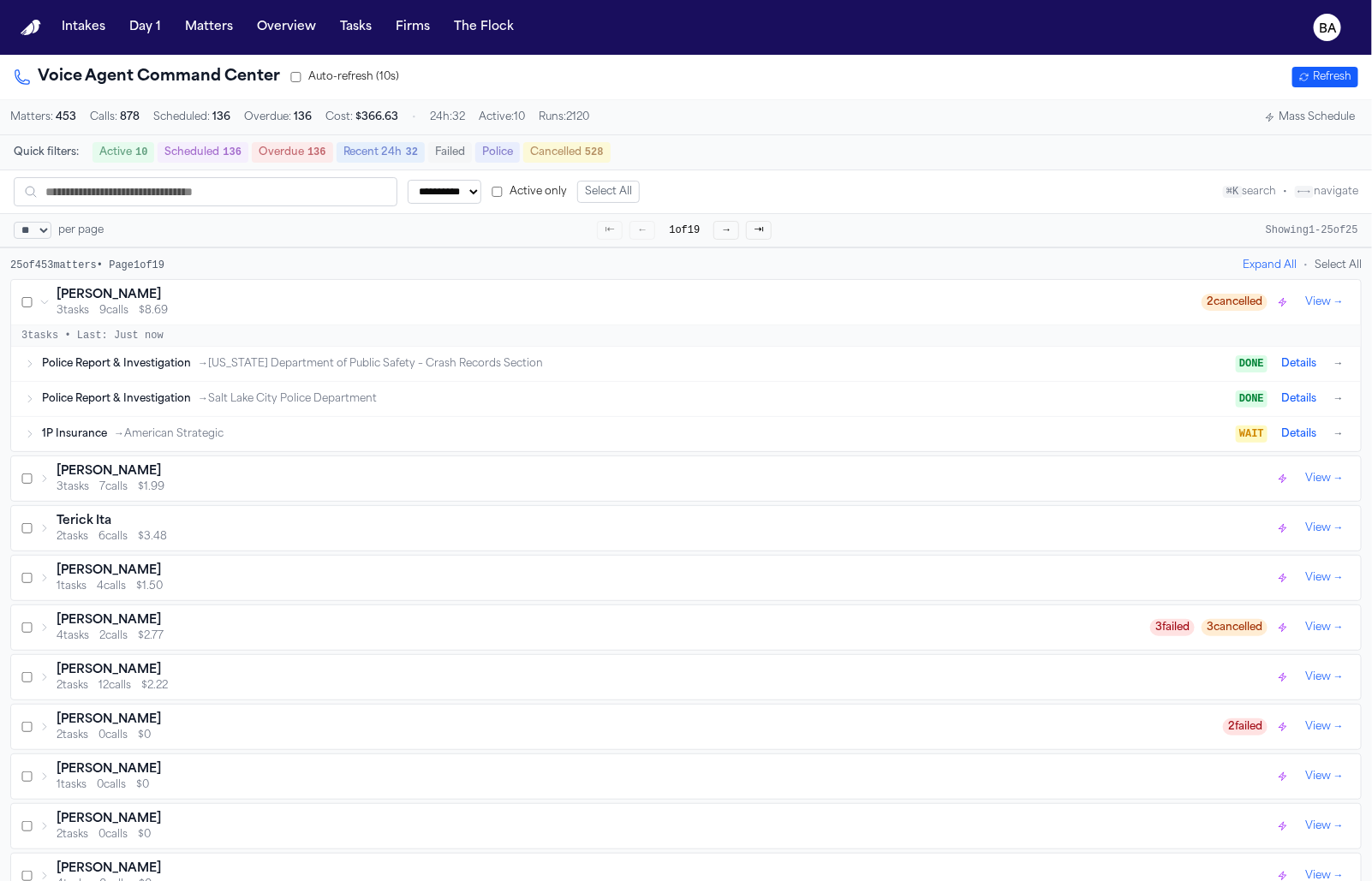
click at [1296, 364] on button "Details" at bounding box center [1298, 364] width 49 height 21
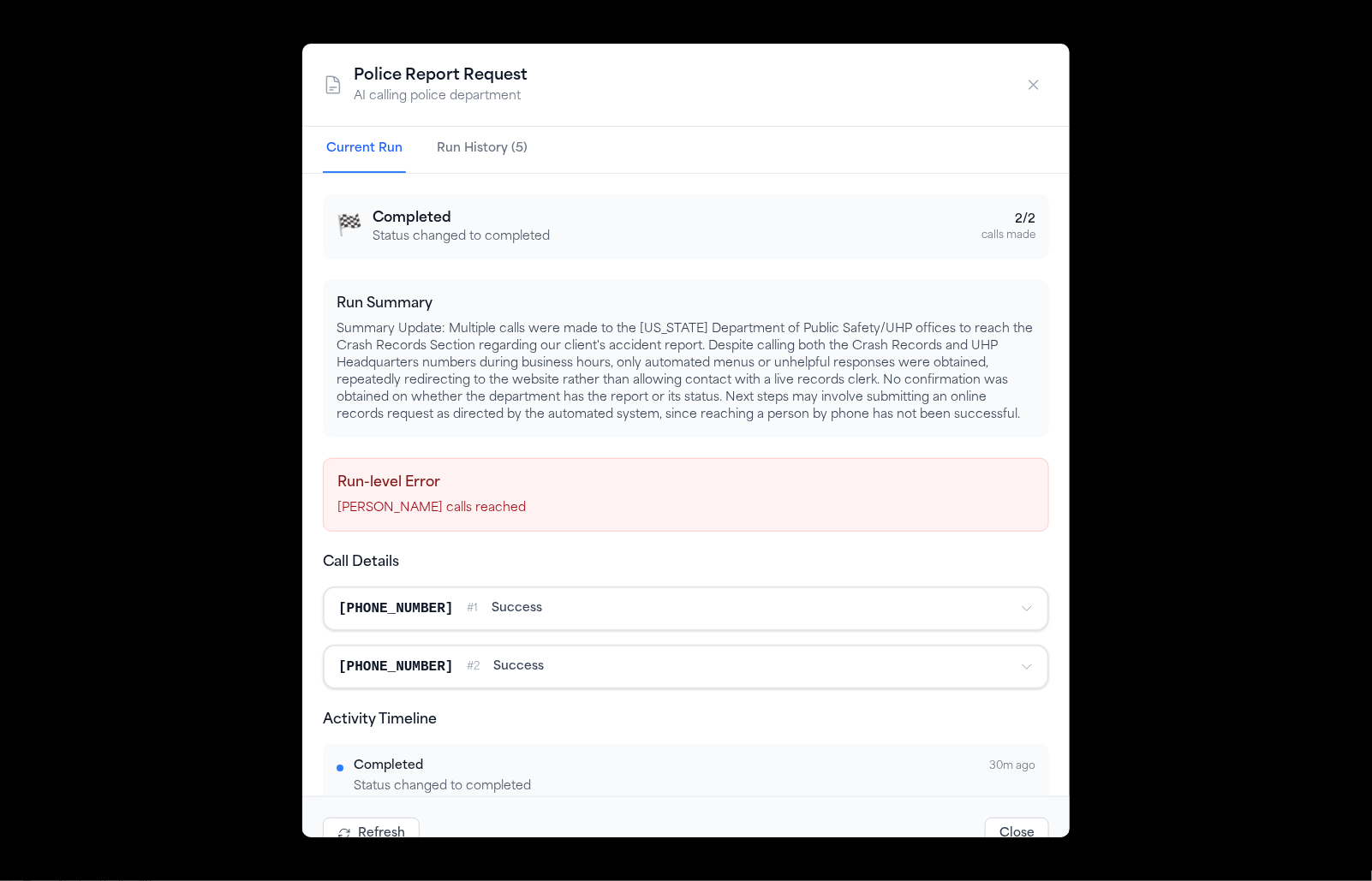
click at [216, 500] on div "Police Report Request AI calling police department Current Run Run History (5) …" at bounding box center [686, 440] width 1372 height 881
click at [1037, 78] on icon "button" at bounding box center [1033, 84] width 17 height 17
